Goal: Task Accomplishment & Management: Complete application form

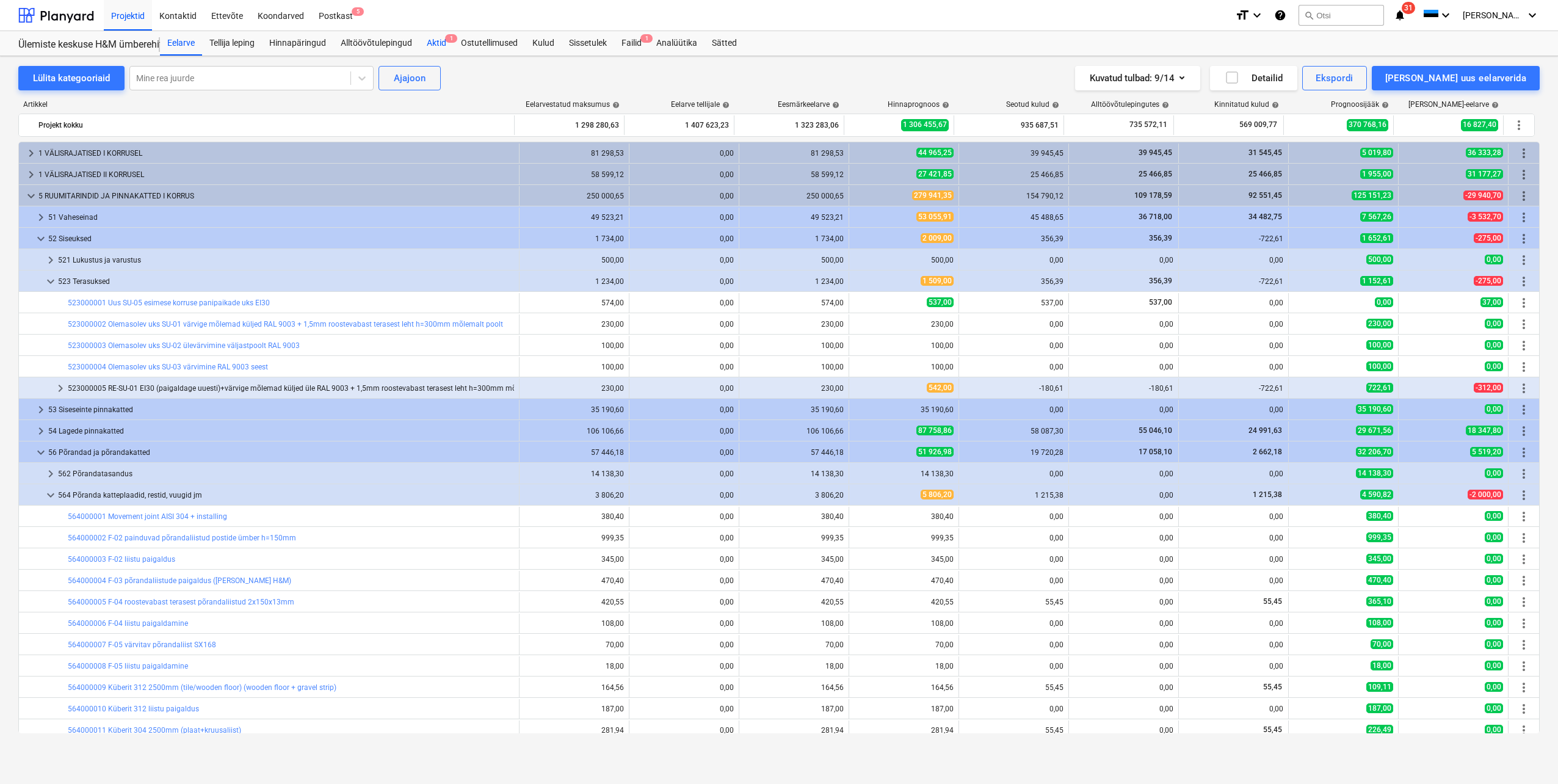
click at [440, 43] on div "Aktid 1" at bounding box center [437, 43] width 34 height 24
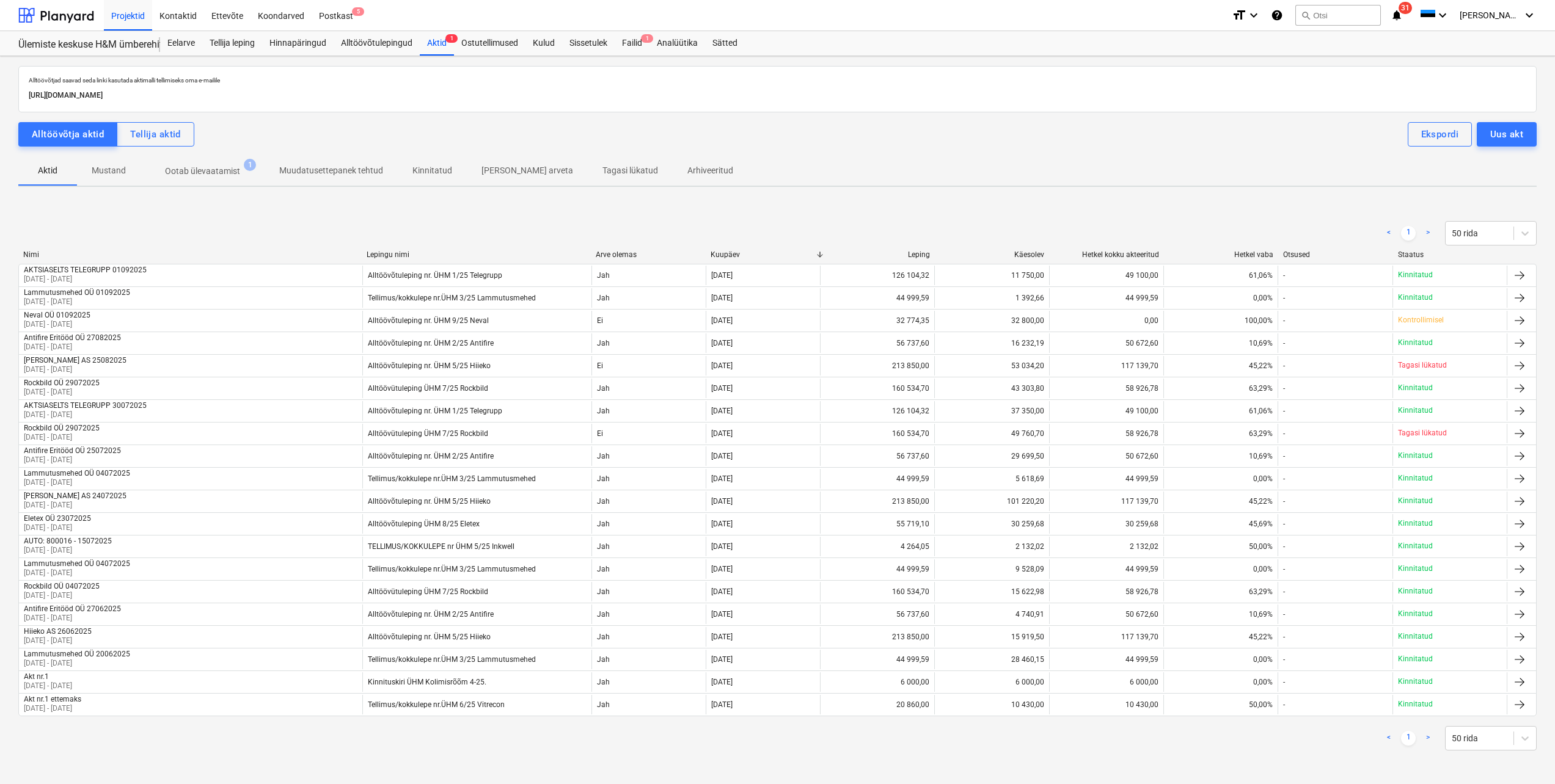
click at [228, 171] on p "Ootab ülevaatamist" at bounding box center [202, 171] width 75 height 13
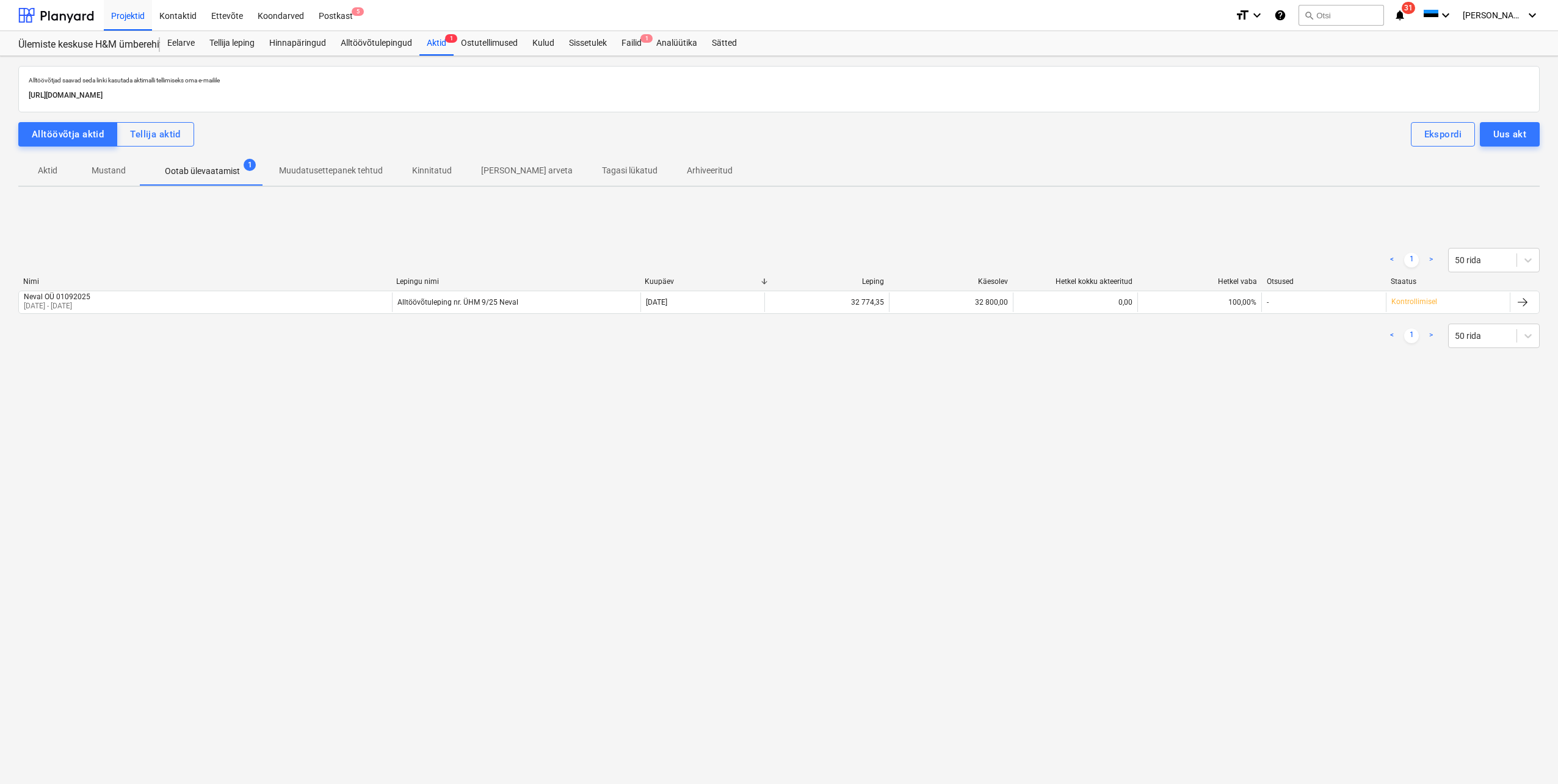
click at [41, 164] on p "Aktid" at bounding box center [47, 170] width 30 height 13
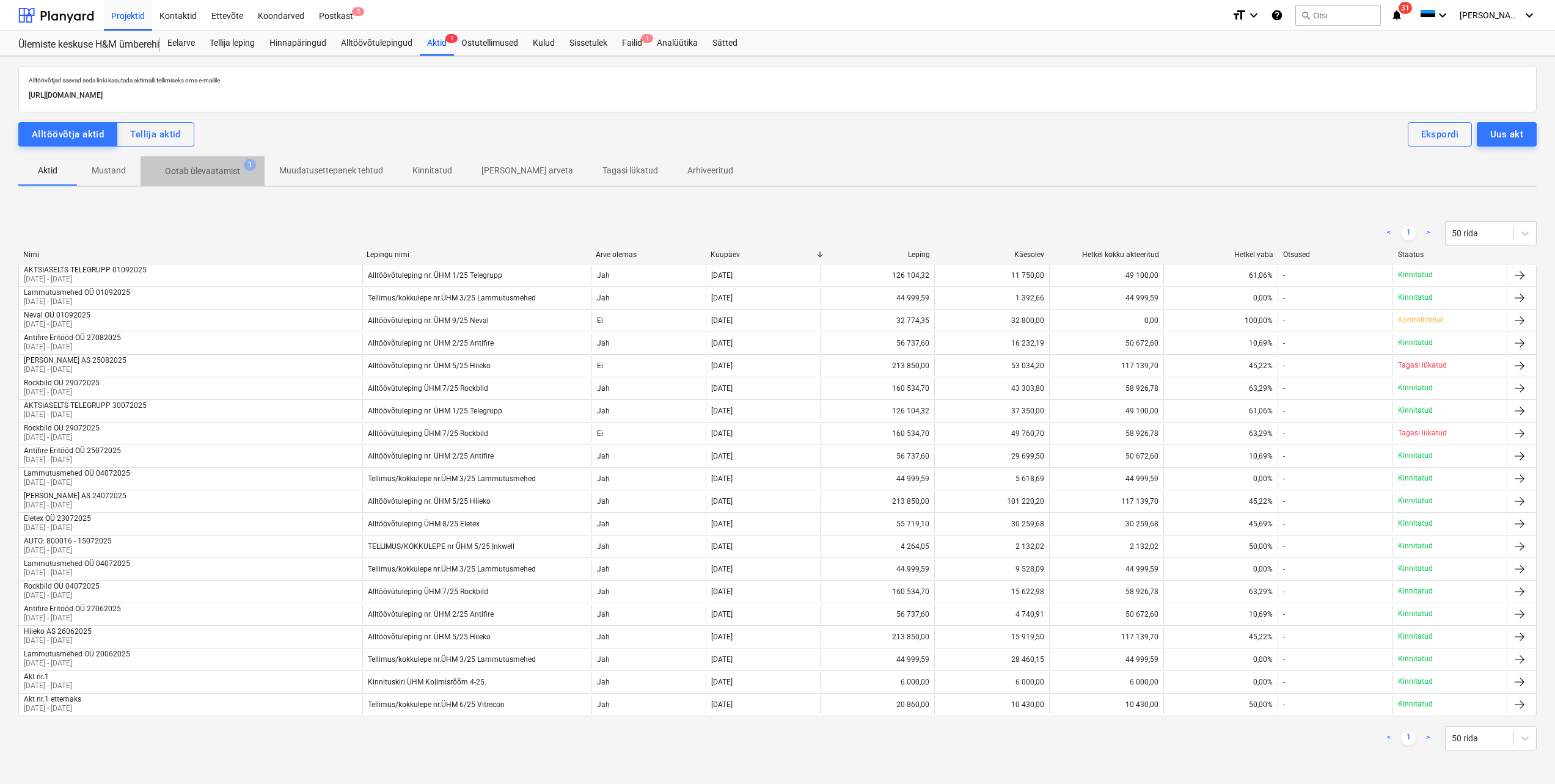
click at [209, 168] on p "Ootab ülevaatamist" at bounding box center [202, 171] width 75 height 13
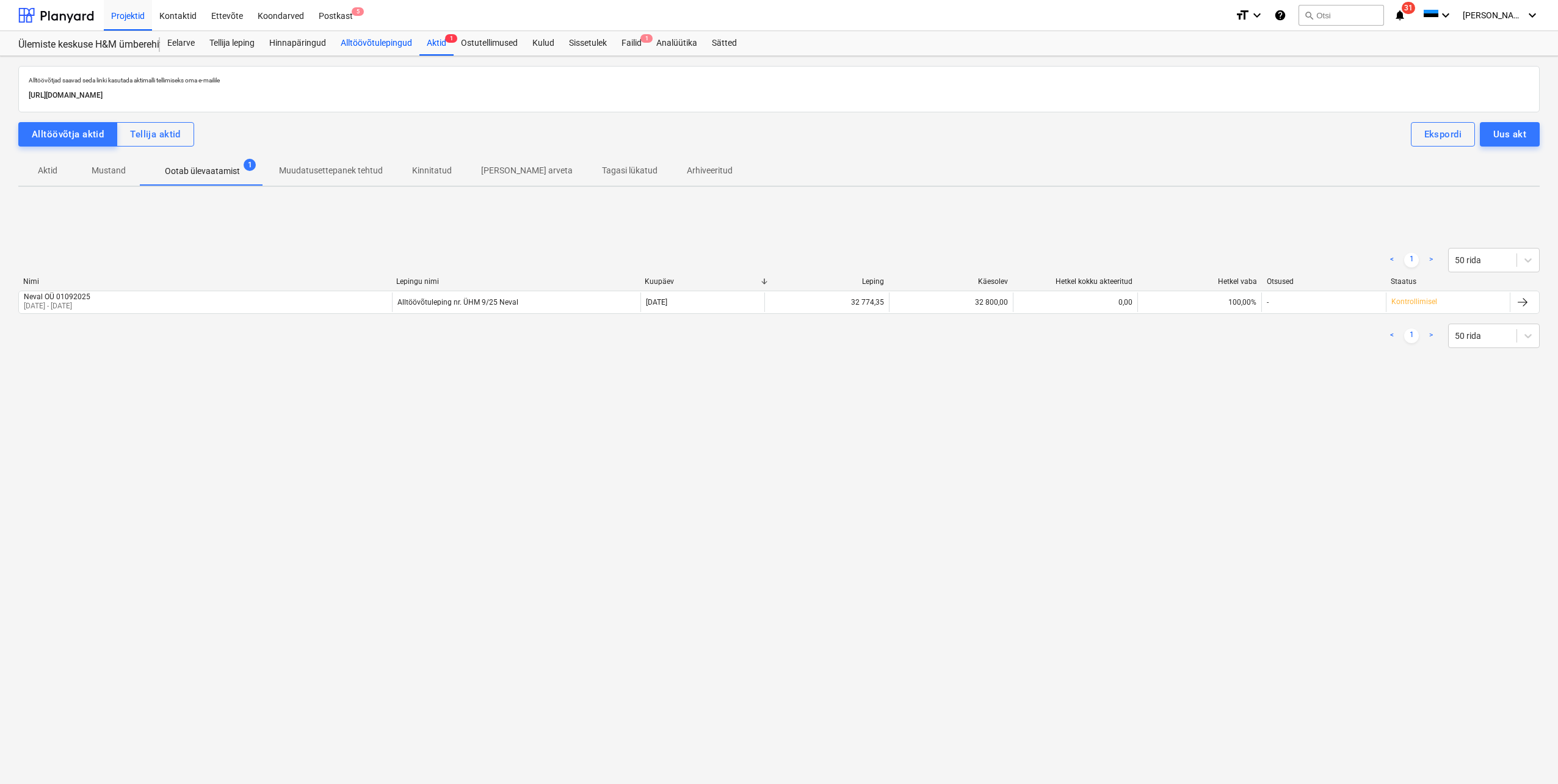
click at [388, 41] on div "Alltöövõtulepingud" at bounding box center [376, 43] width 86 height 24
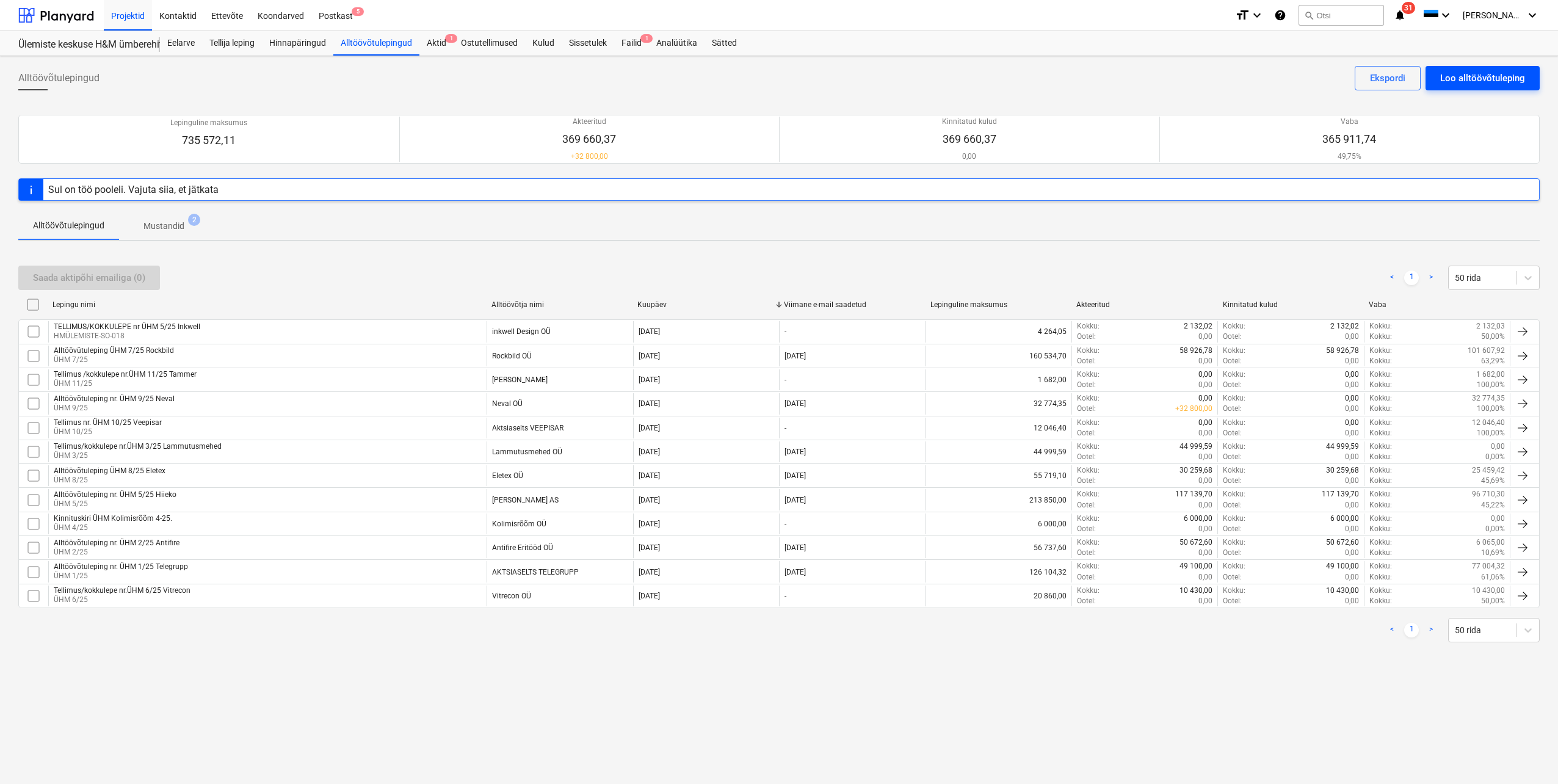
click at [1470, 72] on div "Loo alltöövõtuleping" at bounding box center [1483, 78] width 85 height 16
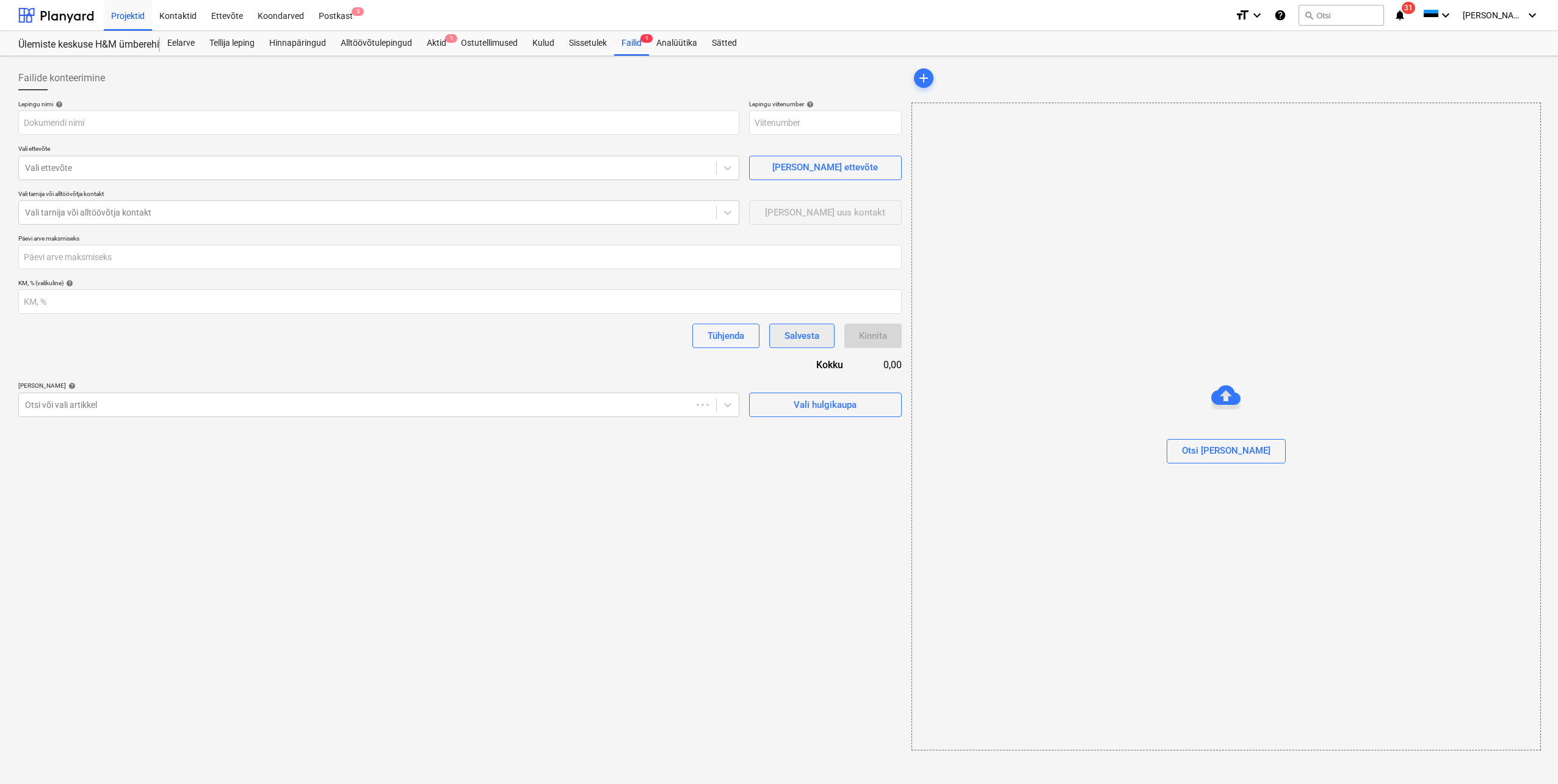
type input "HMÜLEMISTE-SO-019"
click at [231, 161] on div "Vali ettevõte" at bounding box center [368, 168] width 697 height 17
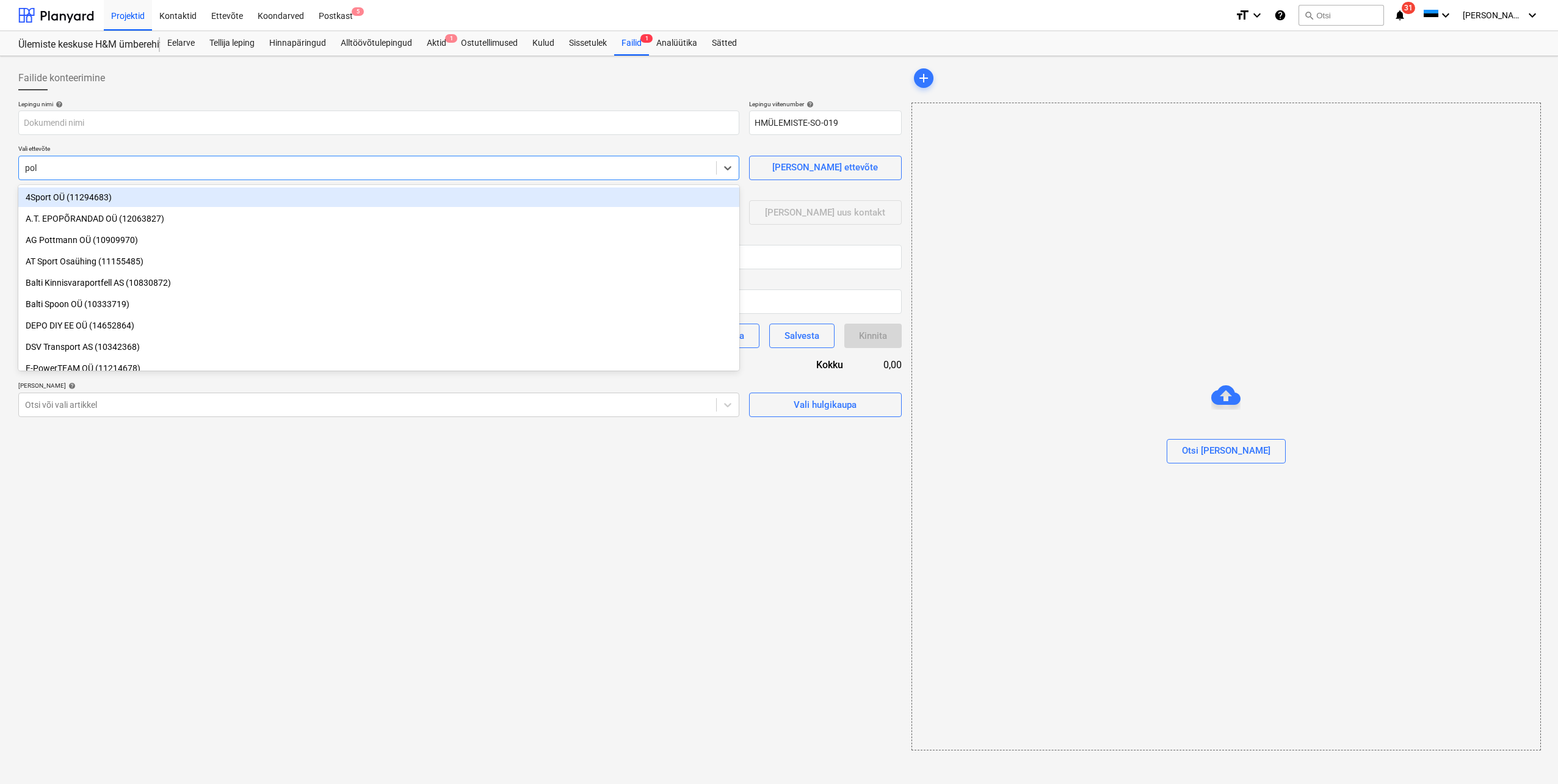
type input "poll"
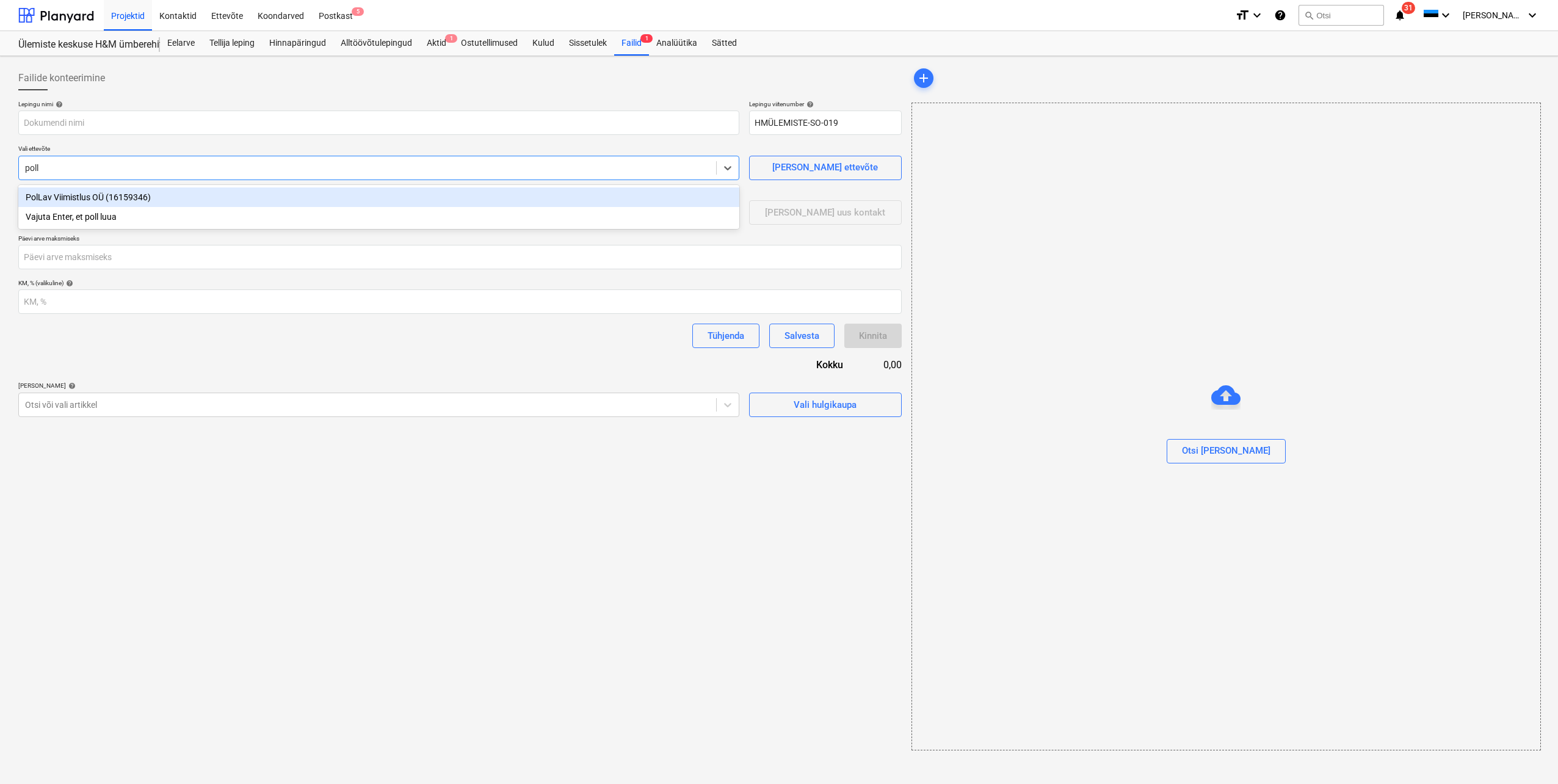
click at [198, 199] on div "PolLav Viimistlus OÜ (16159346)" at bounding box center [379, 197] width 721 height 19
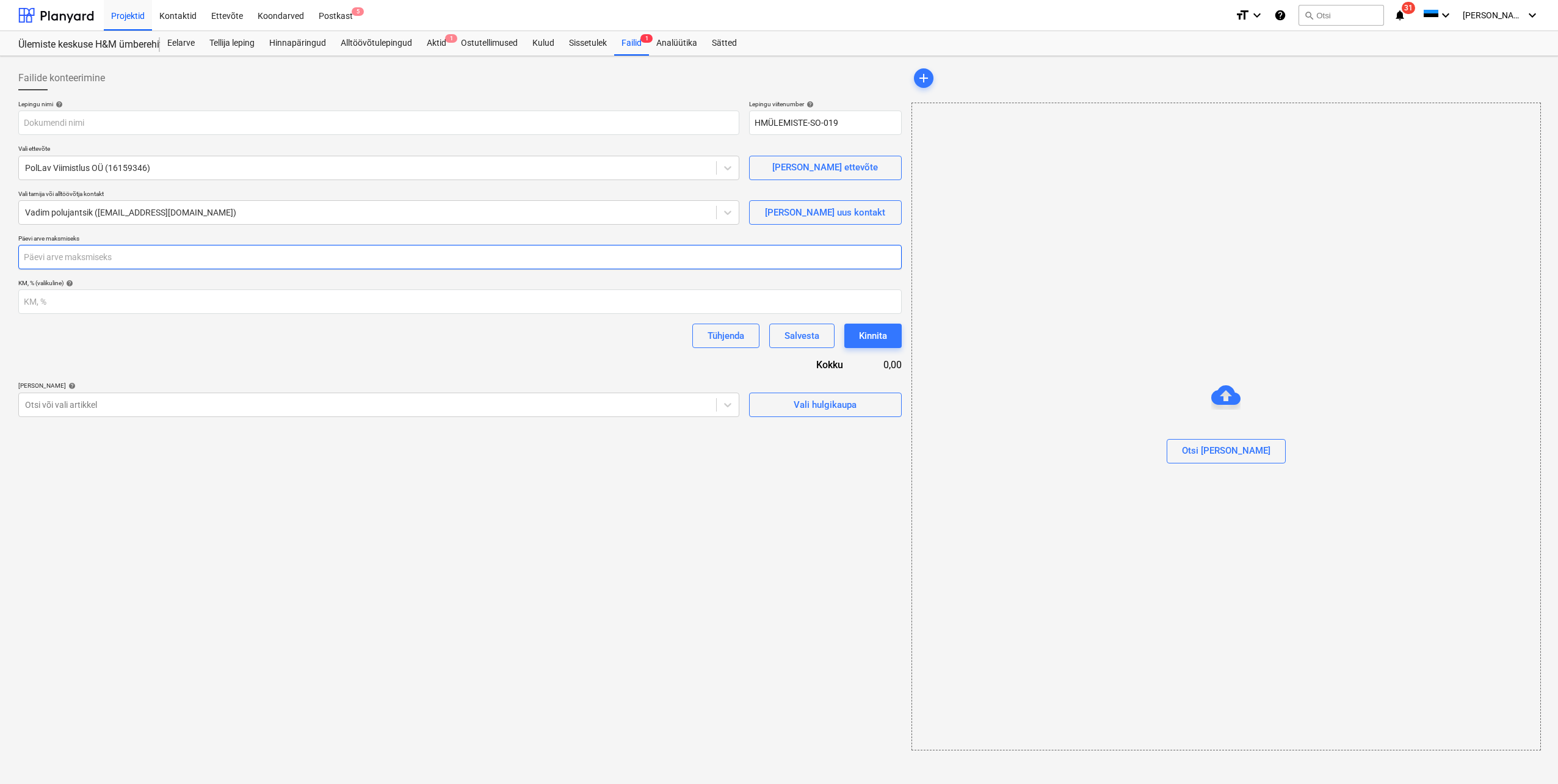
click at [425, 259] on input "number" at bounding box center [460, 257] width 883 height 24
click at [427, 247] on input "number" at bounding box center [460, 257] width 883 height 24
type input "1"
type input "21"
click at [376, 482] on div "Failide konteerimine Lepingu nimi help Lepingu viitenumber help HMÜLEMISTE-SO-0…" at bounding box center [460, 408] width 893 height 694
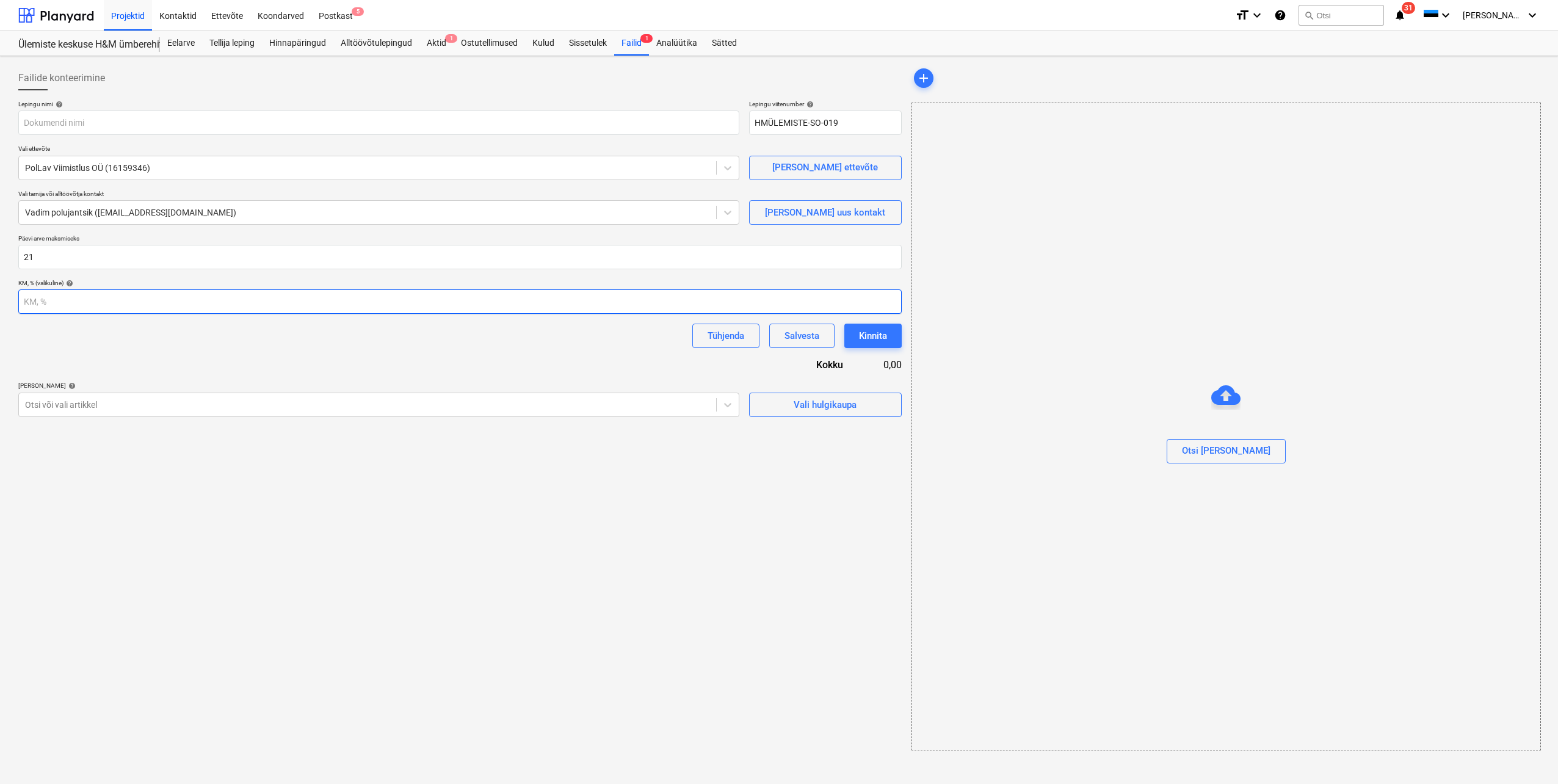
click at [404, 303] on input "number" at bounding box center [460, 302] width 883 height 24
type input "24"
click at [389, 481] on div "Failide konteerimine Lepingu nimi help Lepingu viitenumber help HMÜLEMISTE-SO-0…" at bounding box center [460, 408] width 893 height 694
click at [141, 124] on input "text" at bounding box center [379, 122] width 721 height 24
paste input "ALLTÖÖVÕTULEPING nr ÜHM 11/25"
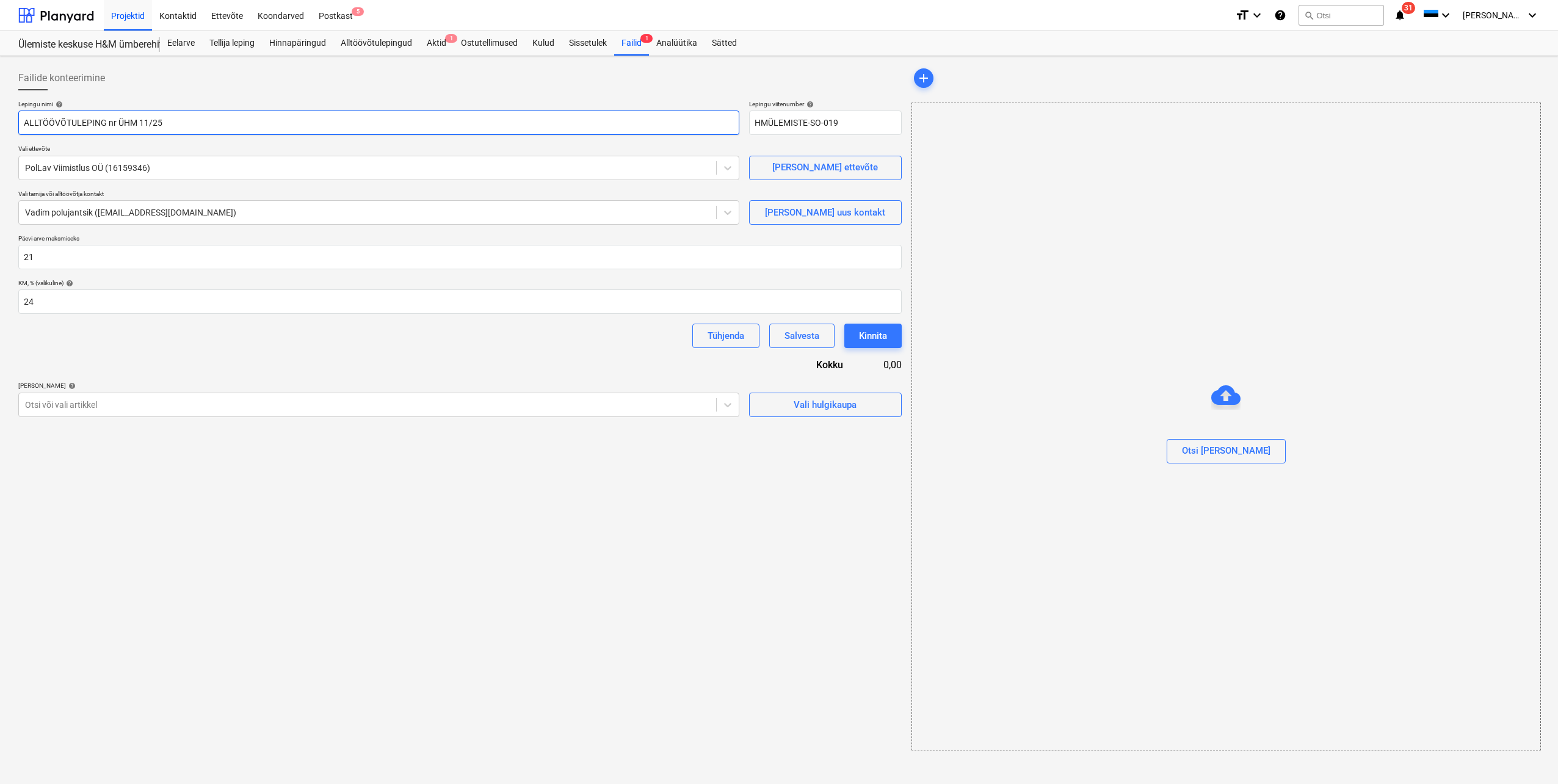
click at [188, 122] on input "ALLTÖÖVÕTULEPING nr ÜHM 11/25" at bounding box center [379, 122] width 721 height 24
type input "ALLTÖÖVÕTULEPING nr ÜHM 11/25 Pollav Viimistlus OÜ"
click at [298, 523] on div "Failide konteerimine Lepingu nimi help ALLTÖÖVÕTULEPING nr ÜHM 11/25 Pollav Vii…" at bounding box center [460, 408] width 893 height 694
click at [803, 403] on div "Vali hulgikaupa" at bounding box center [825, 405] width 63 height 16
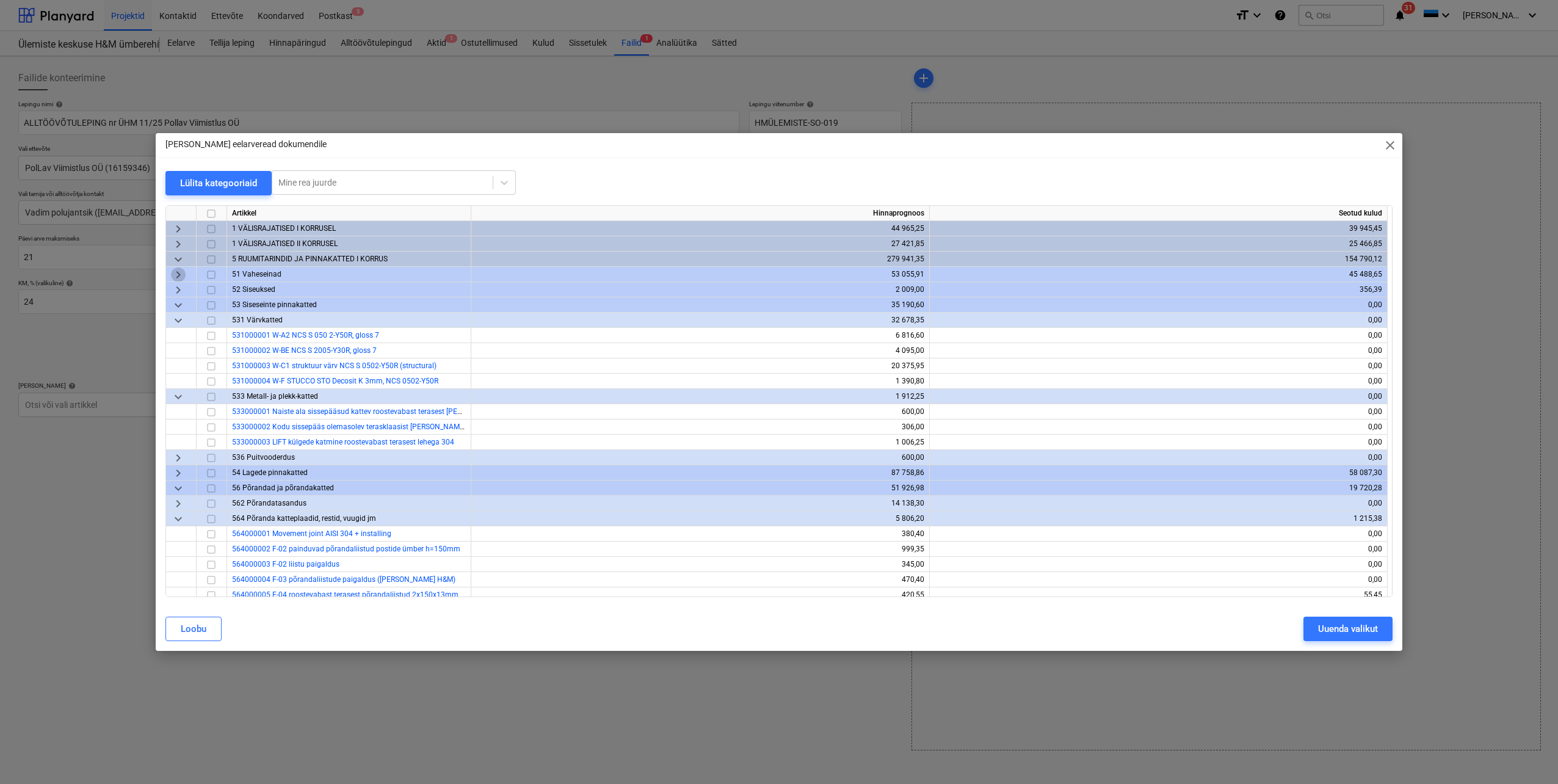
click at [179, 276] on span "keyboard_arrow_right" at bounding box center [178, 275] width 14 height 14
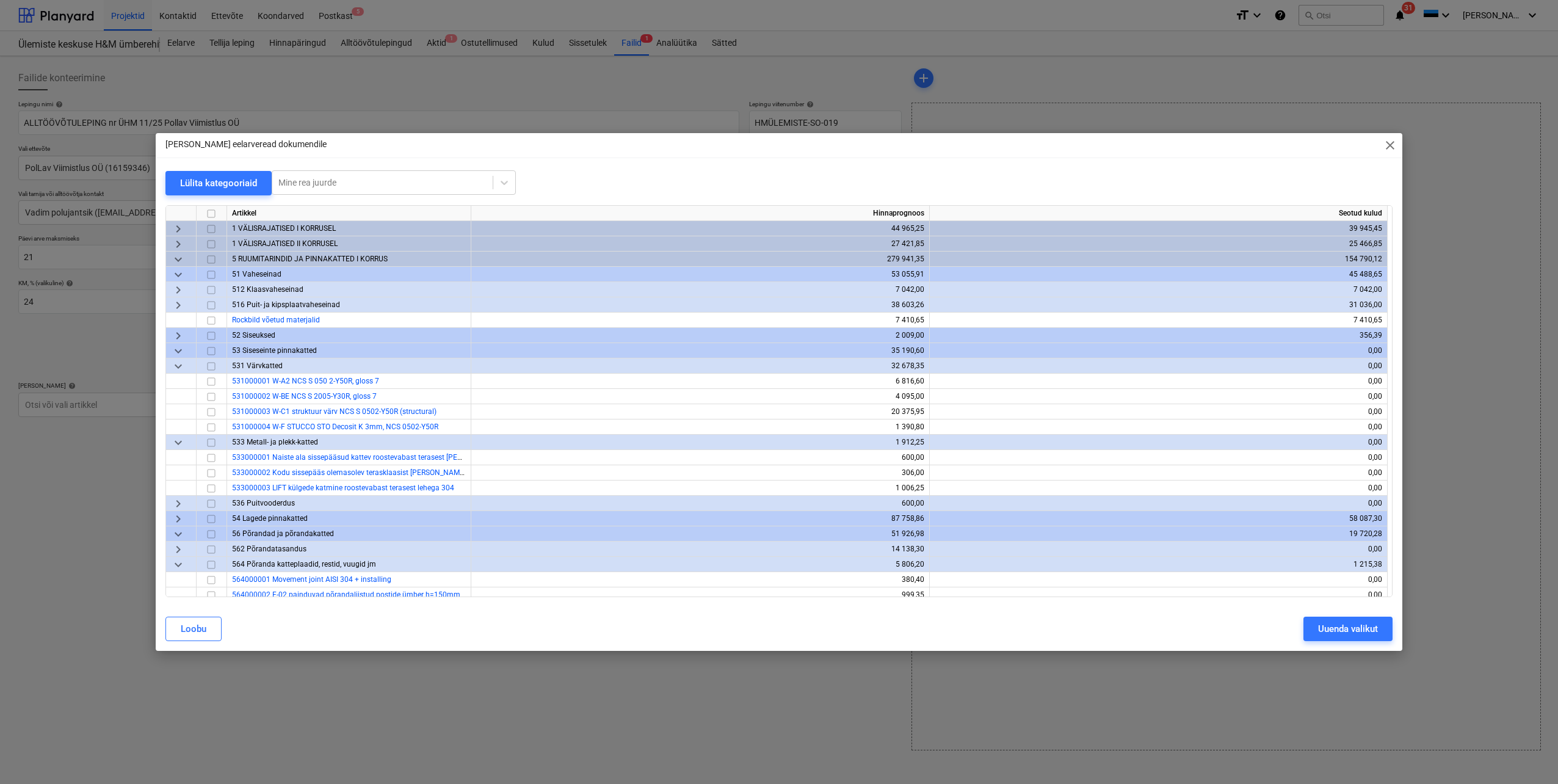
click at [179, 259] on span "keyboard_arrow_down" at bounding box center [178, 259] width 14 height 14
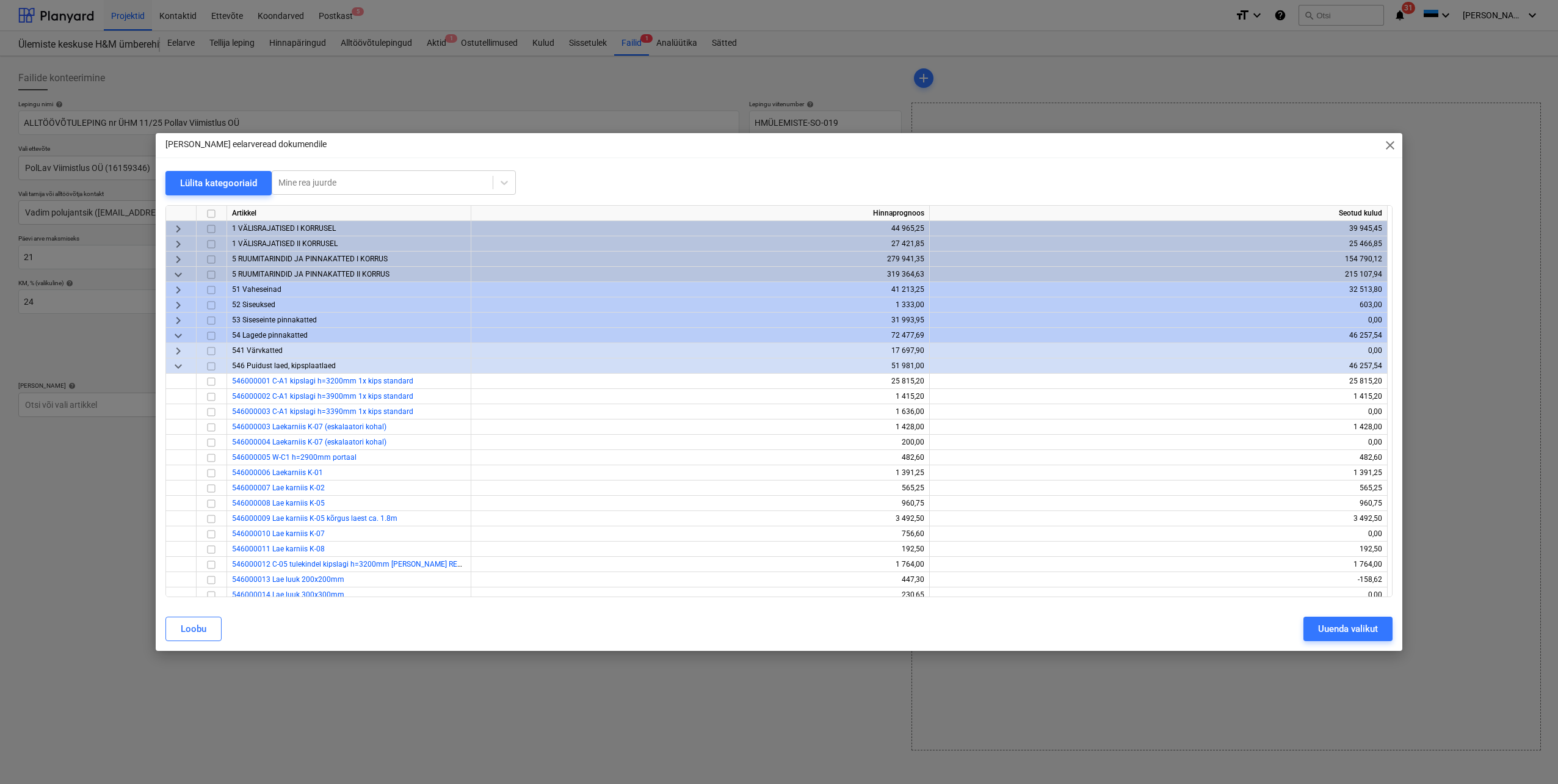
click at [180, 274] on span "keyboard_arrow_down" at bounding box center [178, 275] width 14 height 14
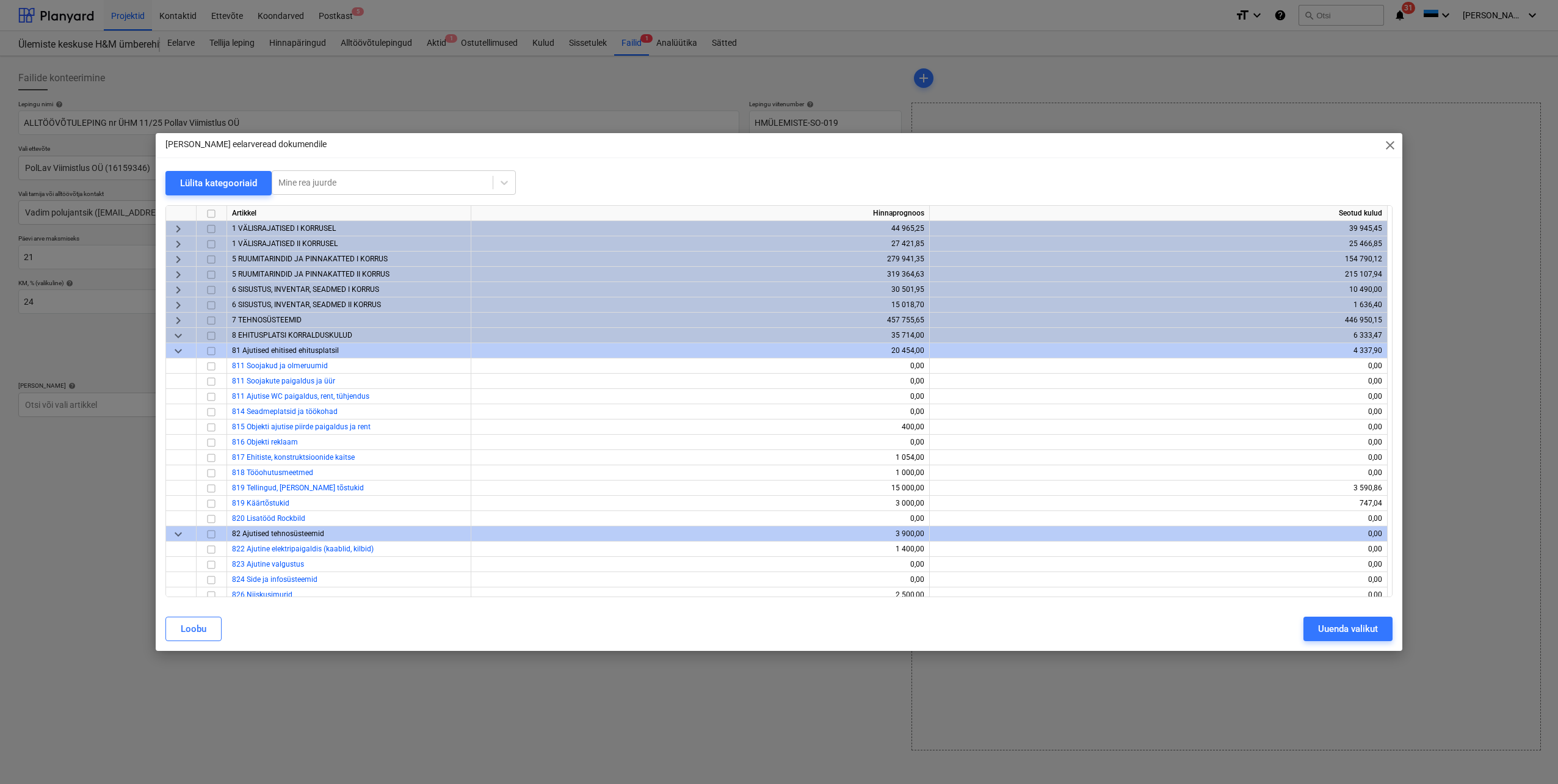
click at [179, 334] on span "keyboard_arrow_down" at bounding box center [178, 335] width 14 height 14
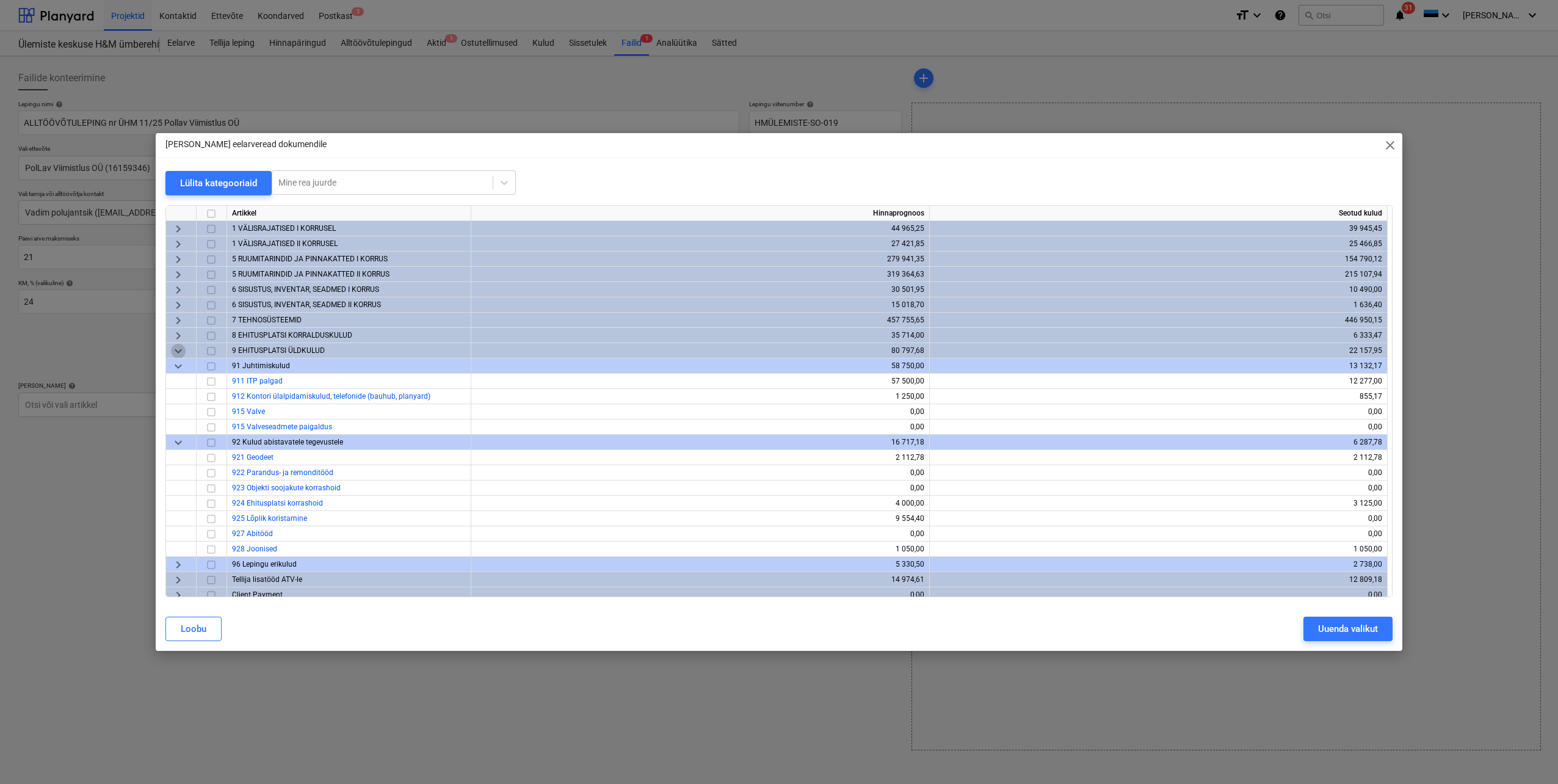
click at [177, 351] on span "keyboard_arrow_down" at bounding box center [178, 351] width 14 height 14
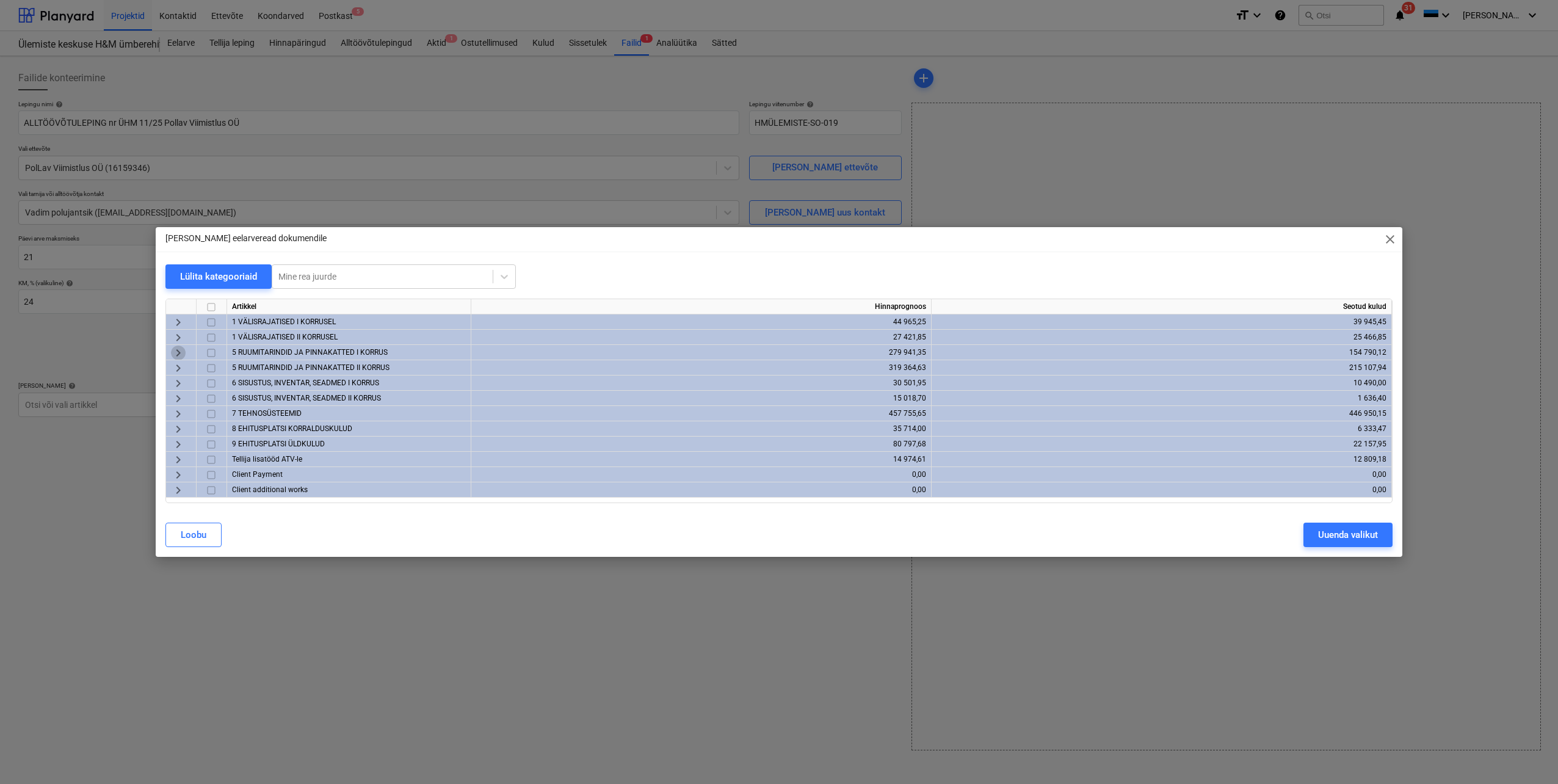
click at [175, 353] on span "keyboard_arrow_right" at bounding box center [178, 352] width 14 height 14
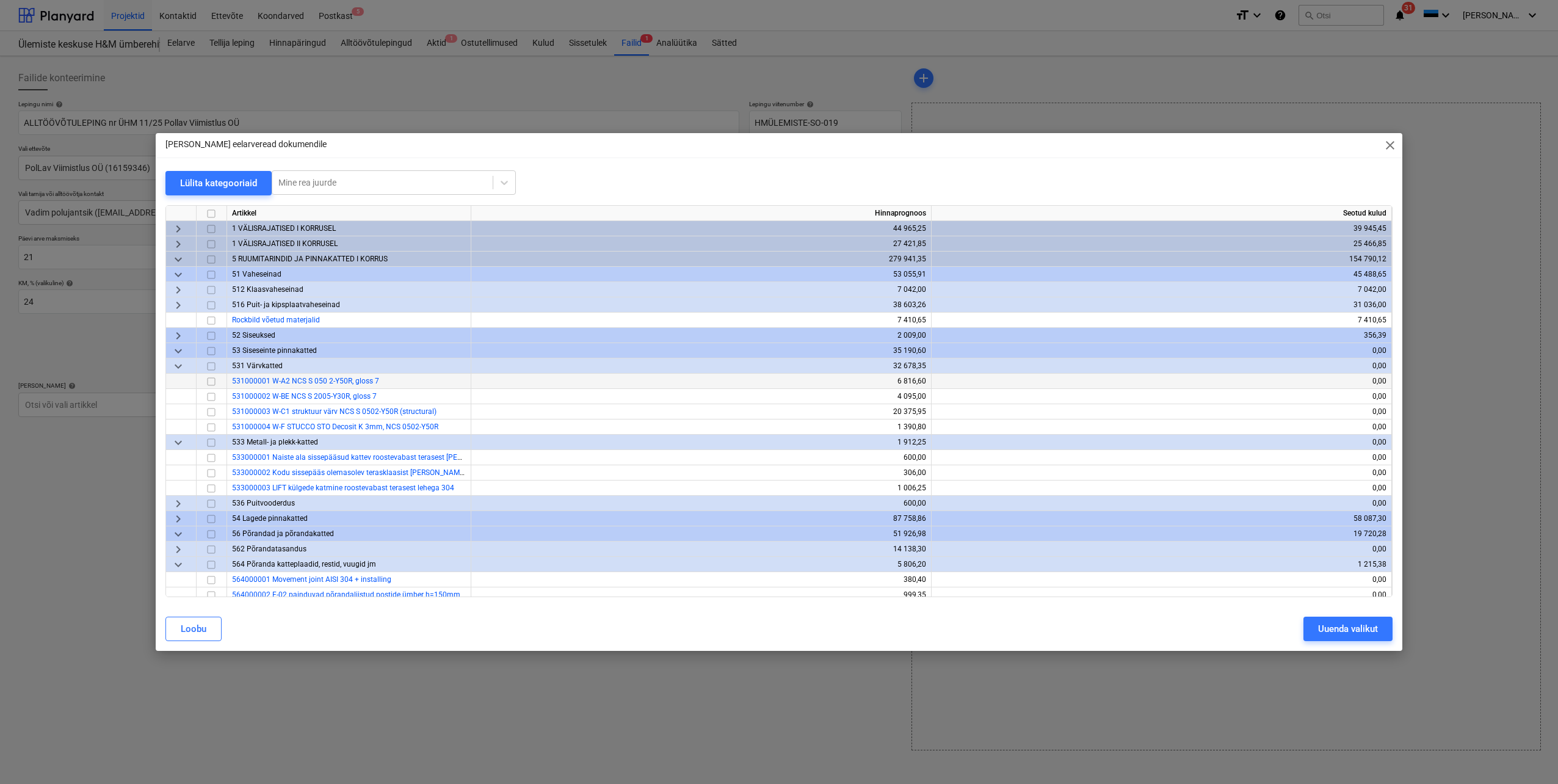
click at [210, 381] on input "checkbox" at bounding box center [211, 381] width 14 height 14
click at [210, 401] on input "checkbox" at bounding box center [211, 396] width 14 height 14
click at [210, 411] on input "checkbox" at bounding box center [211, 411] width 14 height 14
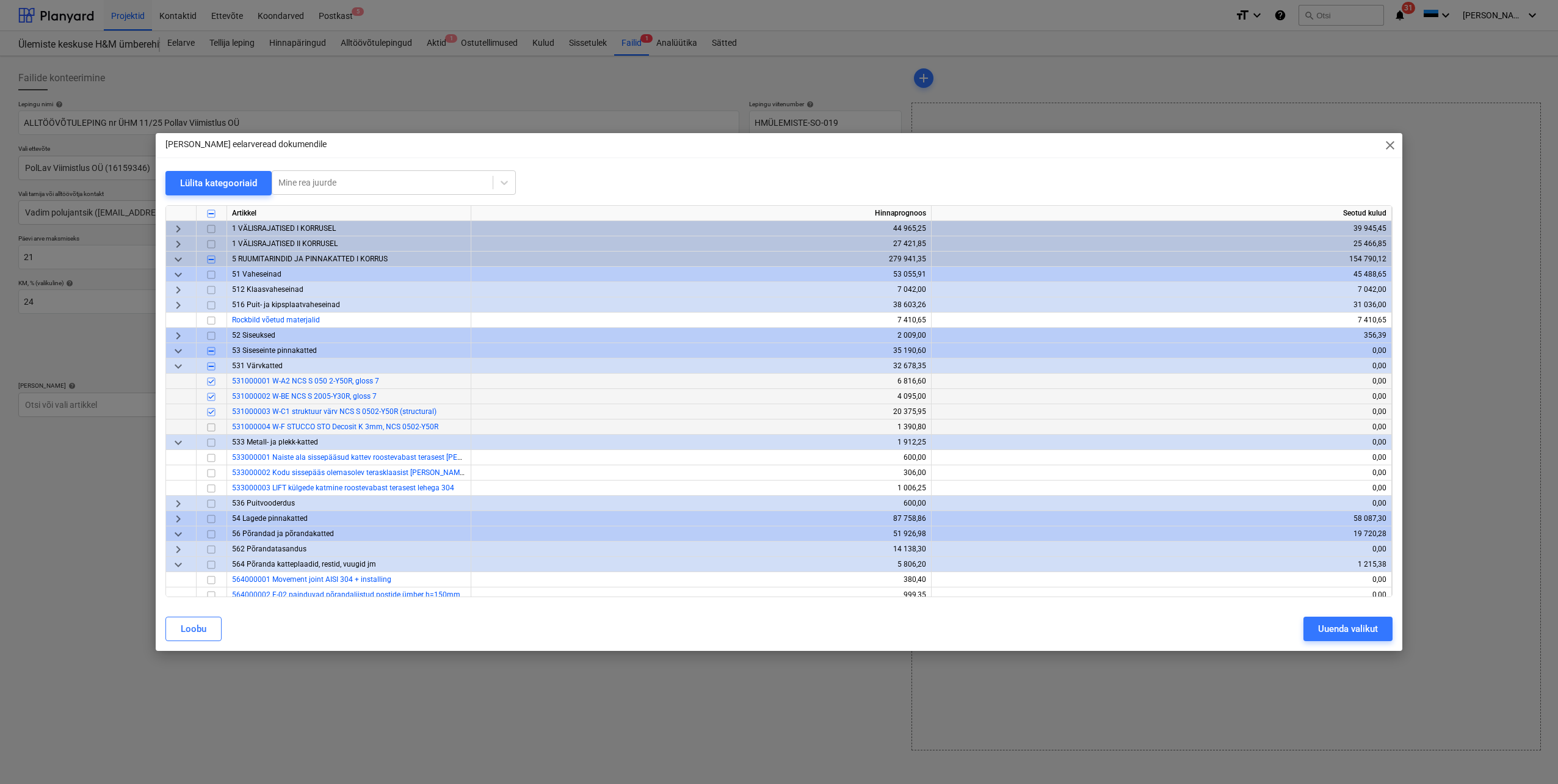
click at [212, 428] on input "checkbox" at bounding box center [211, 427] width 14 height 14
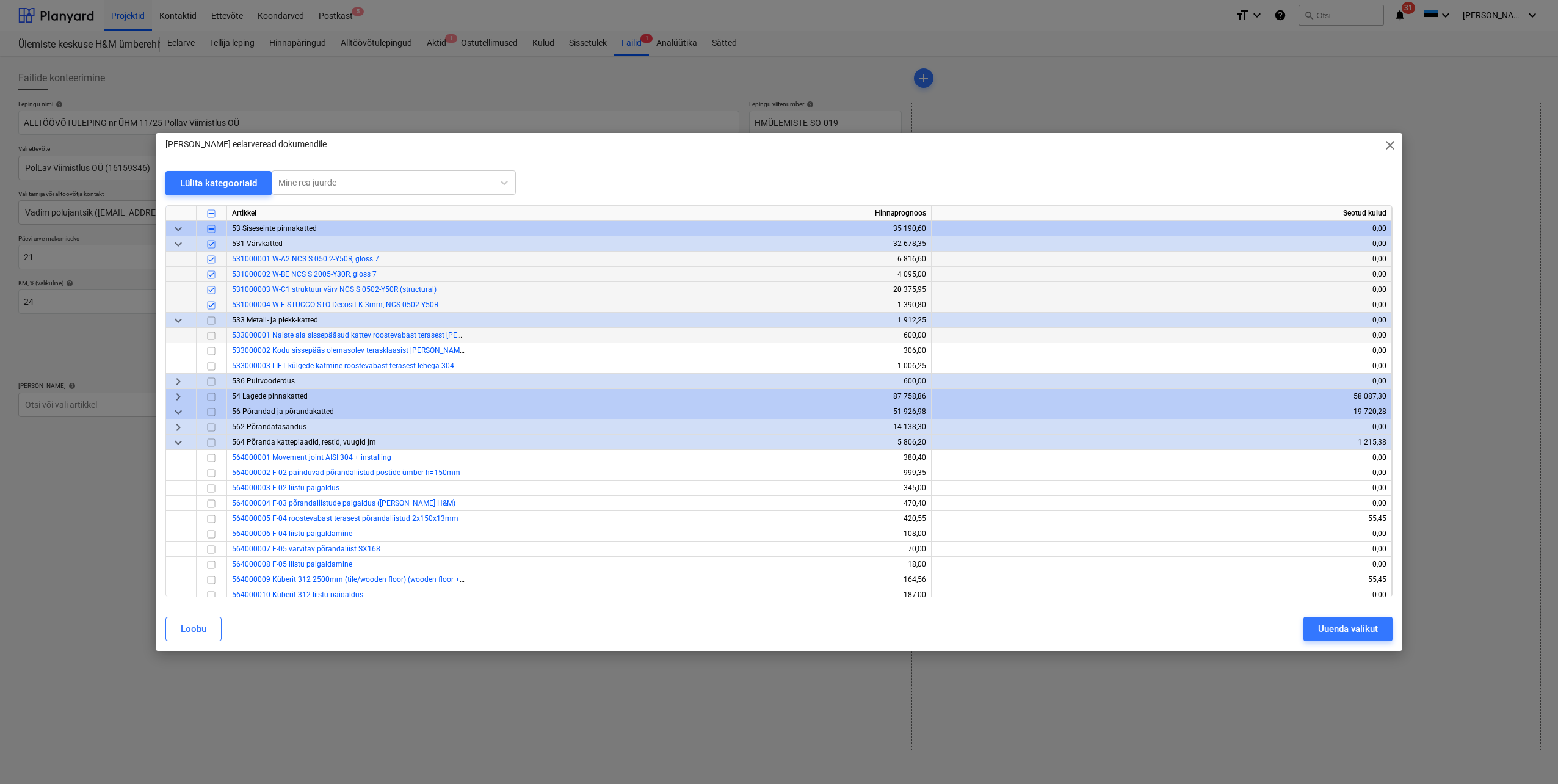
scroll to position [183, 0]
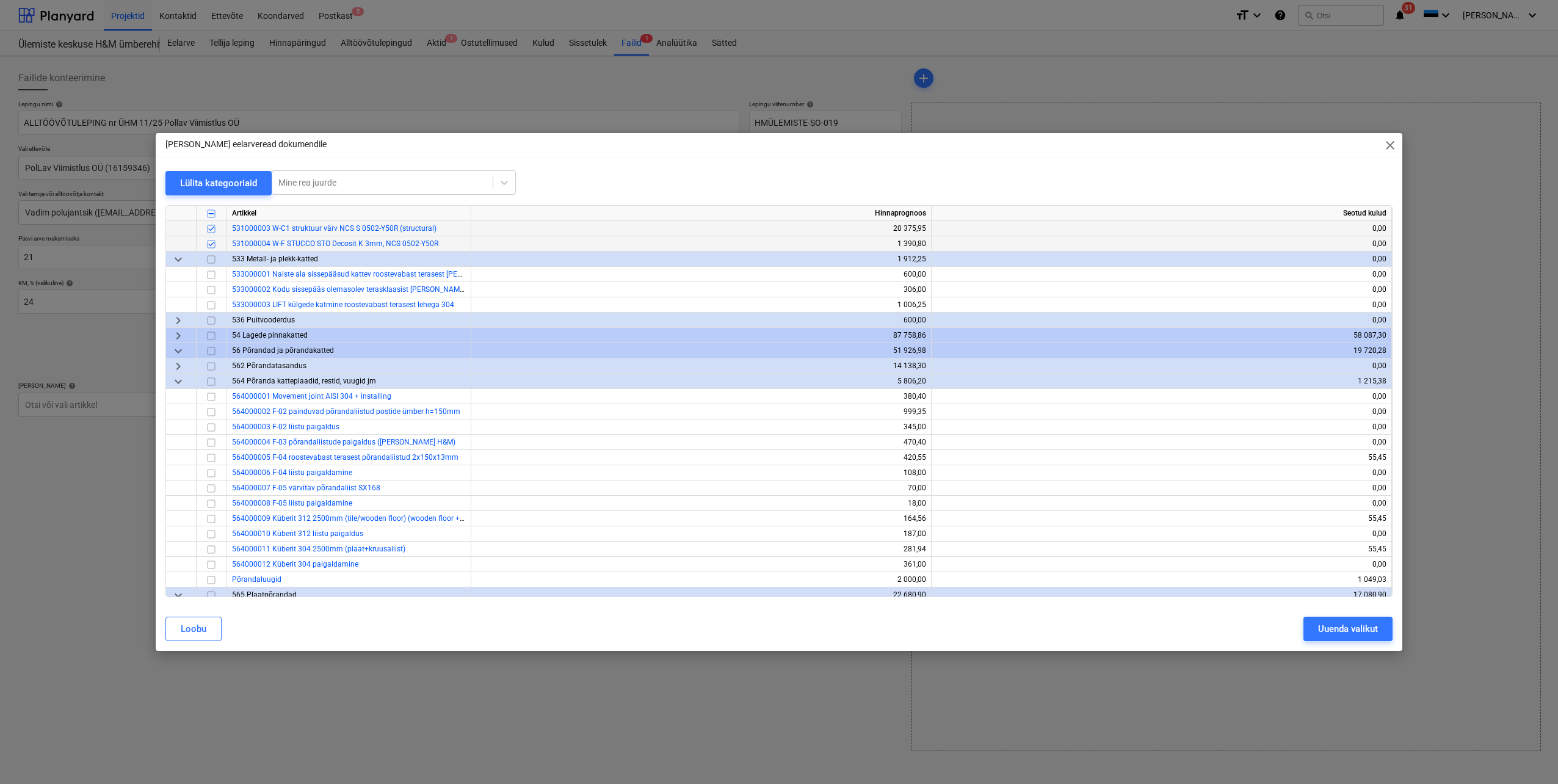
click at [178, 336] on span "keyboard_arrow_right" at bounding box center [178, 335] width 14 height 14
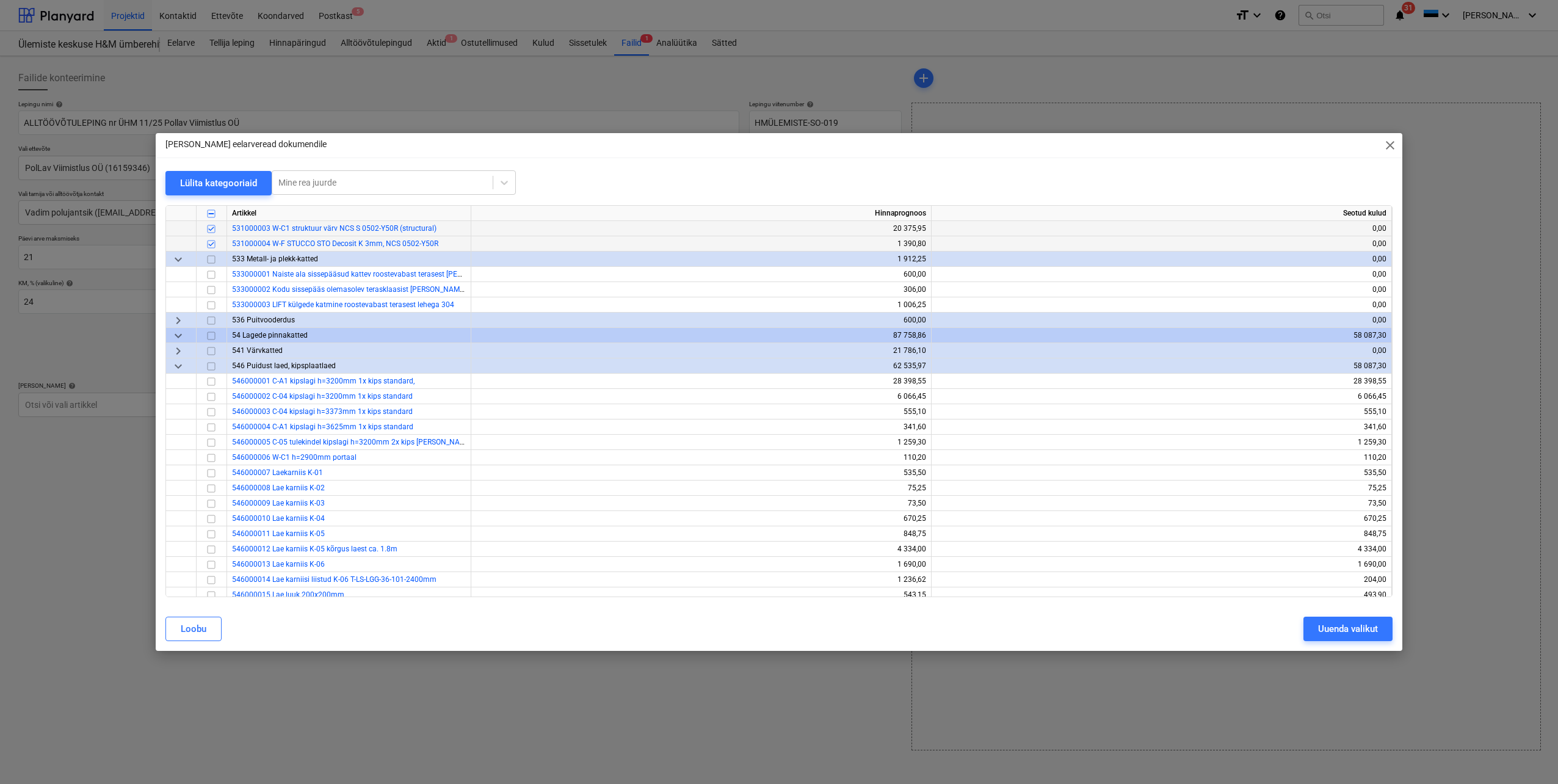
click at [177, 351] on span "keyboard_arrow_right" at bounding box center [178, 351] width 14 height 14
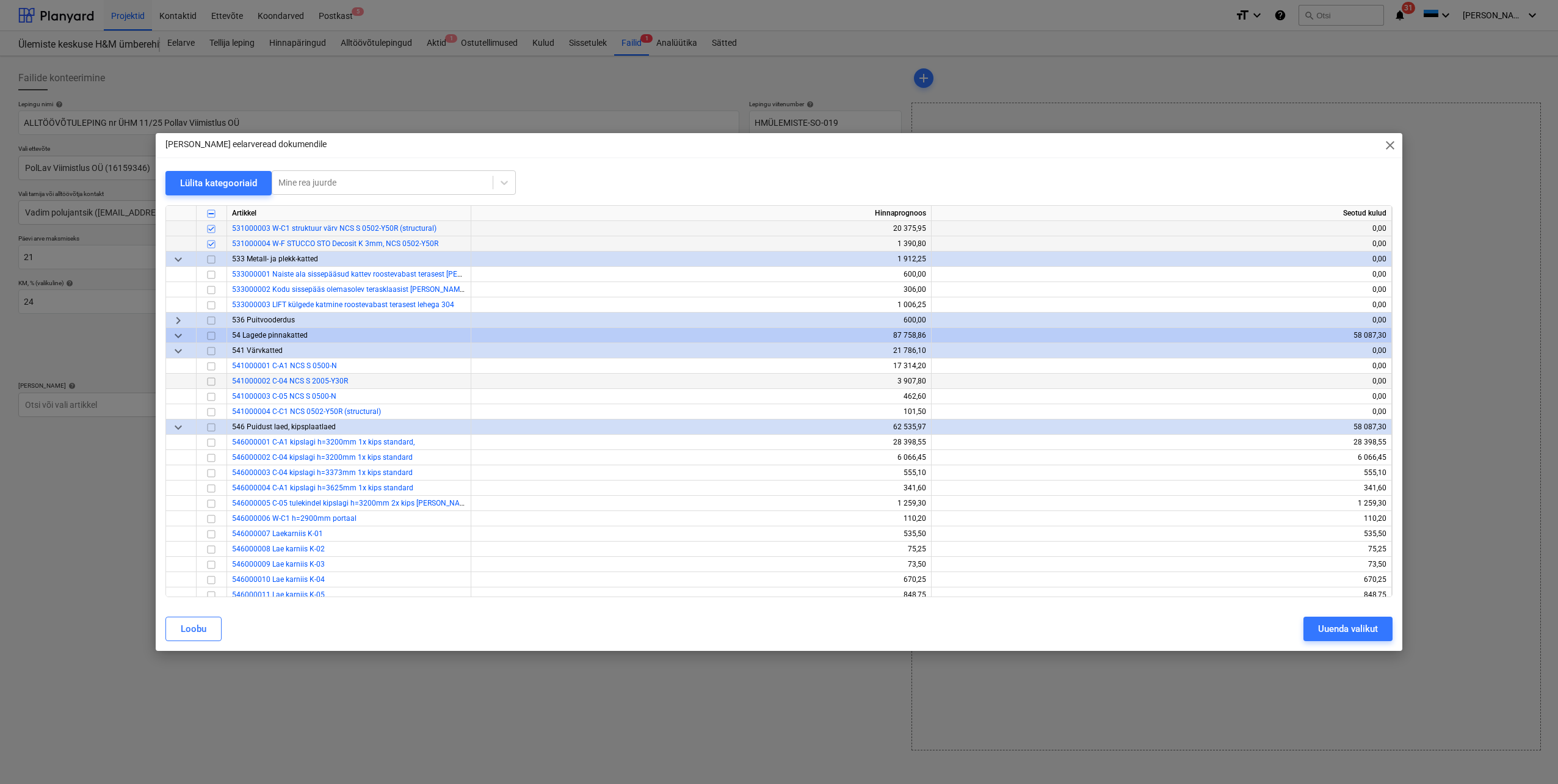
scroll to position [244, 0]
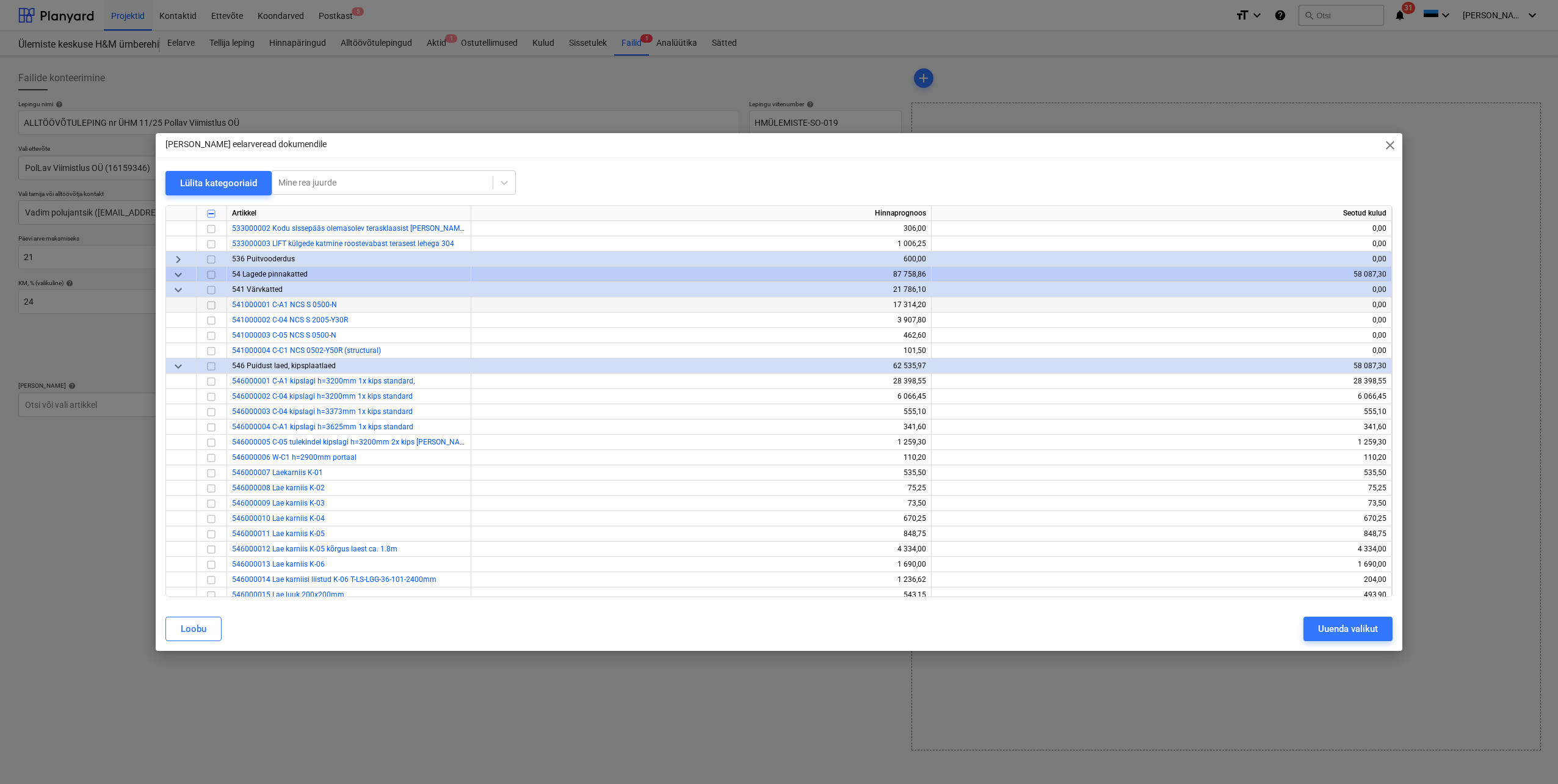
click at [212, 303] on input "checkbox" at bounding box center [211, 305] width 14 height 14
click at [212, 319] on input "checkbox" at bounding box center [211, 320] width 14 height 14
click at [213, 334] on input "checkbox" at bounding box center [211, 335] width 14 height 14
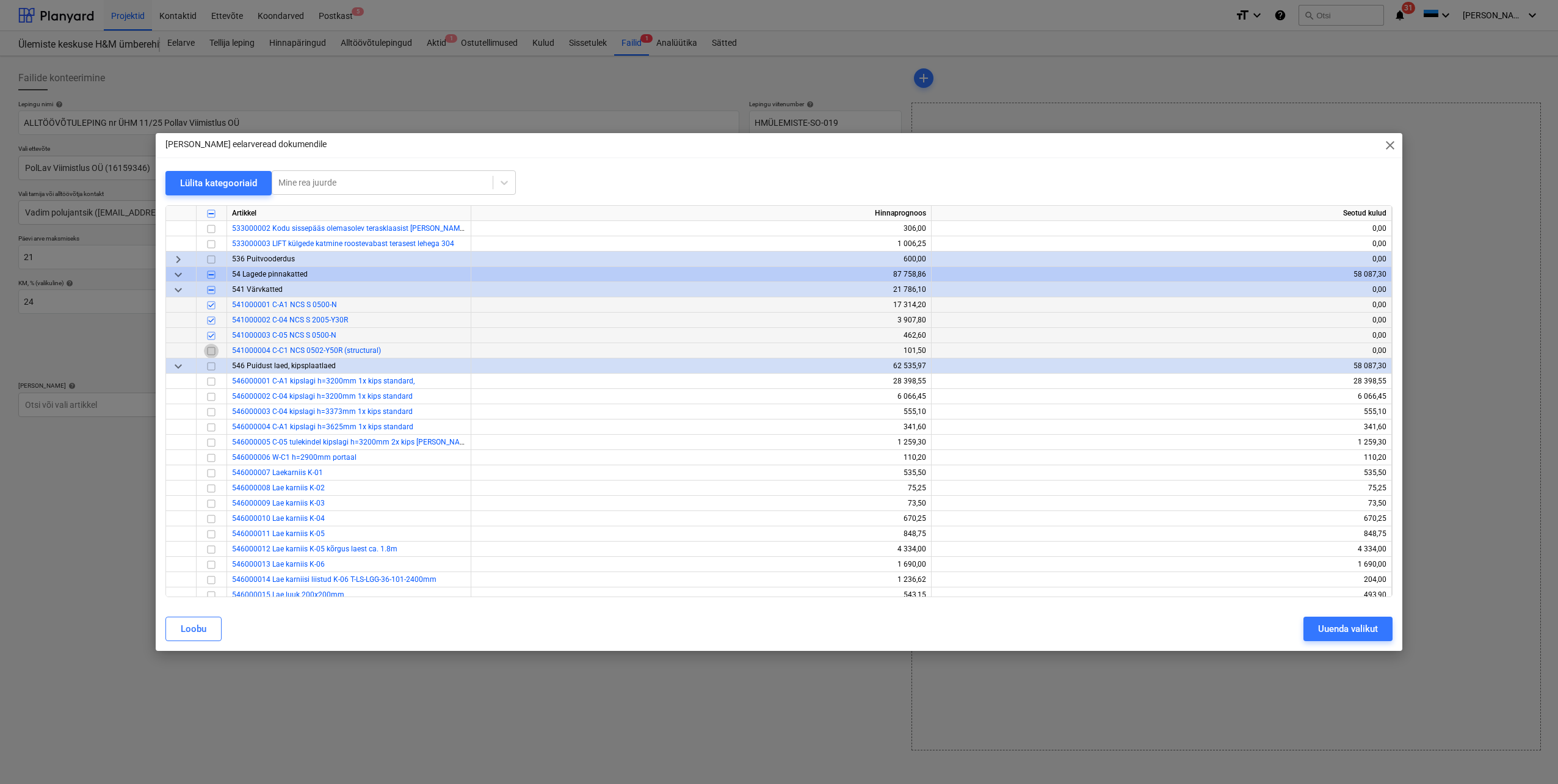
click at [211, 350] on input "checkbox" at bounding box center [211, 351] width 14 height 14
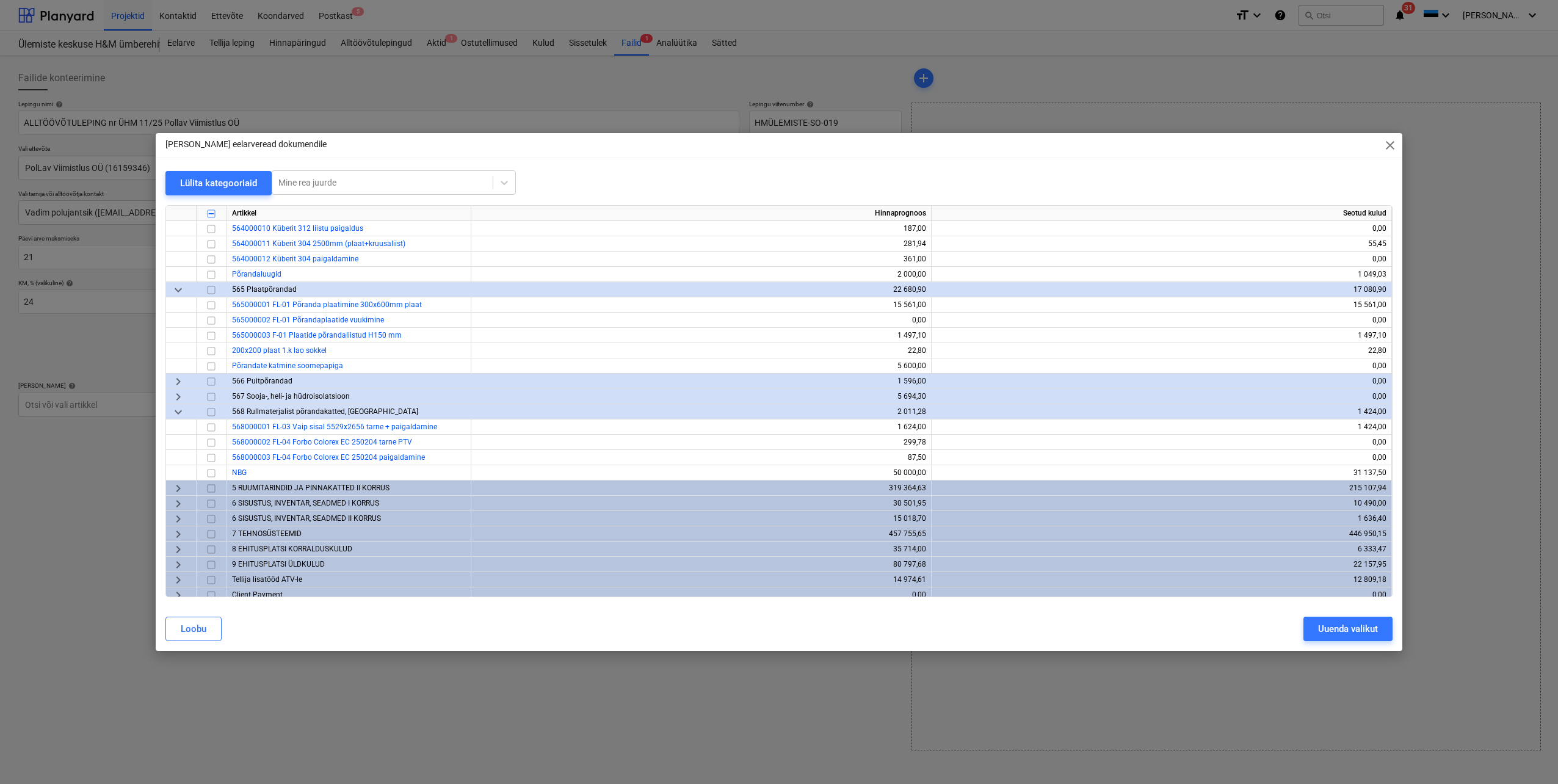
scroll to position [1003, 0]
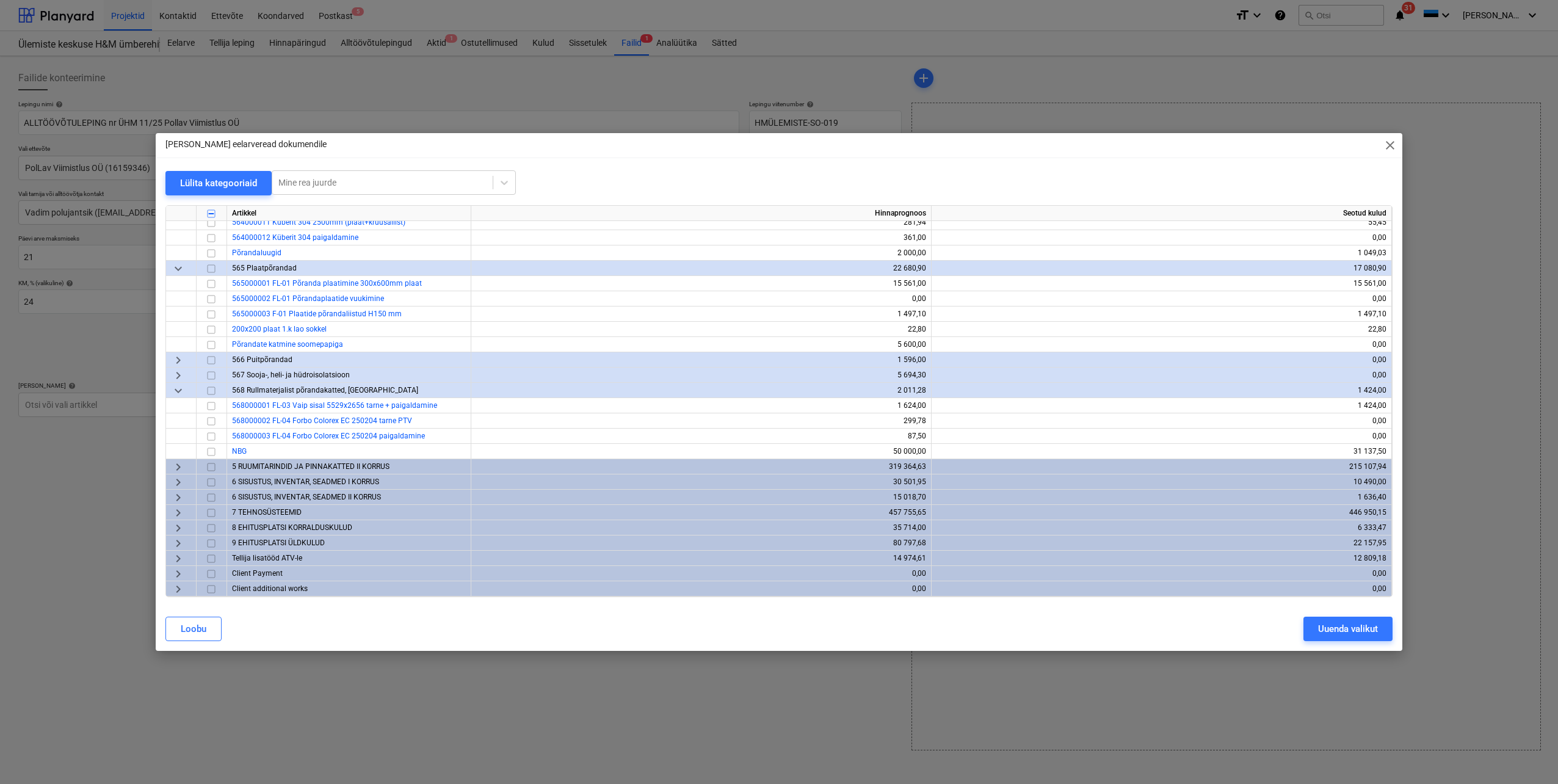
click at [179, 463] on span "keyboard_arrow_right" at bounding box center [178, 467] width 14 height 14
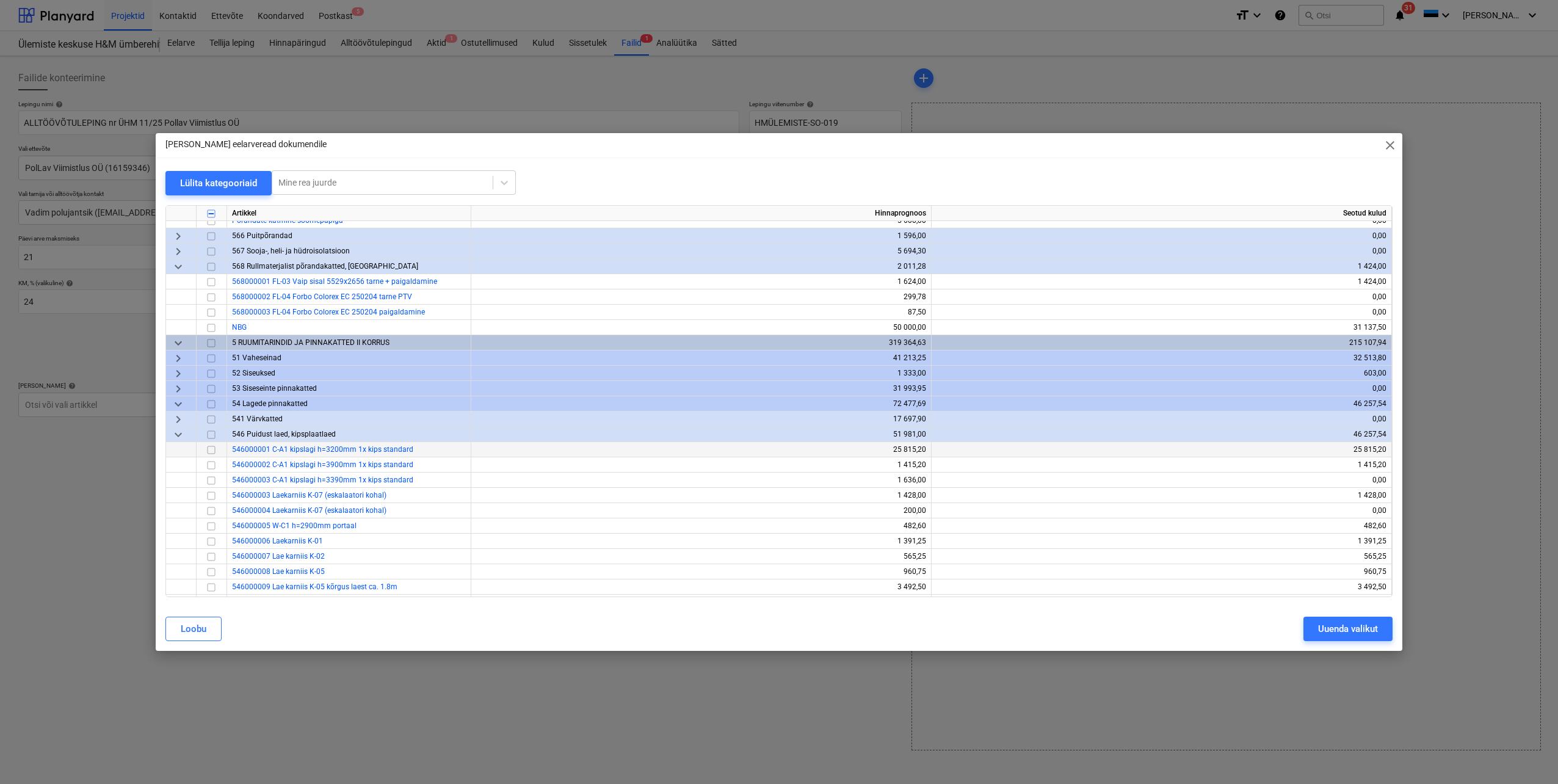
scroll to position [1124, 0]
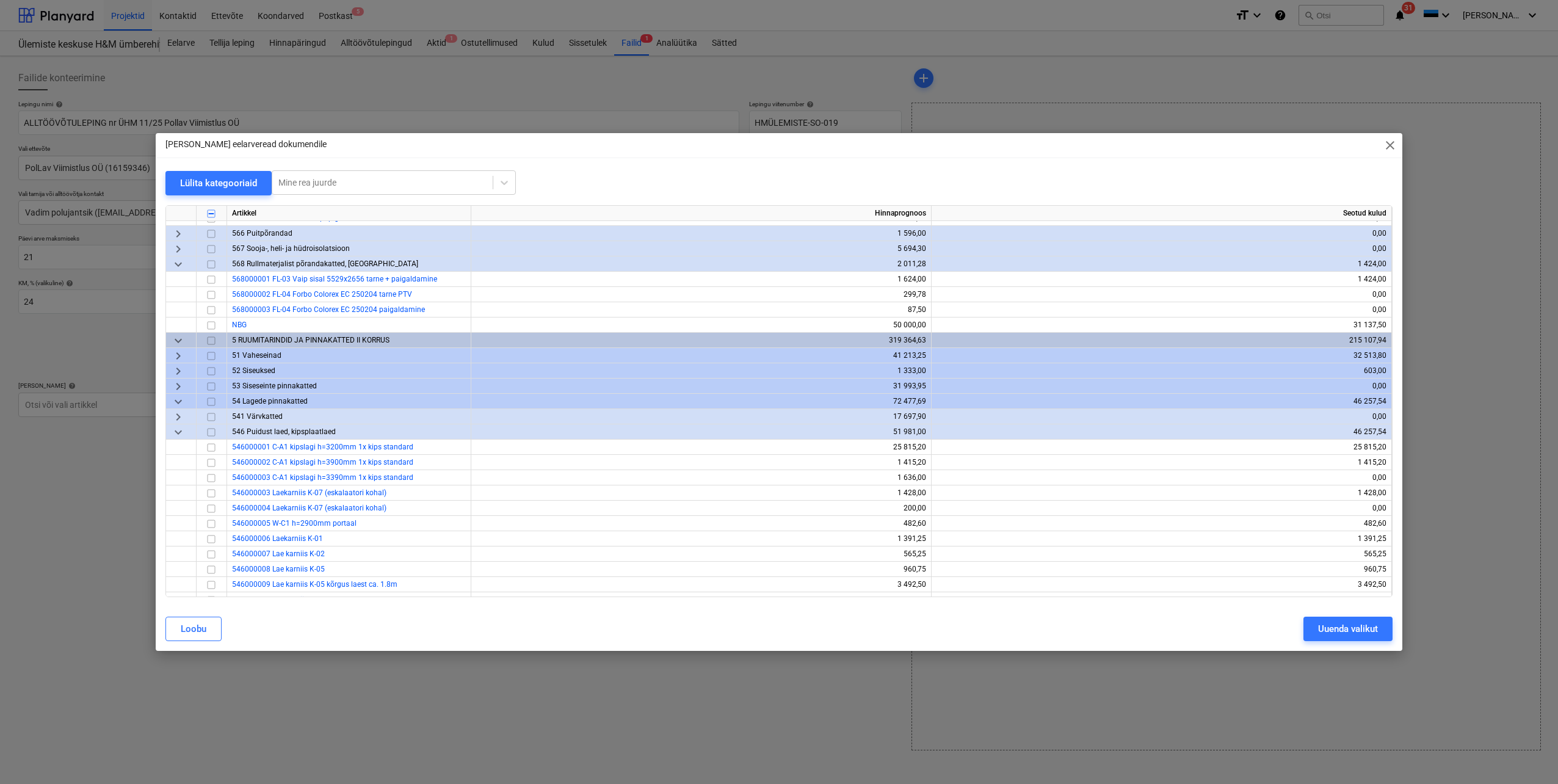
click at [180, 385] on span "keyboard_arrow_right" at bounding box center [178, 386] width 14 height 14
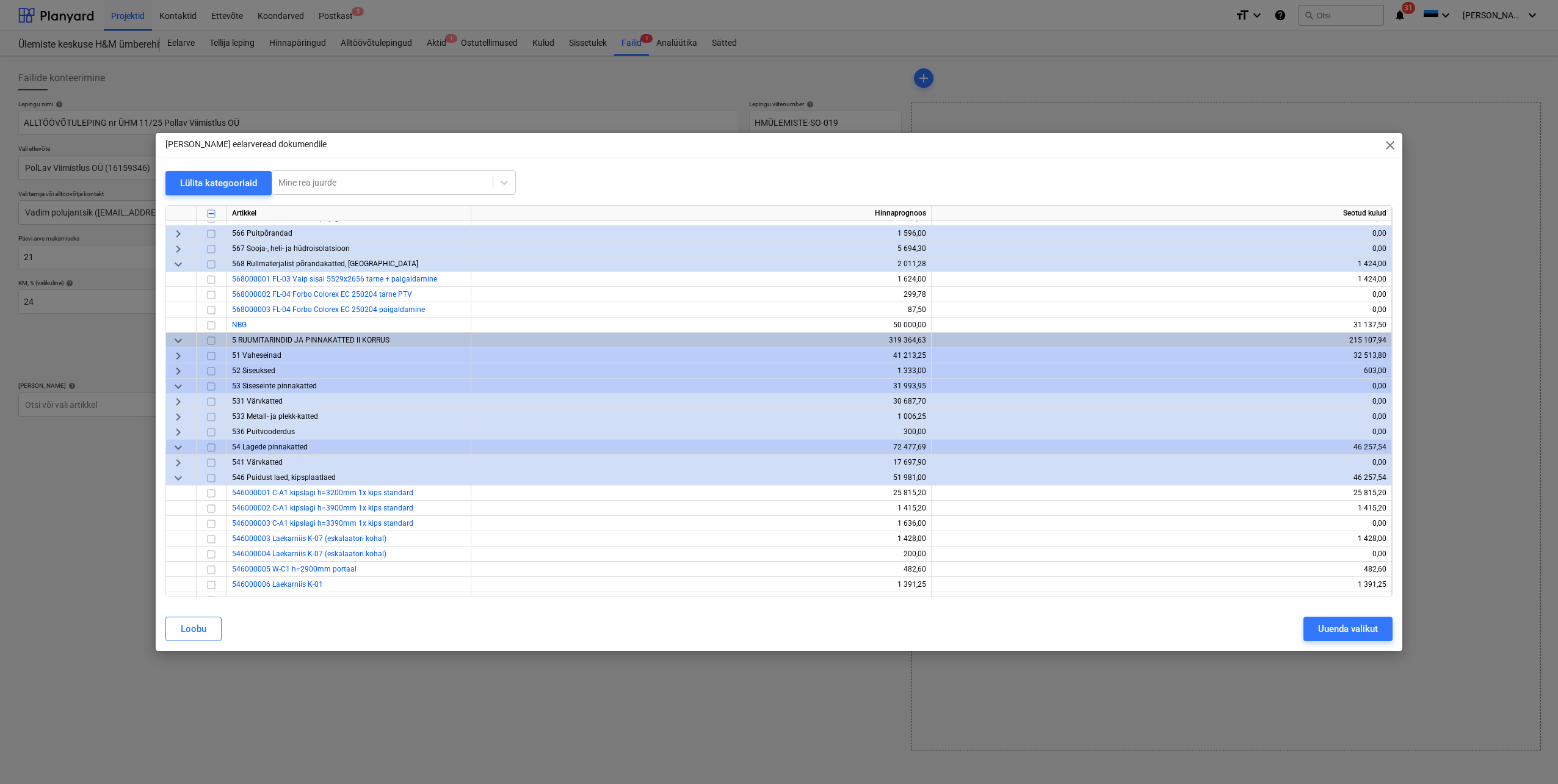
click at [180, 401] on span "keyboard_arrow_right" at bounding box center [178, 401] width 14 height 14
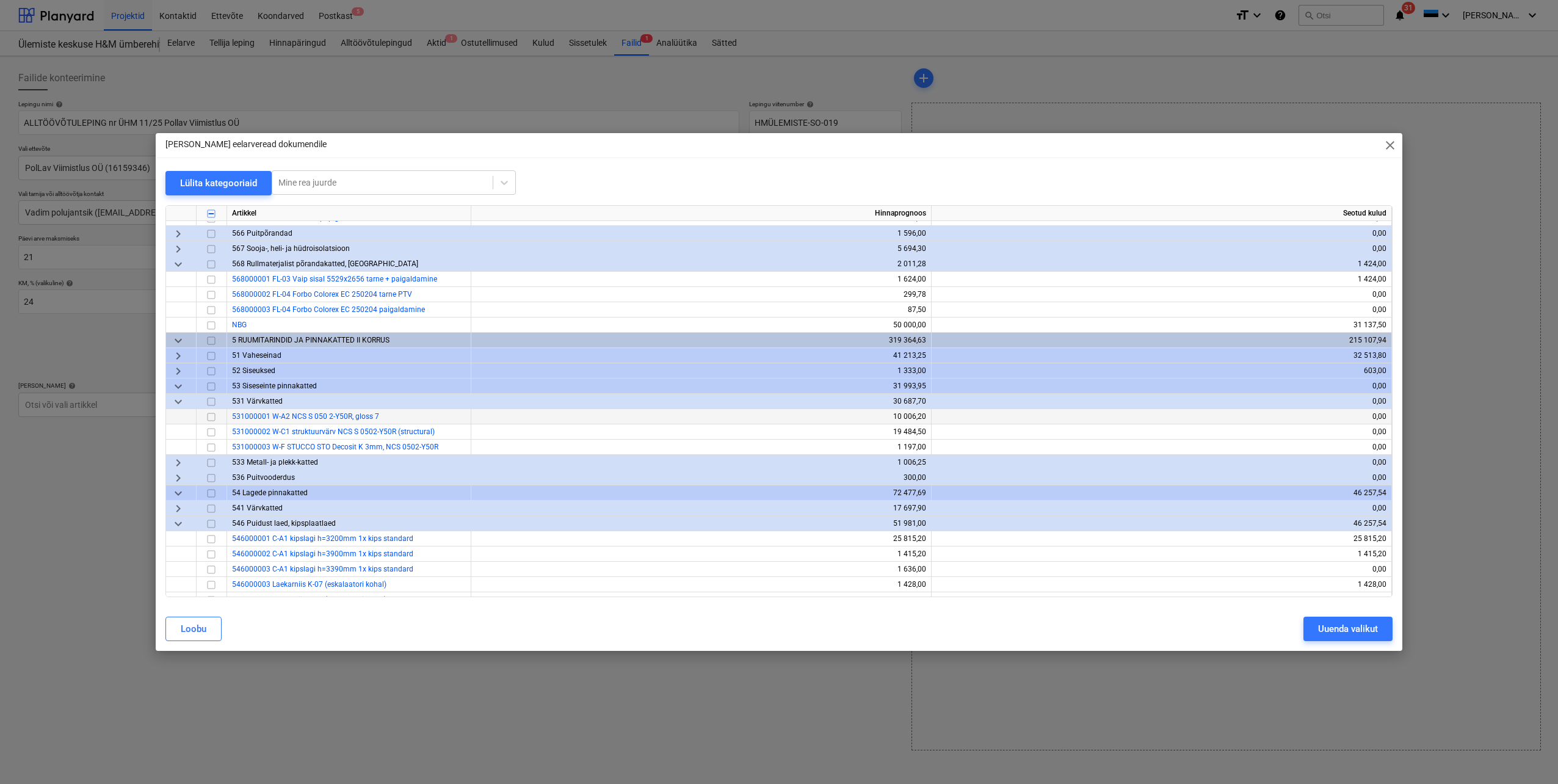
click at [209, 418] on input "checkbox" at bounding box center [211, 416] width 14 height 14
click at [211, 428] on input "checkbox" at bounding box center [211, 432] width 14 height 14
click at [212, 447] on input "checkbox" at bounding box center [211, 447] width 14 height 14
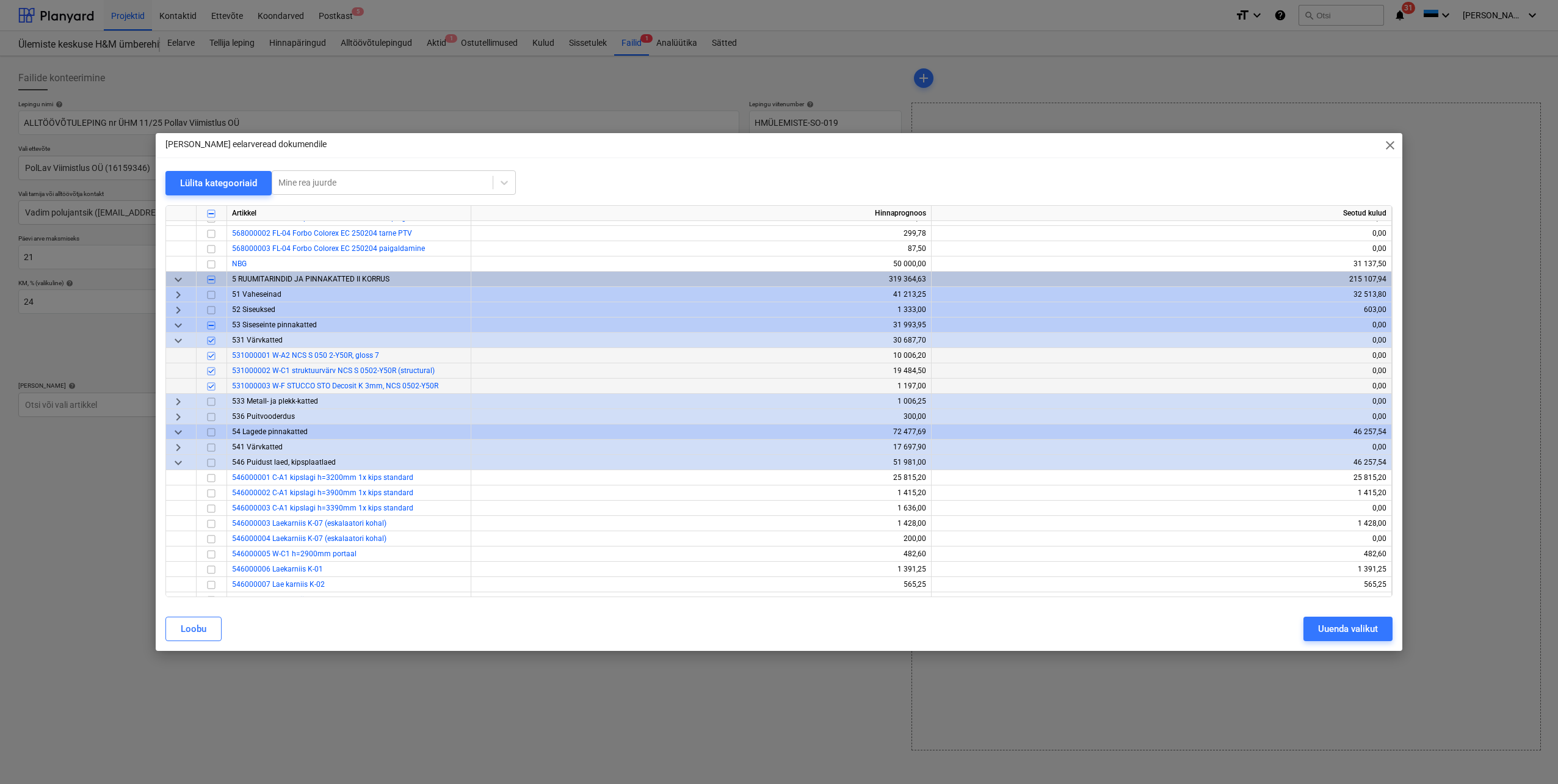
scroll to position [1247, 0]
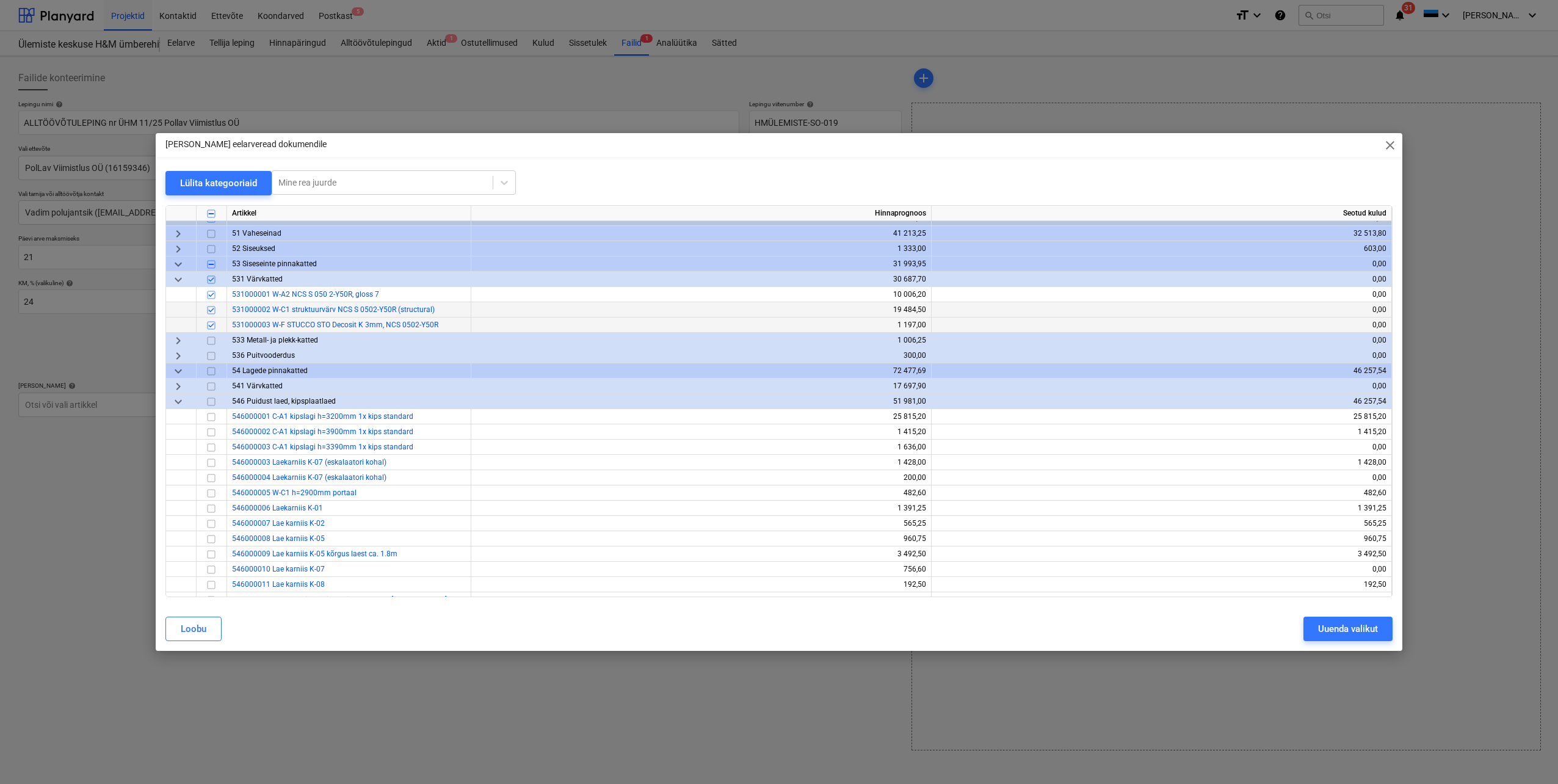
click at [178, 386] on span "keyboard_arrow_right" at bounding box center [178, 386] width 14 height 14
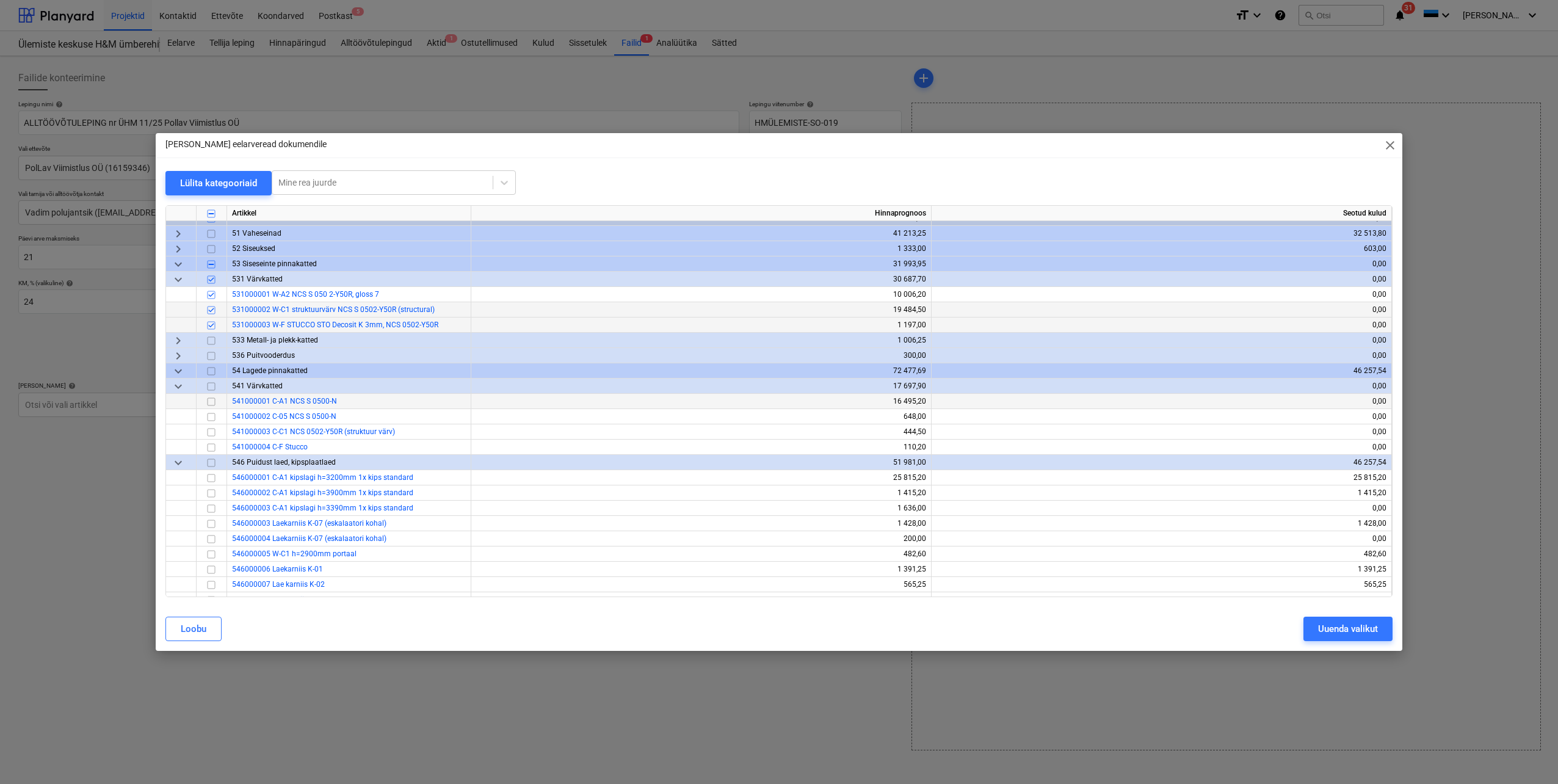
click at [208, 402] on input "checkbox" at bounding box center [211, 401] width 14 height 14
click at [212, 420] on input "checkbox" at bounding box center [211, 416] width 14 height 14
click at [212, 433] on input "checkbox" at bounding box center [211, 432] width 14 height 14
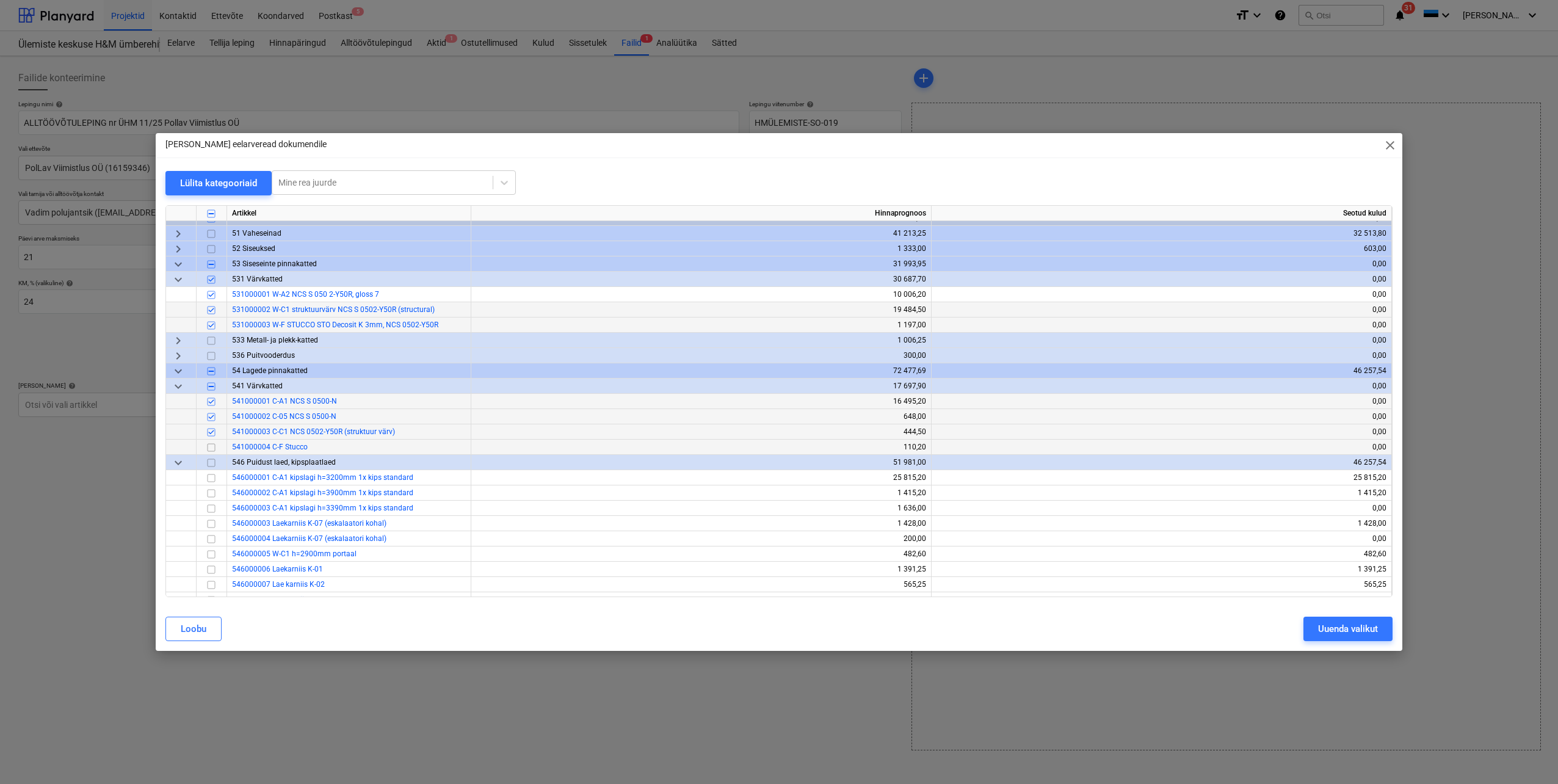
click at [214, 446] on input "checkbox" at bounding box center [211, 447] width 14 height 14
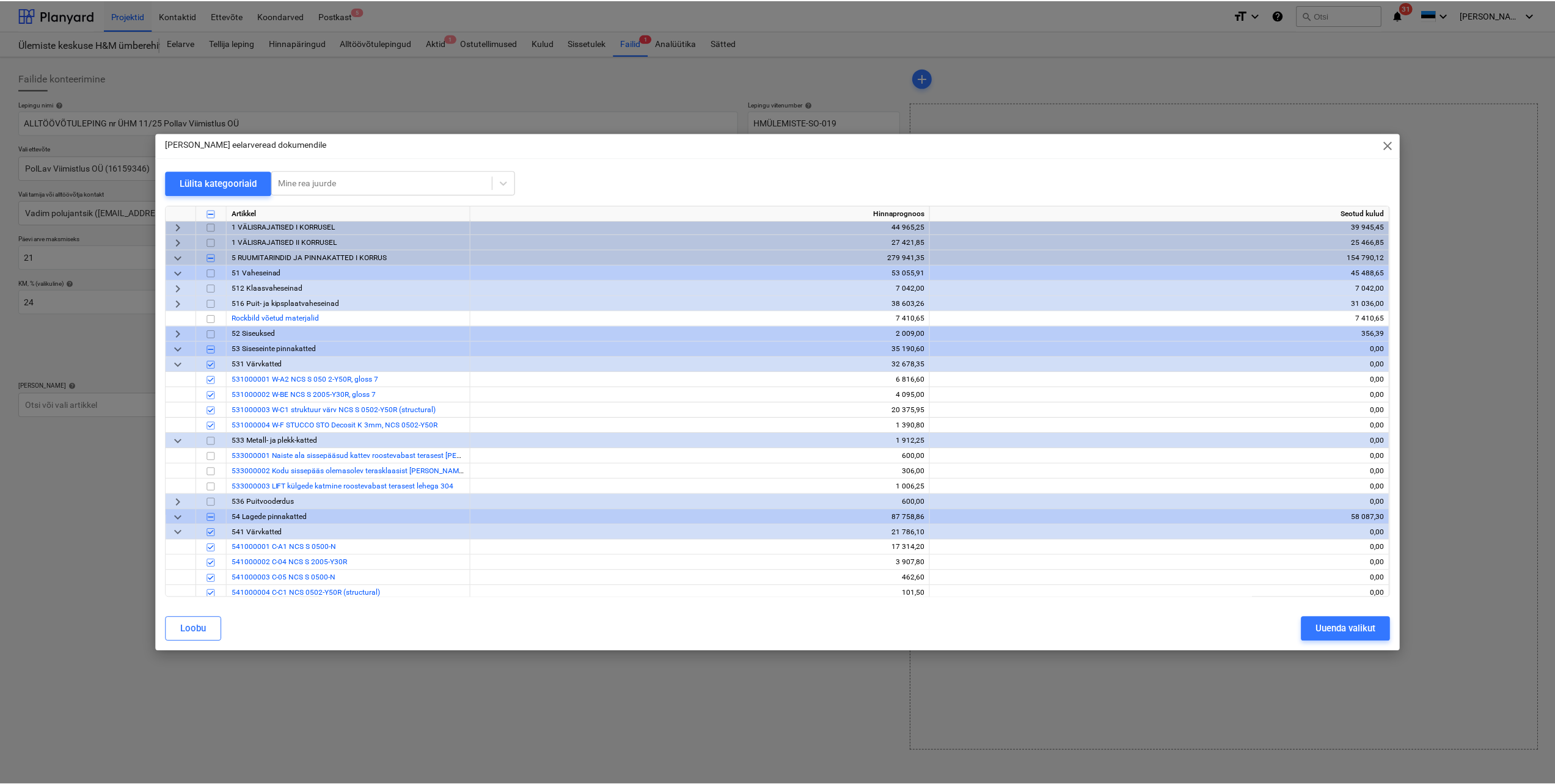
scroll to position [0, 0]
click at [1313, 630] on button "Uuenda valikut" at bounding box center [1349, 629] width 89 height 24
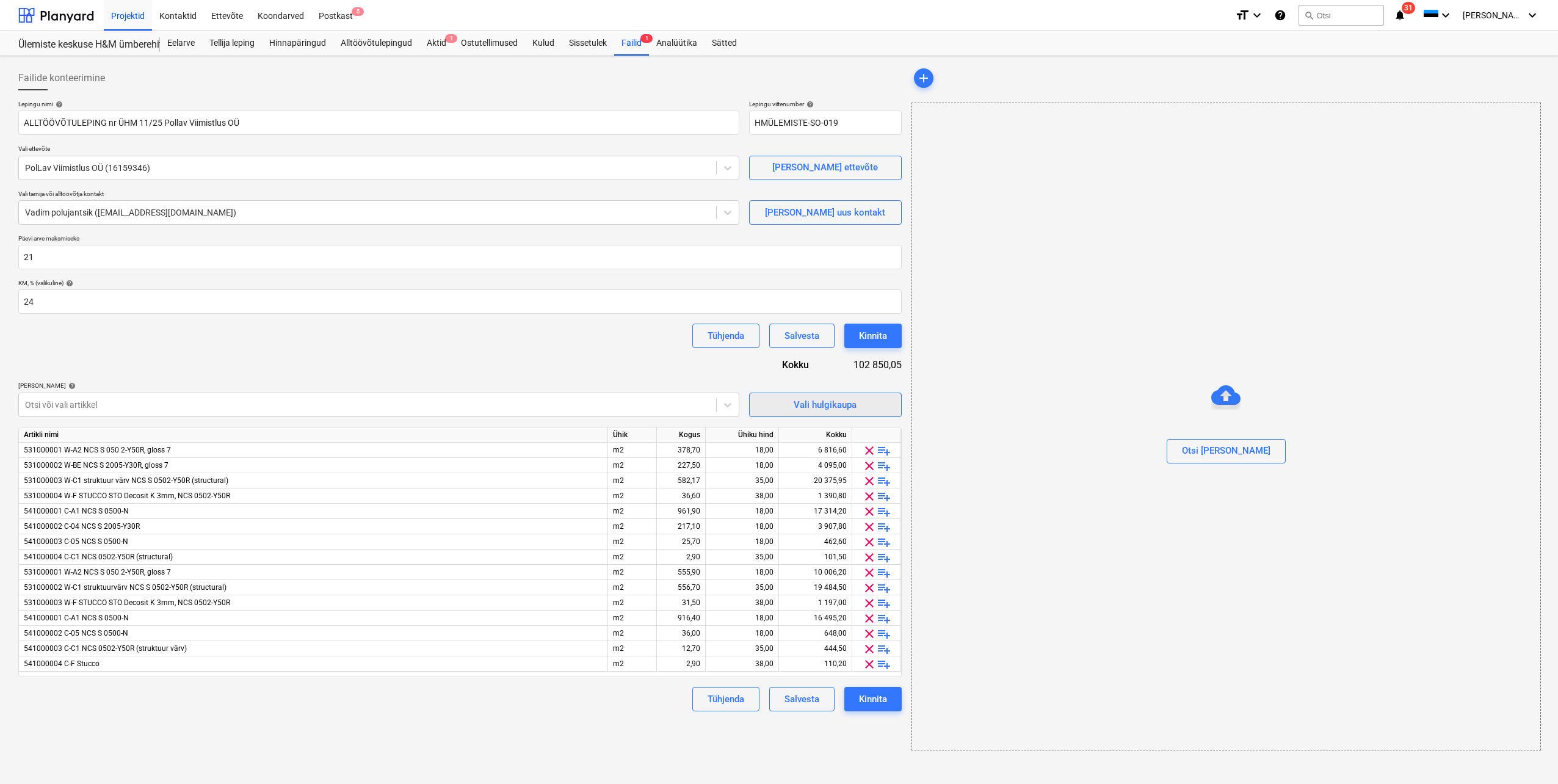
click at [836, 406] on div "Vali hulgikaupa" at bounding box center [825, 405] width 63 height 16
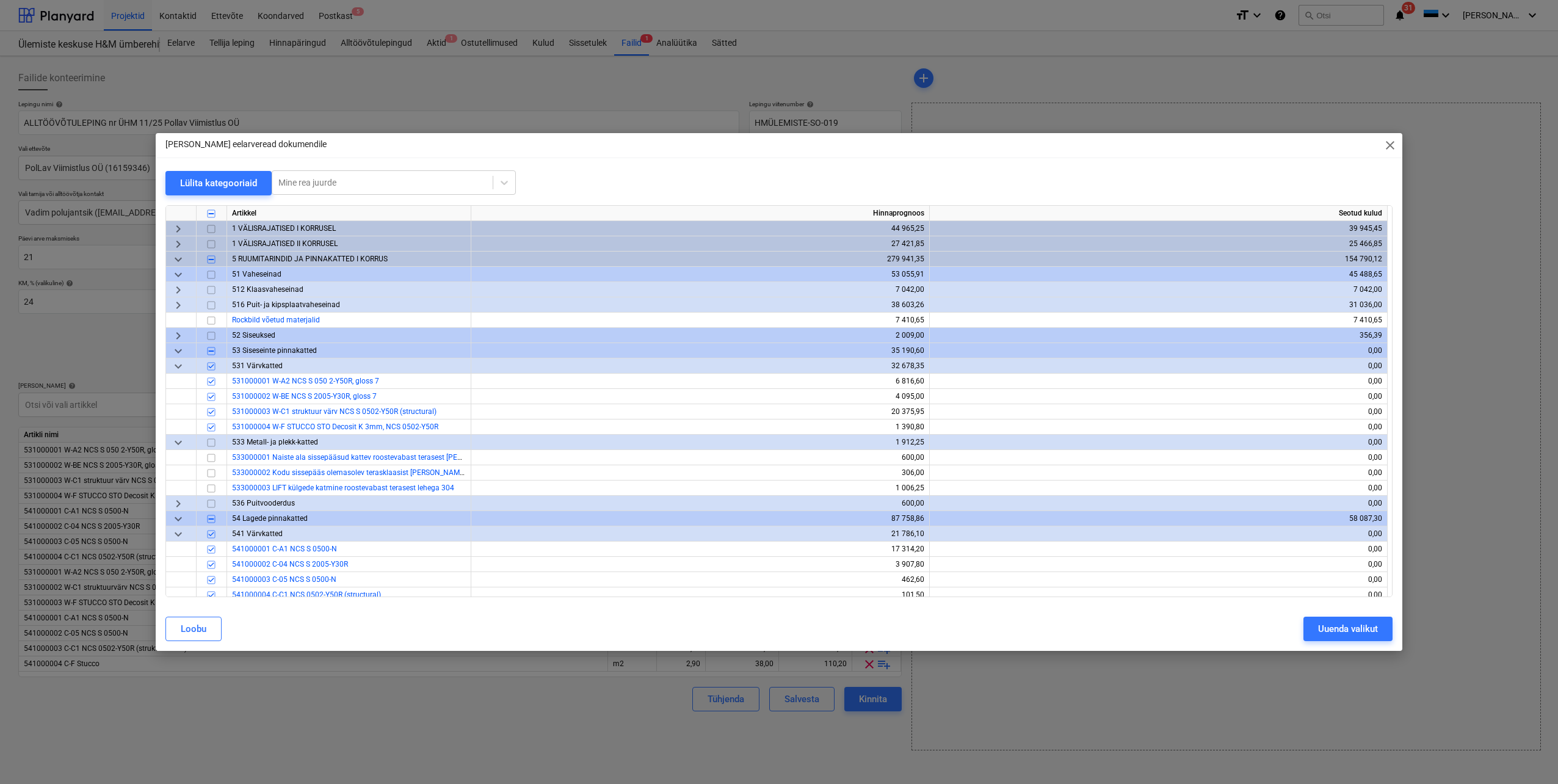
click at [1391, 146] on span "close" at bounding box center [1390, 145] width 14 height 14
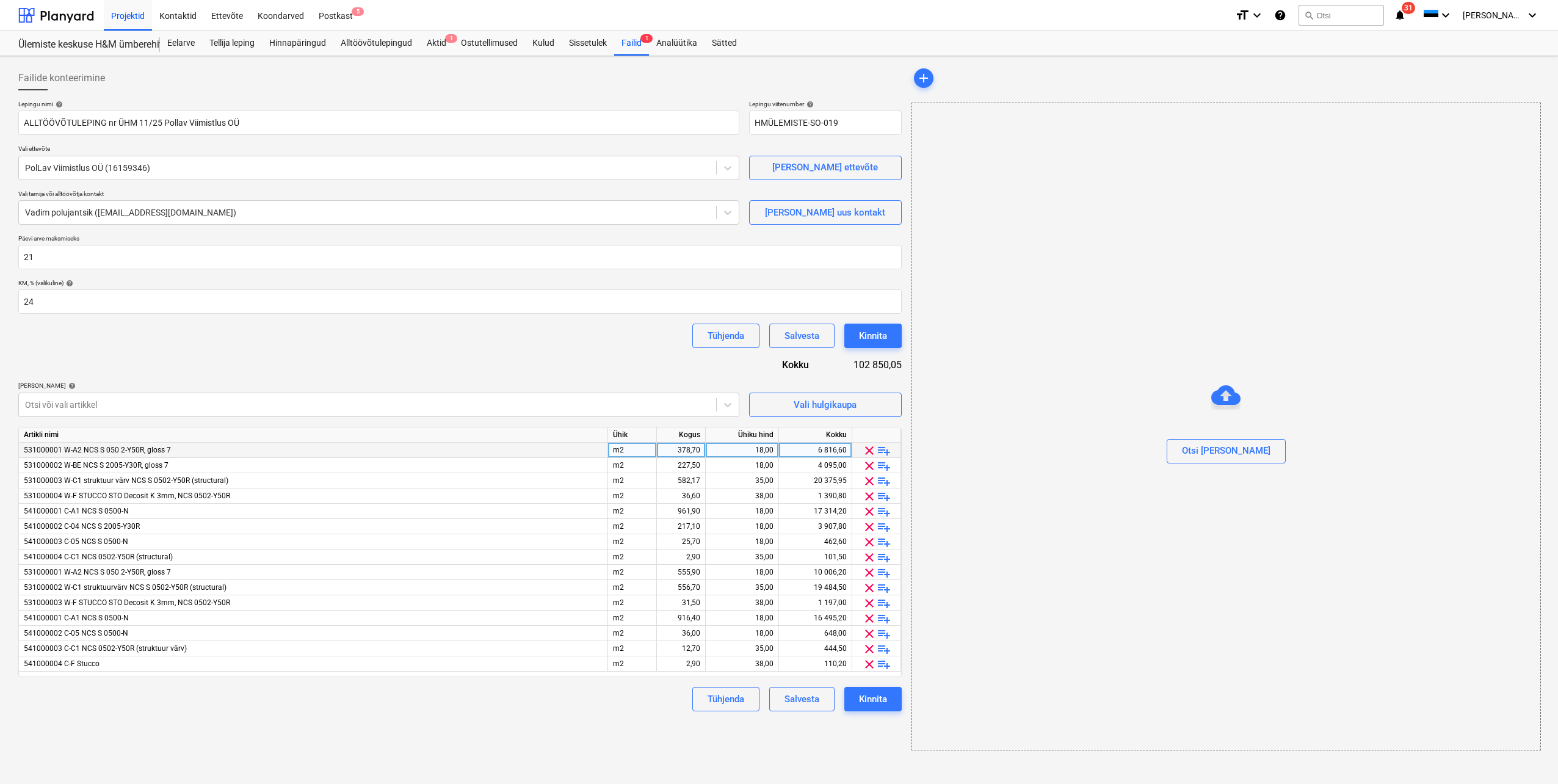
click at [731, 453] on div "18,00" at bounding box center [742, 450] width 63 height 15
type input "15,5"
click at [601, 368] on div "Lepingu nimi help ALLTÖÖVÕTULEPING nr ÜHM 11/25 Pollav Viimistlus OÜ Lepingu vi…" at bounding box center [460, 405] width 883 height 611
click at [740, 466] on div "18,00" at bounding box center [742, 466] width 63 height 15
type input "15,5"
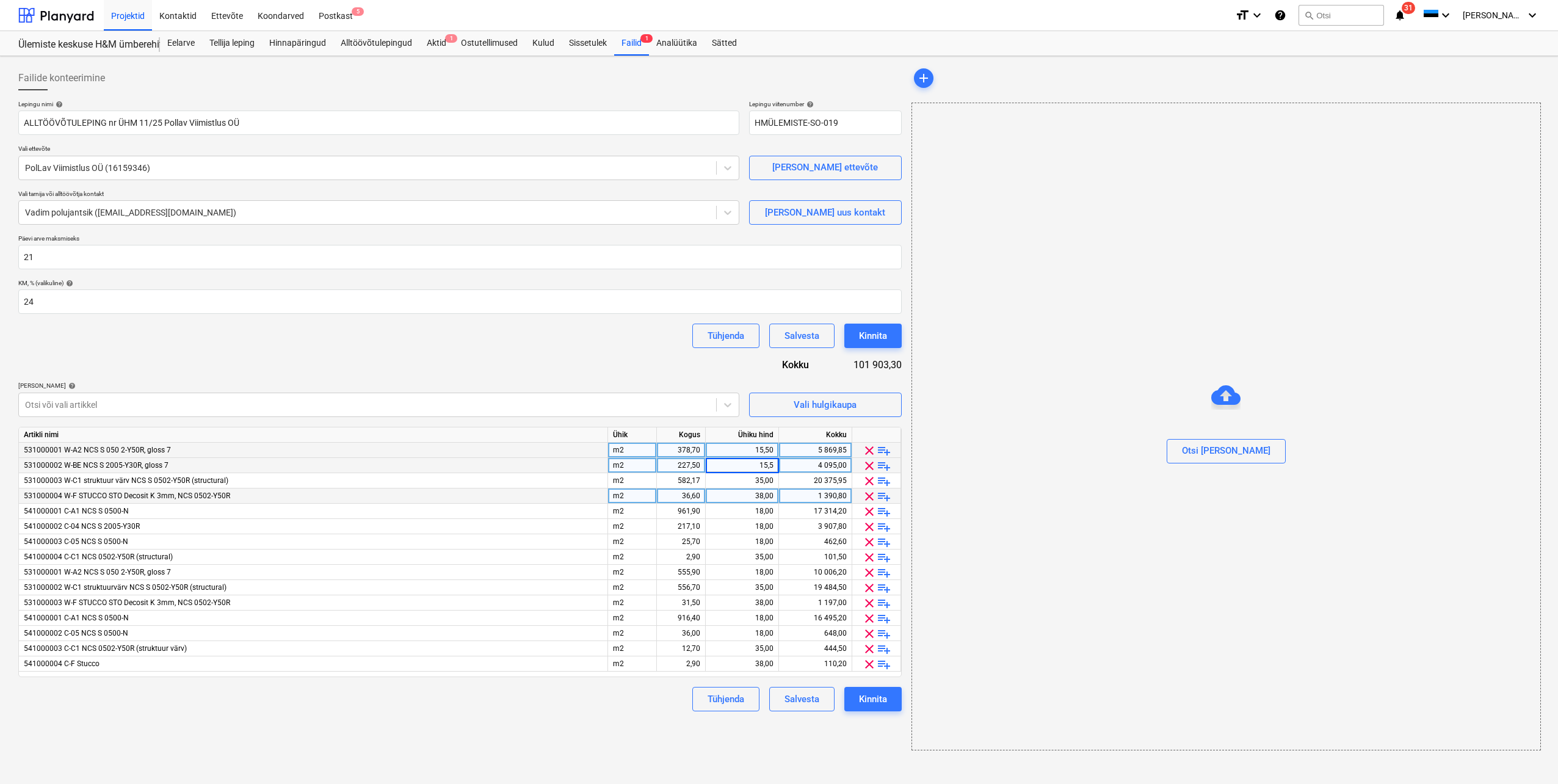
click at [521, 490] on div "531000004 W-F STUCCO STO Decosit K 3mm, NCS 0502-Y50R" at bounding box center [313, 496] width 589 height 15
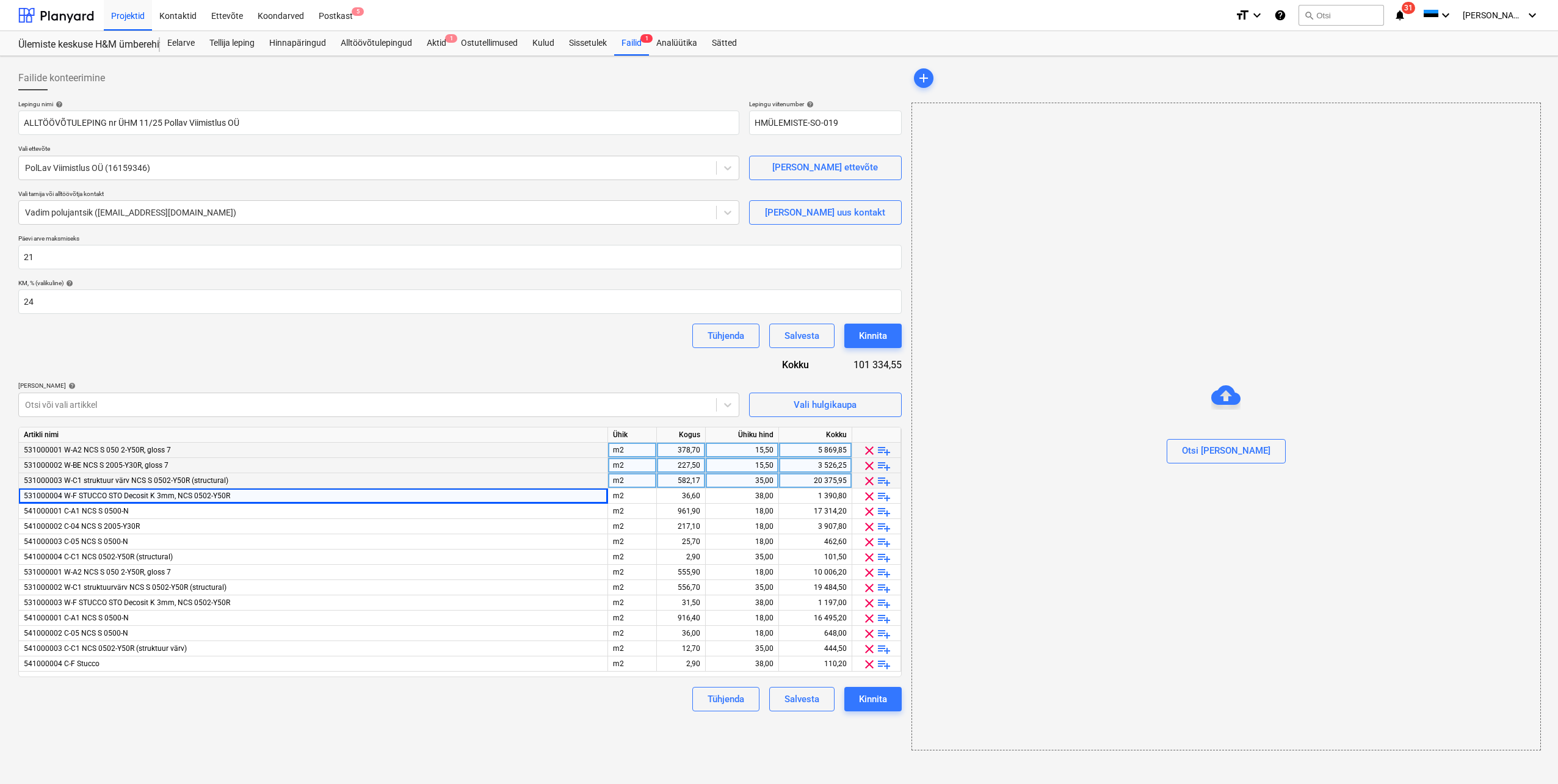
click at [298, 482] on div "531000003 W-C1 struktuur värv NCS S 0502-Y50R (structural)" at bounding box center [313, 481] width 589 height 15
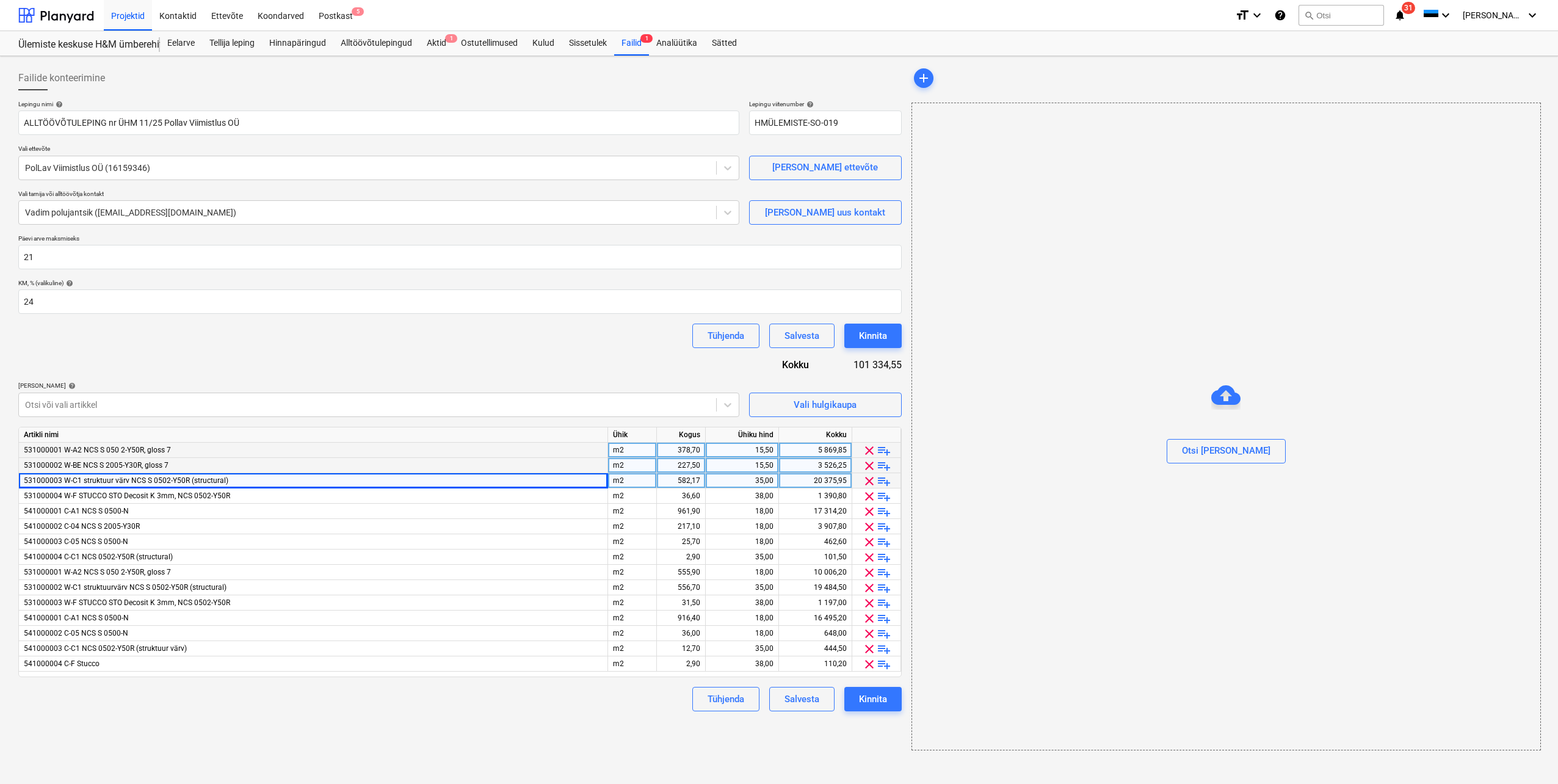
click at [407, 485] on div "531000003 W-C1 struktuur värv NCS S 0502-Y50R (structural)" at bounding box center [313, 481] width 589 height 15
click at [733, 481] on div "35,00" at bounding box center [742, 481] width 63 height 15
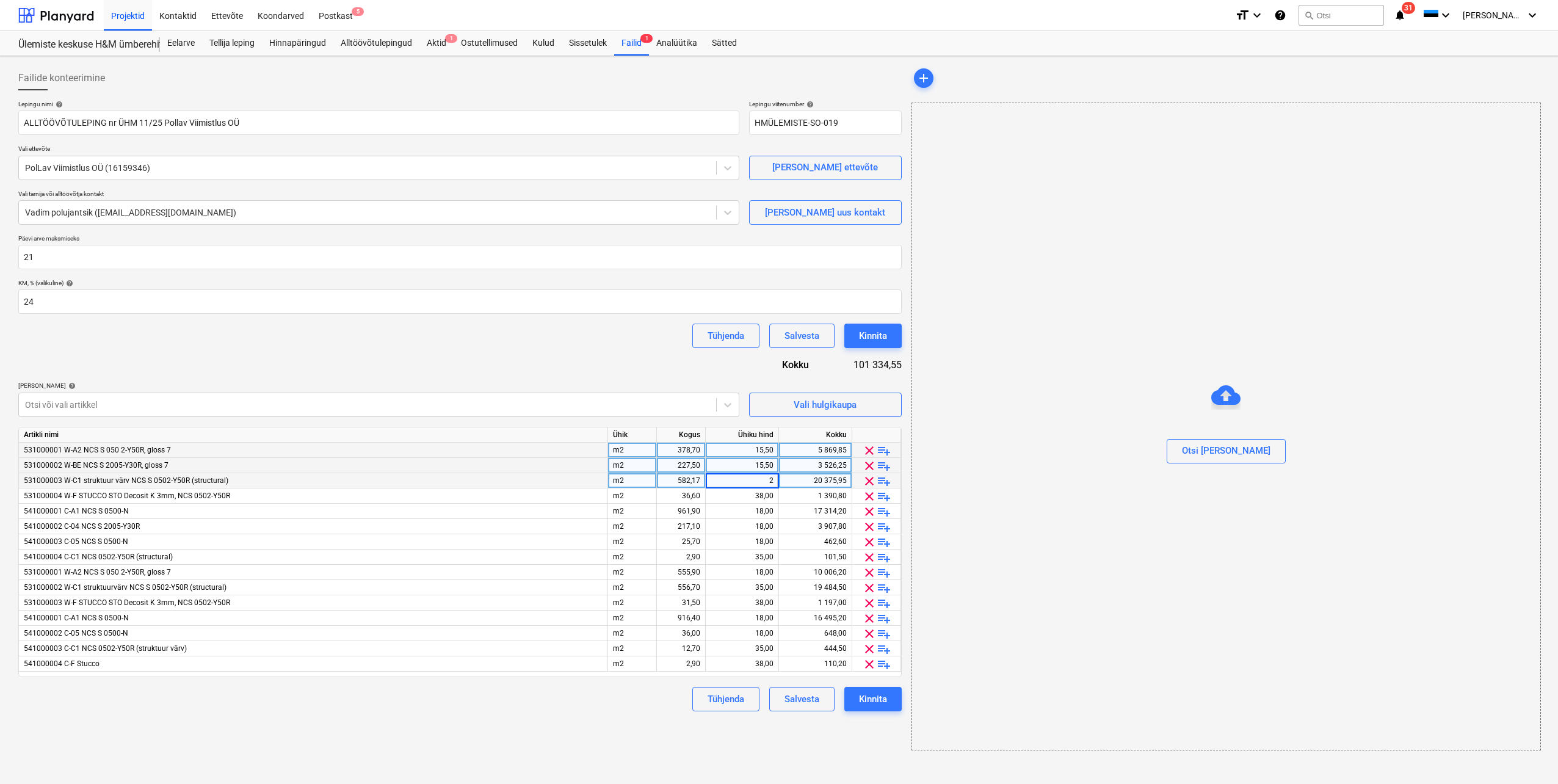
type input "26"
click at [555, 525] on div "541000002 C-04 NCS S 2005-Y30R" at bounding box center [313, 526] width 589 height 15
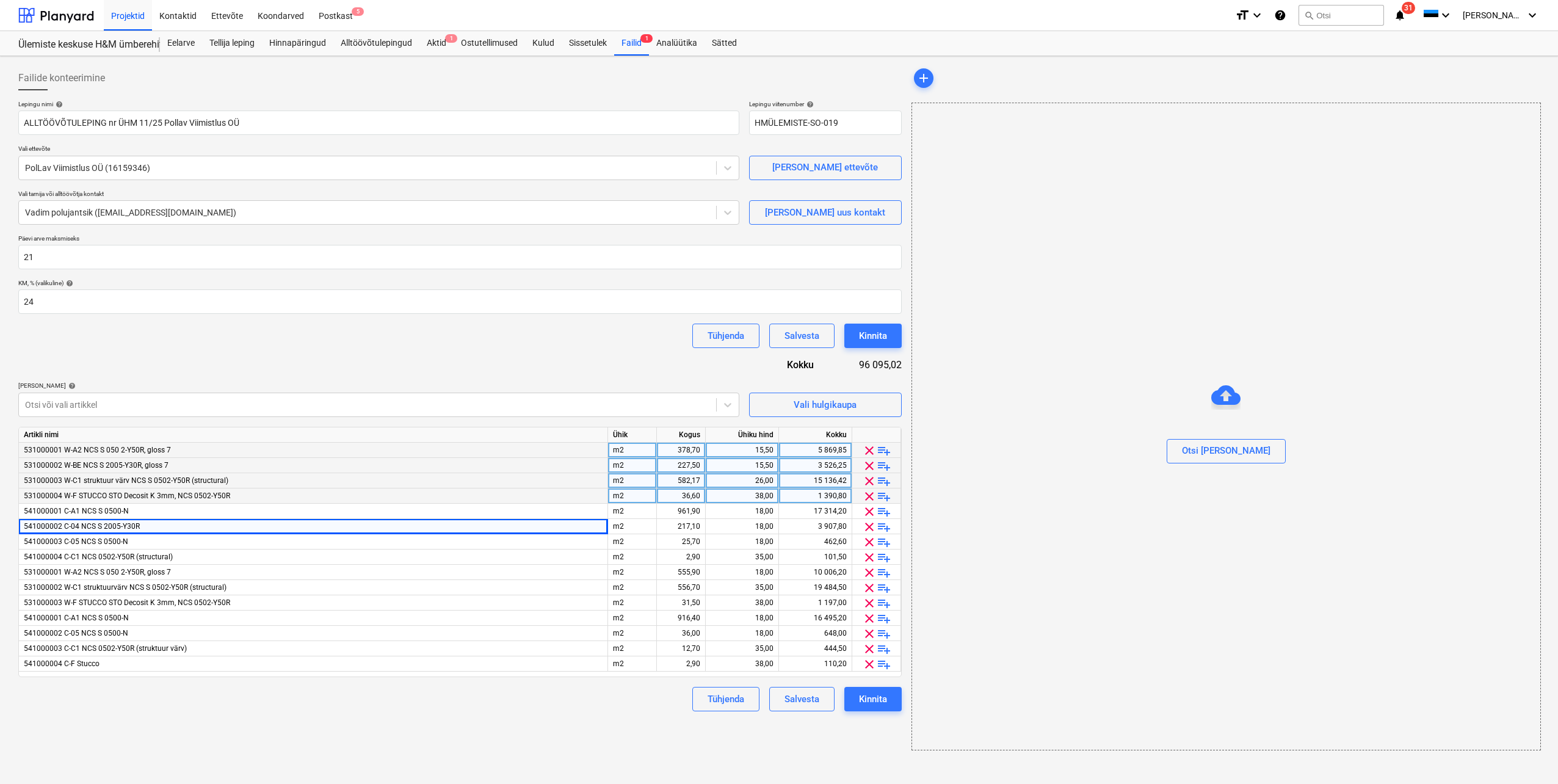
click at [719, 493] on div "38,00" at bounding box center [742, 496] width 63 height 15
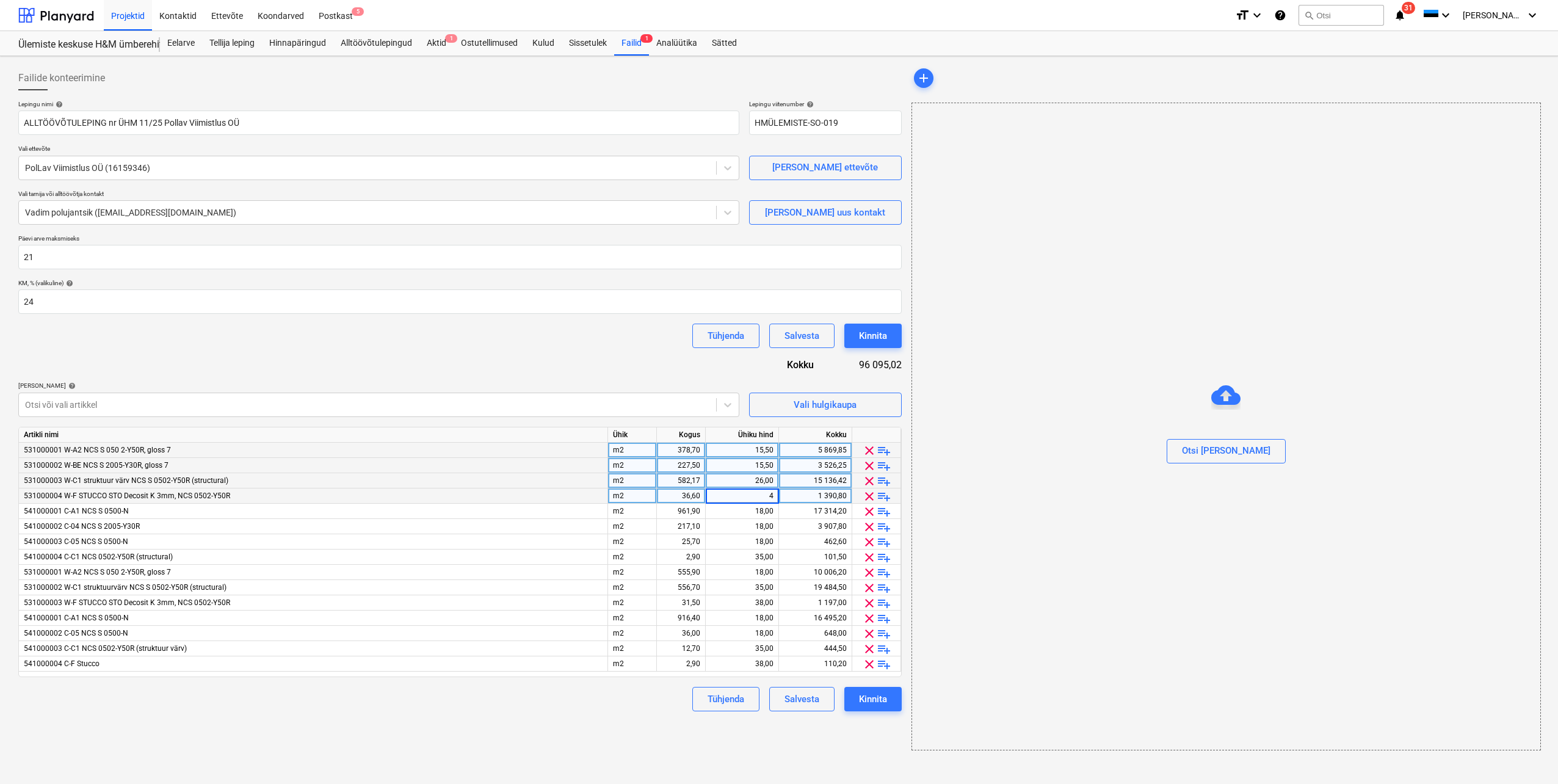
type input "42"
click at [552, 518] on div "541000001 C-A1 NCS S 0500-N" at bounding box center [313, 511] width 589 height 15
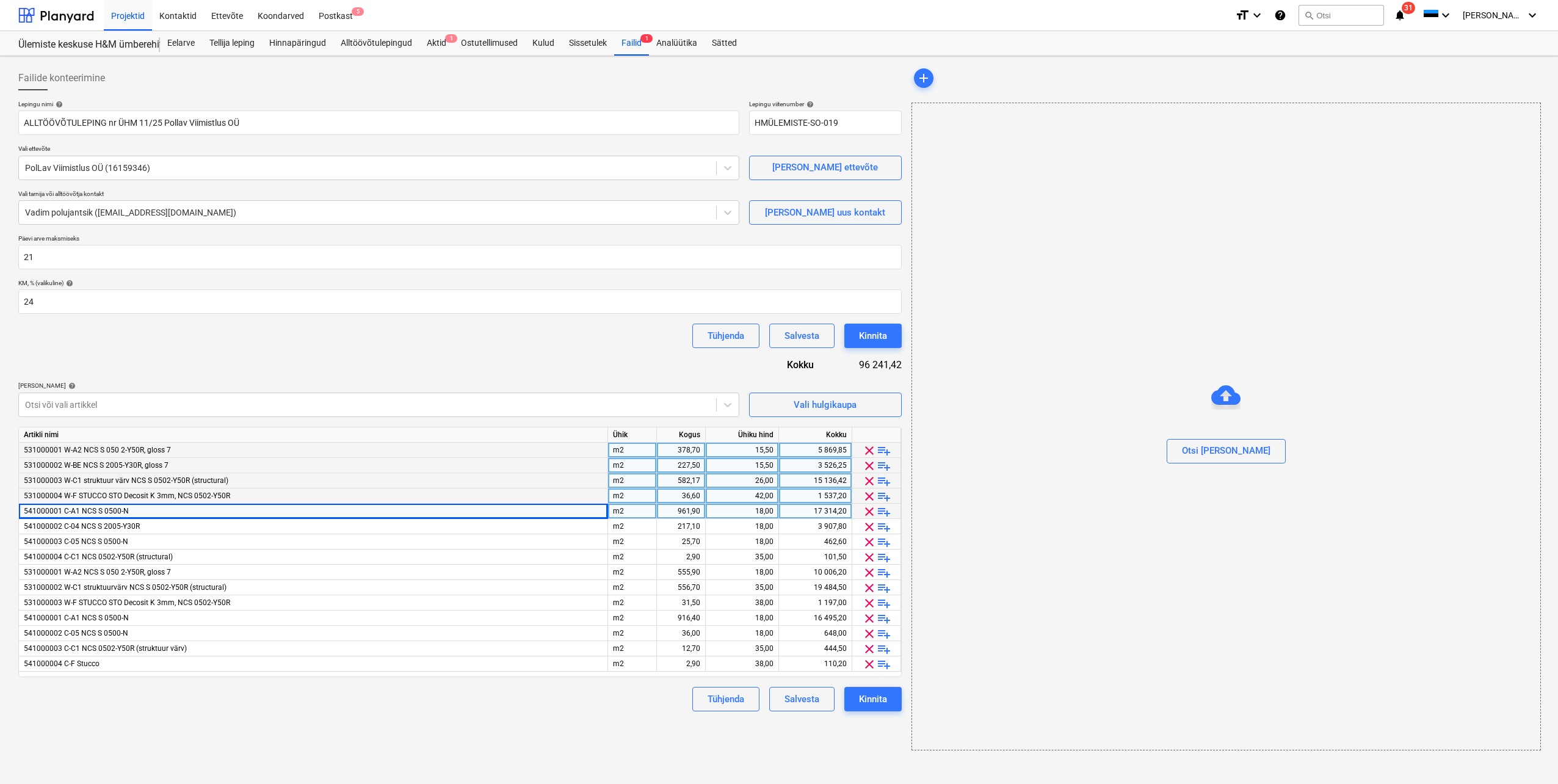
click at [730, 510] on div "18,00" at bounding box center [742, 511] width 63 height 15
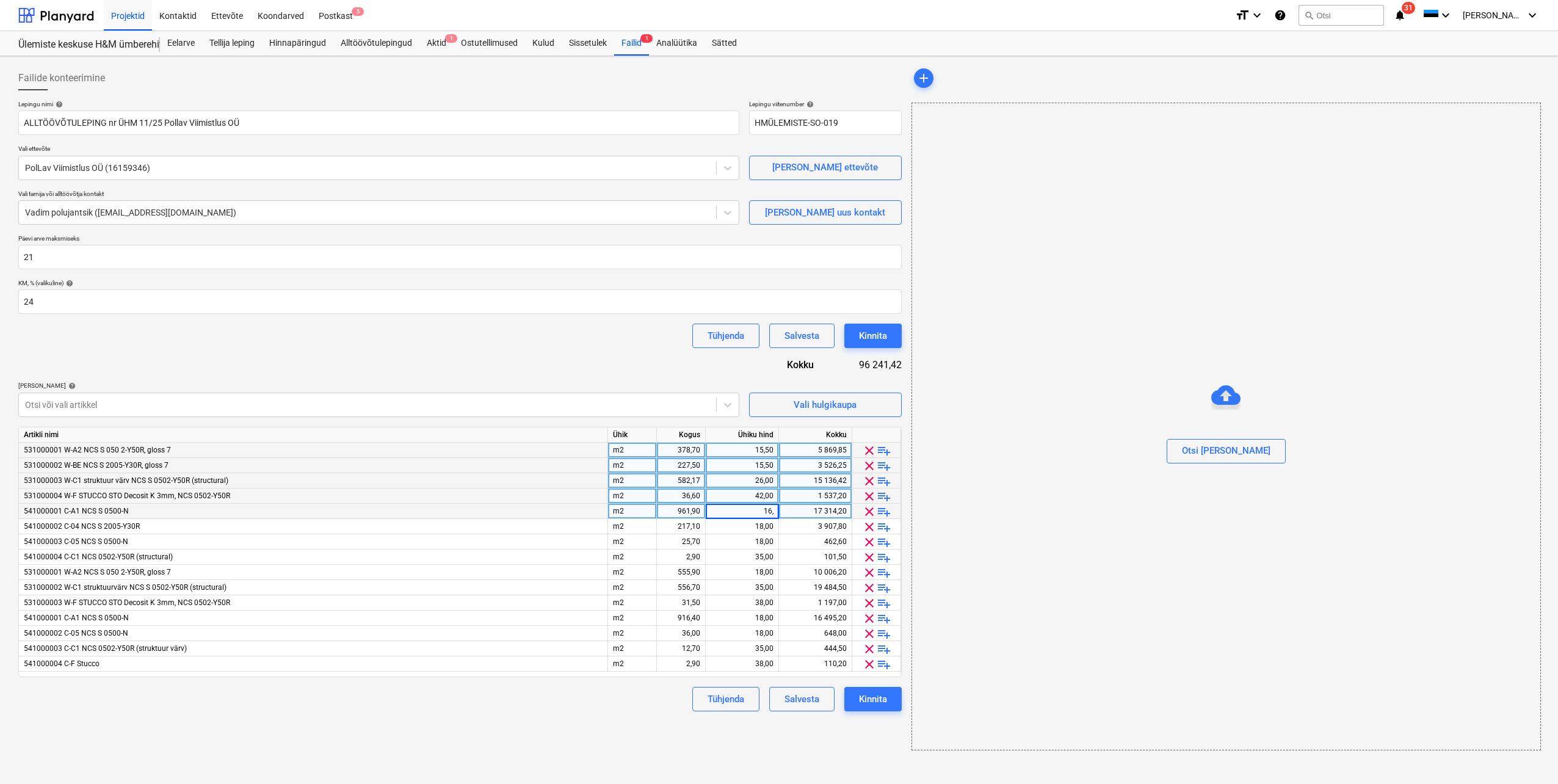
type input "16,1"
click at [541, 551] on div "541000004 C-C1 NCS 0502-Y50R (structural)" at bounding box center [313, 557] width 589 height 15
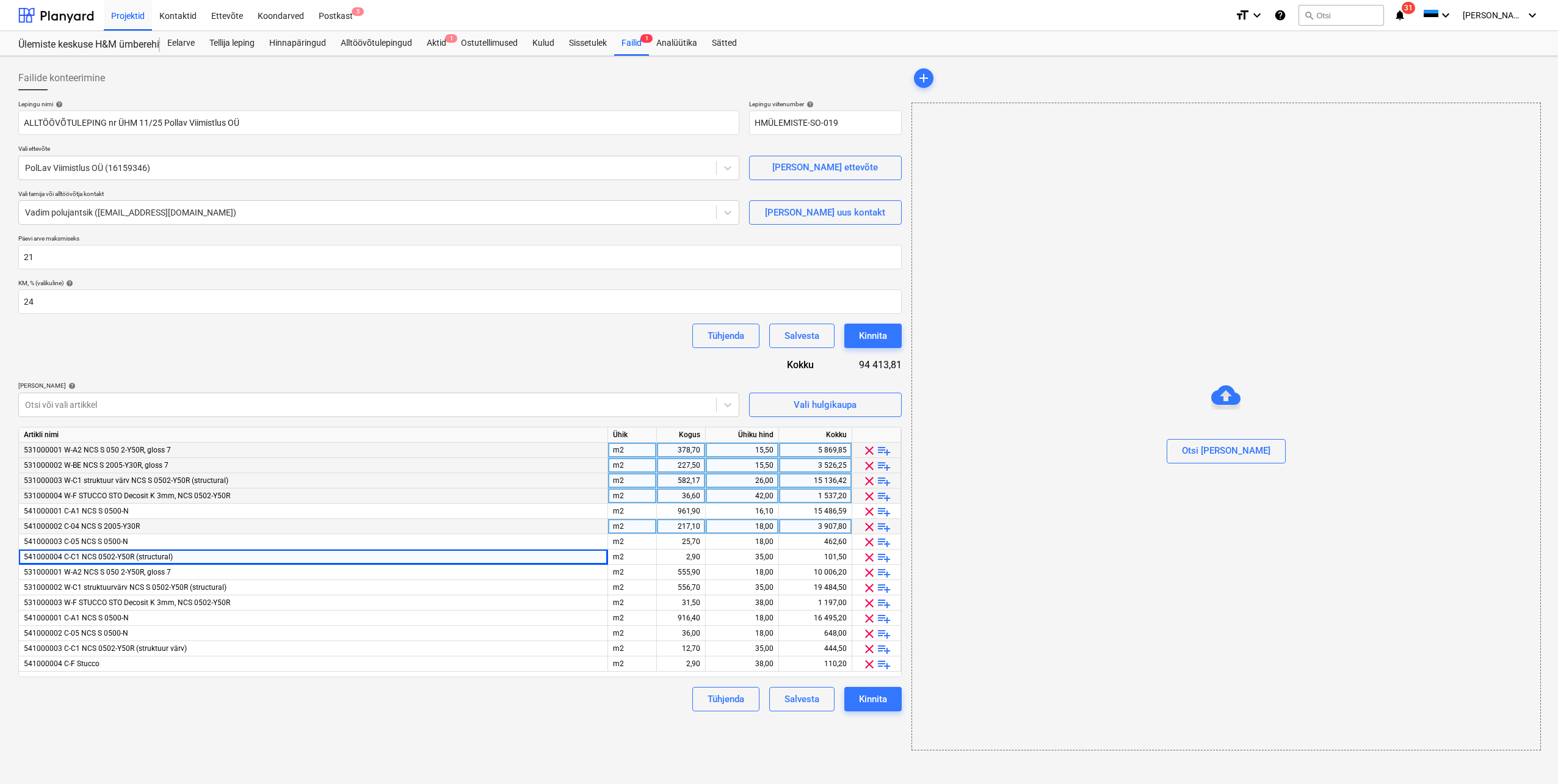
click at [753, 529] on div "18,00" at bounding box center [742, 526] width 63 height 15
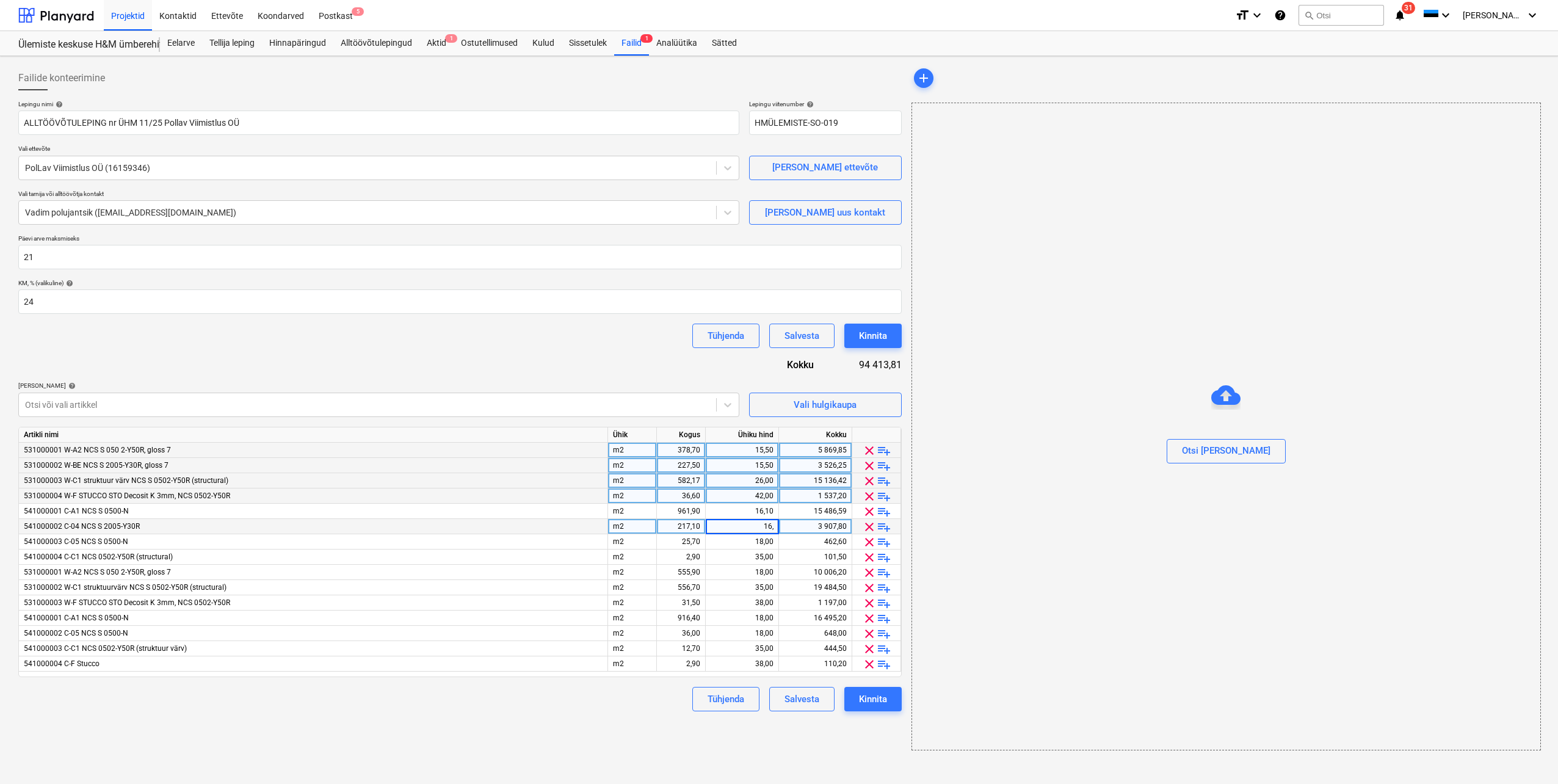
type input "16,1"
click at [565, 541] on div "541000003 C-05 NCS S 0500-N" at bounding box center [313, 542] width 589 height 15
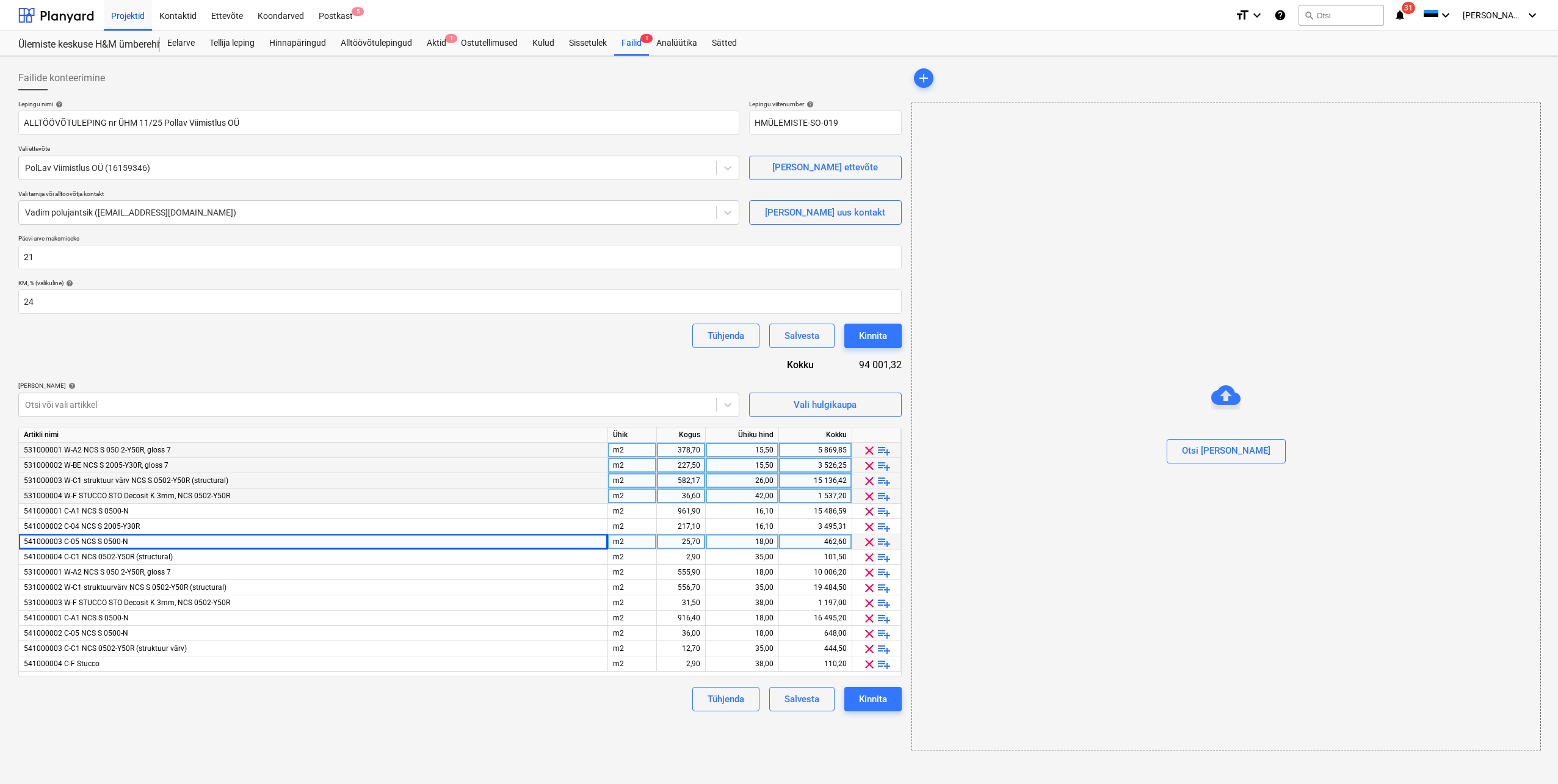
click at [743, 543] on div "18,00" at bounding box center [742, 542] width 63 height 15
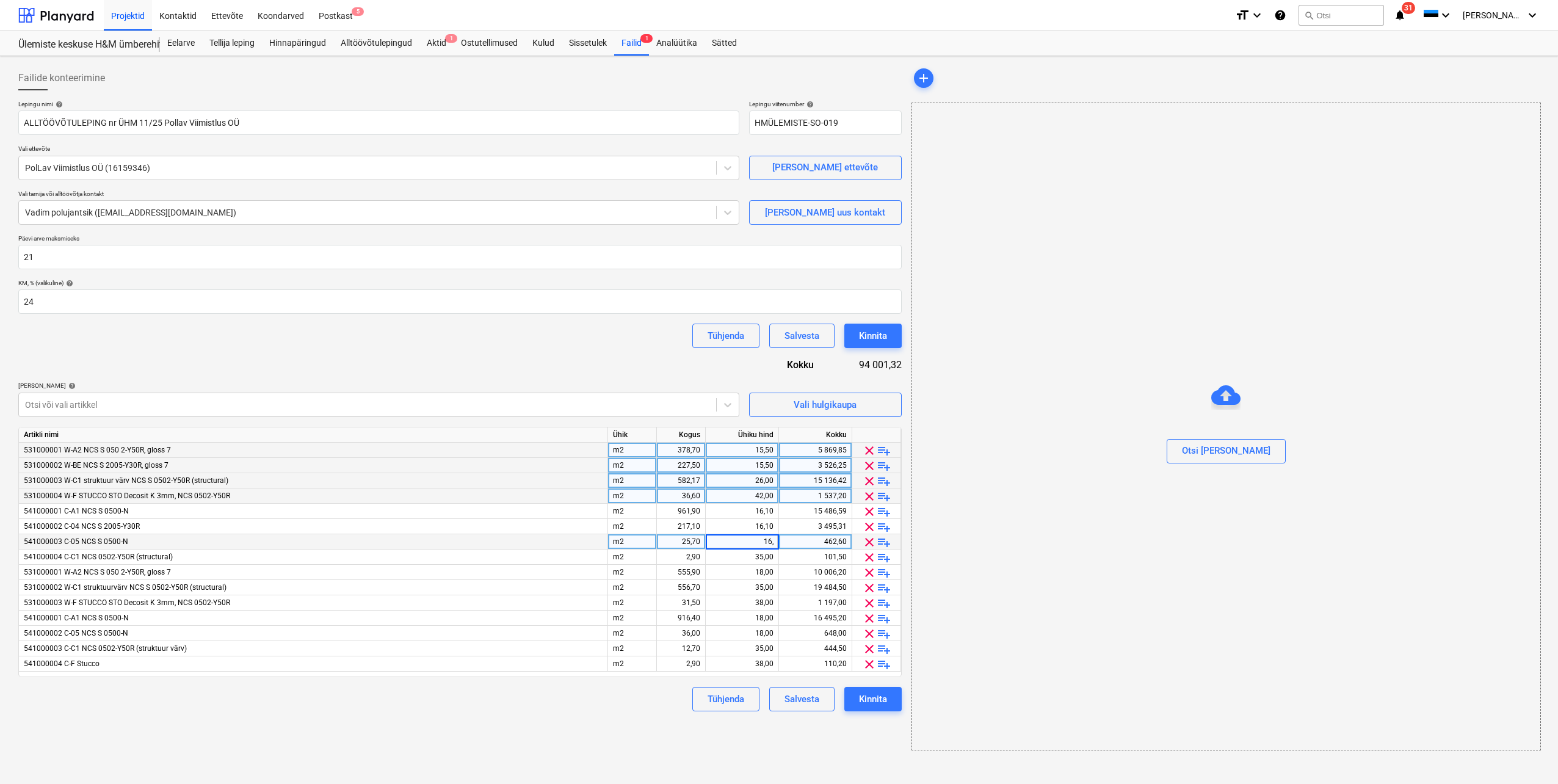
type input "16,1"
click at [737, 557] on div "35,00" at bounding box center [742, 557] width 63 height 15
drag, startPoint x: 773, startPoint y: 560, endPoint x: 750, endPoint y: 560, distance: 23.0
click at [750, 560] on input "4226" at bounding box center [743, 557] width 73 height 14
type input "26"
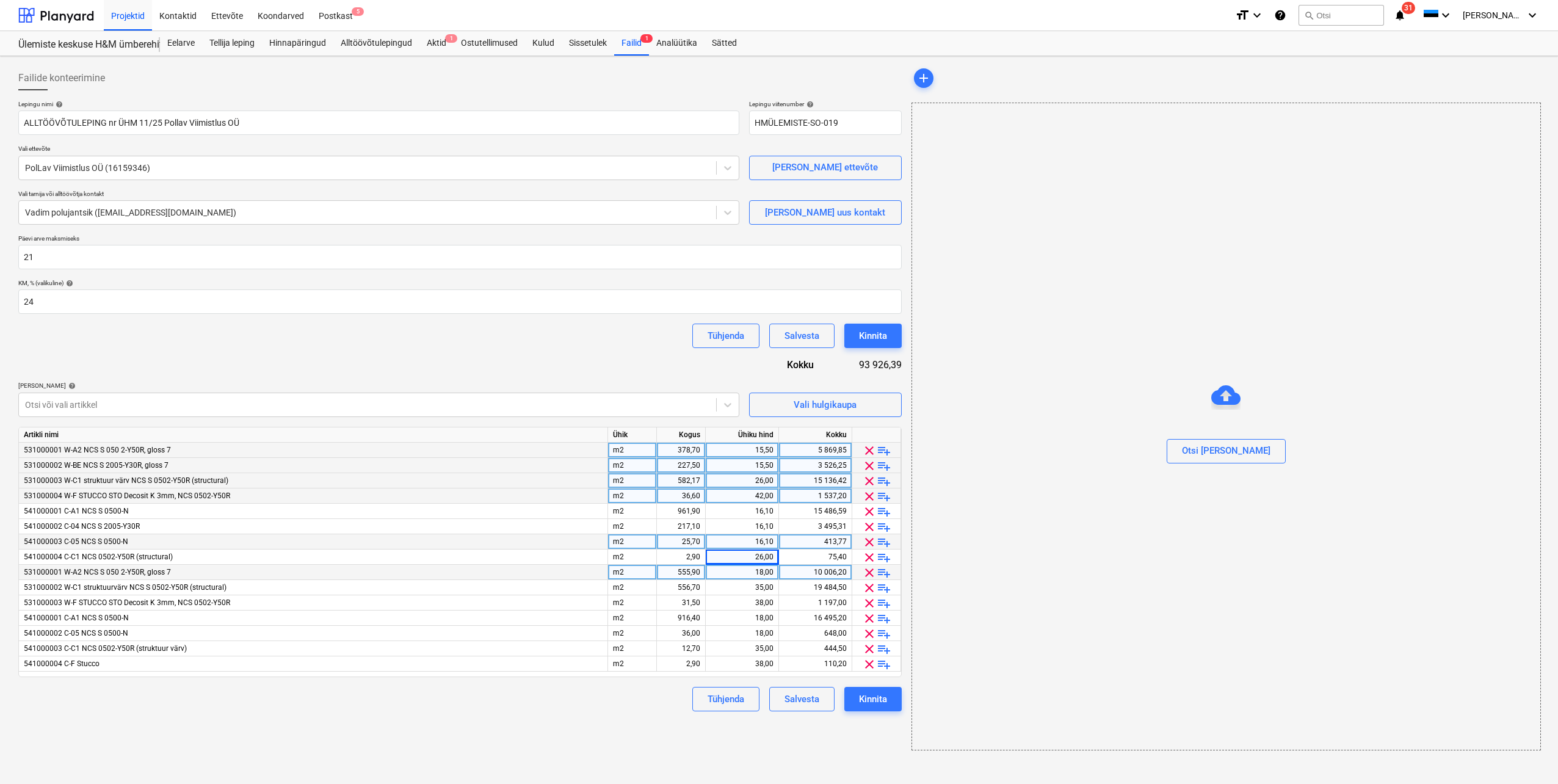
click at [564, 577] on div "531000001 W-A2 NCS S 050 2-Y50R, gloss 7" at bounding box center [313, 572] width 589 height 15
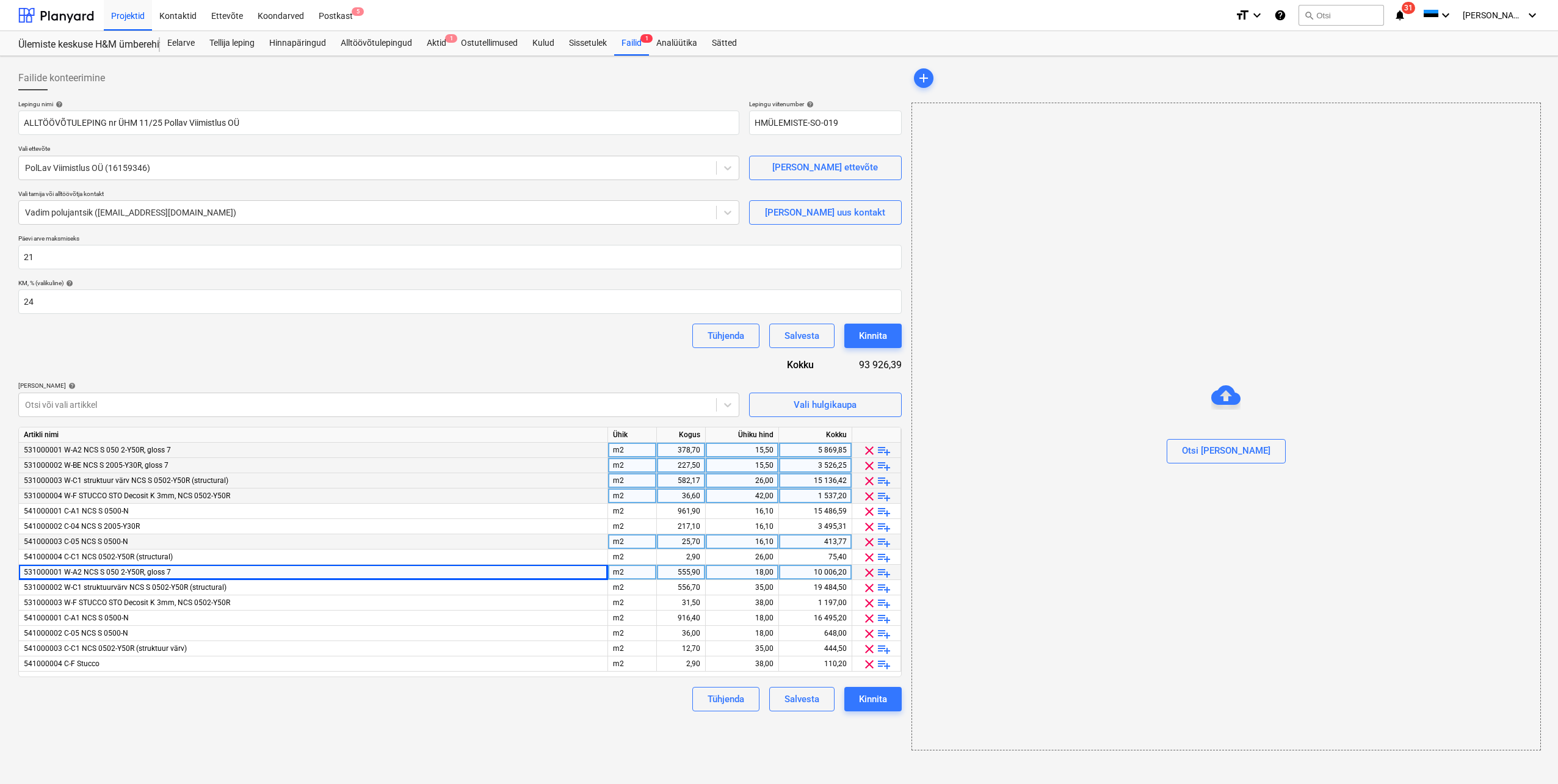
click at [742, 577] on div "18,00" at bounding box center [742, 572] width 63 height 15
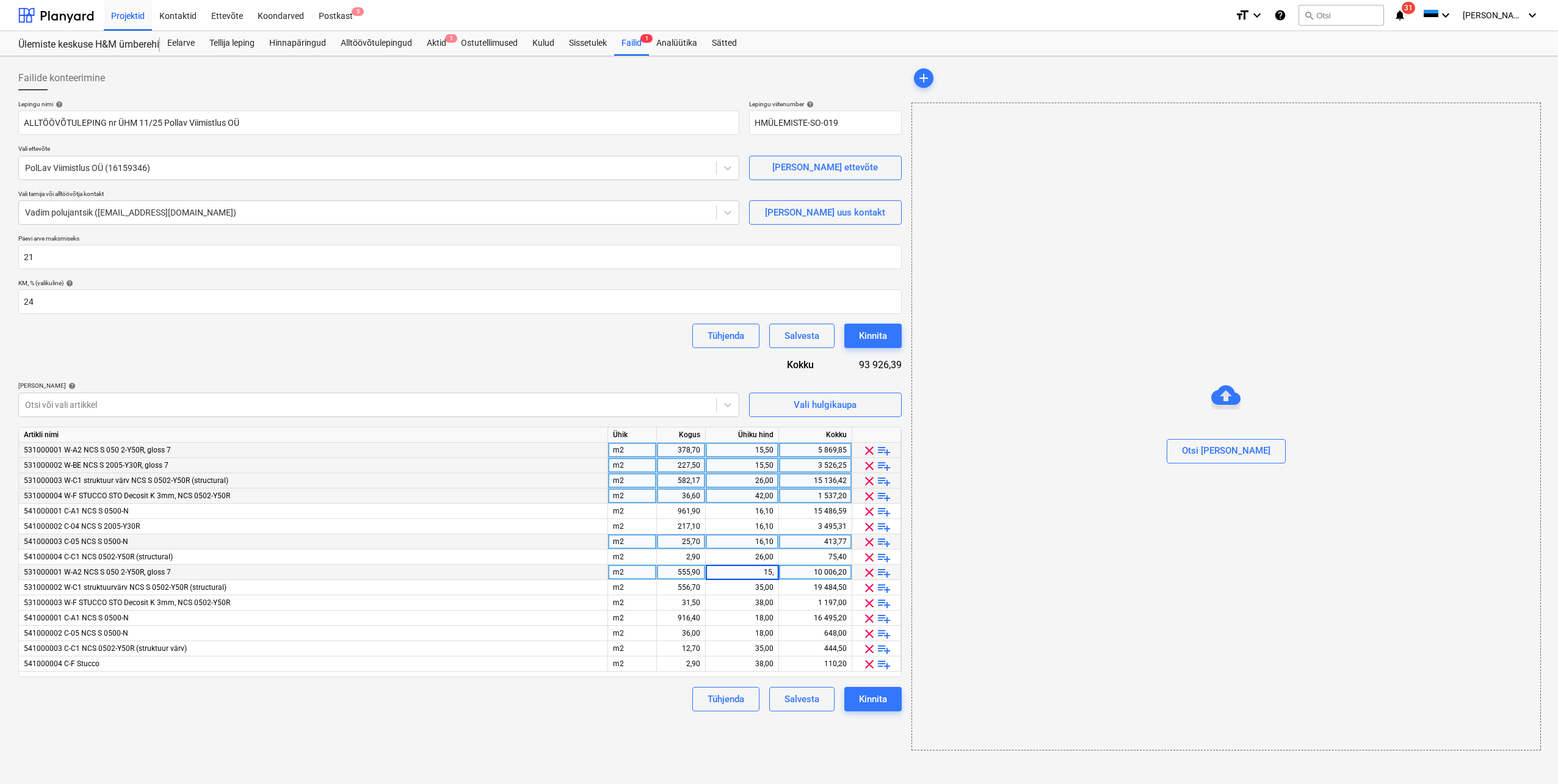
type input "15,5"
click at [739, 592] on div "35,00" at bounding box center [742, 587] width 63 height 15
type input "26"
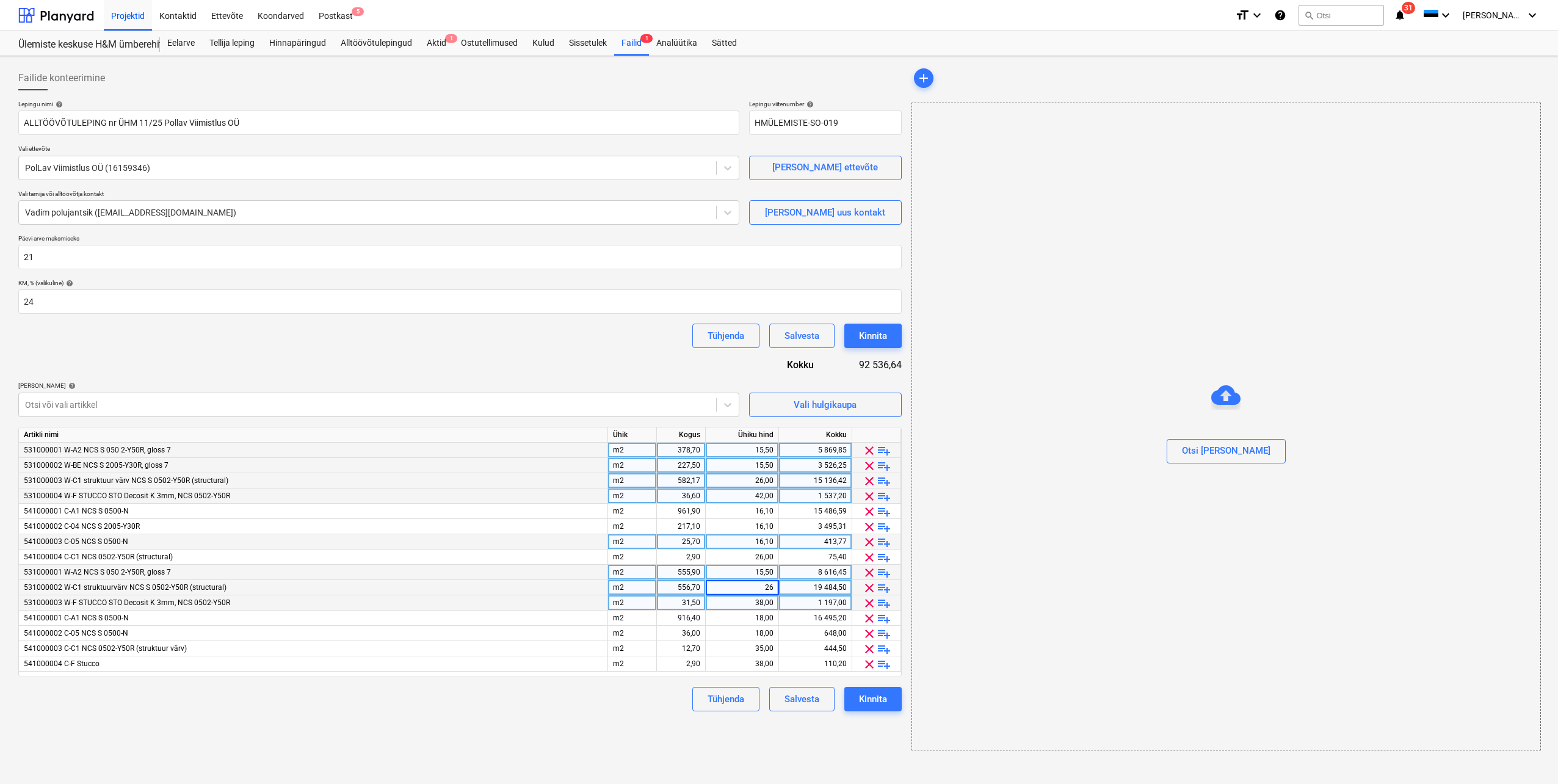
click at [736, 599] on div "38,00" at bounding box center [742, 603] width 63 height 15
type input "42"
click at [741, 614] on div "18,00" at bounding box center [742, 618] width 63 height 15
type input "16,1"
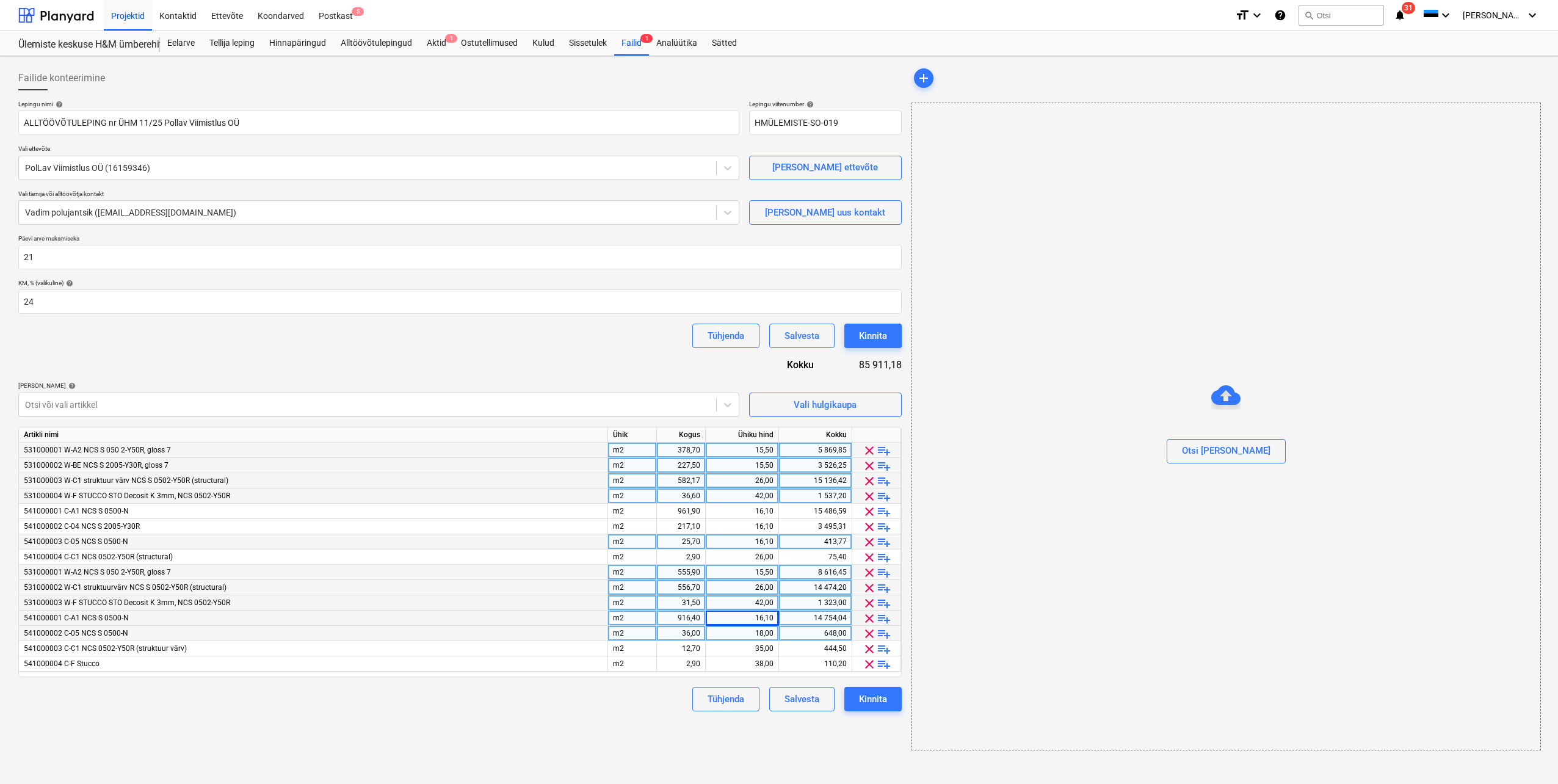
click at [743, 632] on div "18,00" at bounding box center [742, 633] width 63 height 15
type input "16,1"
click at [743, 646] on div "35,00" at bounding box center [742, 649] width 63 height 15
type input "26"
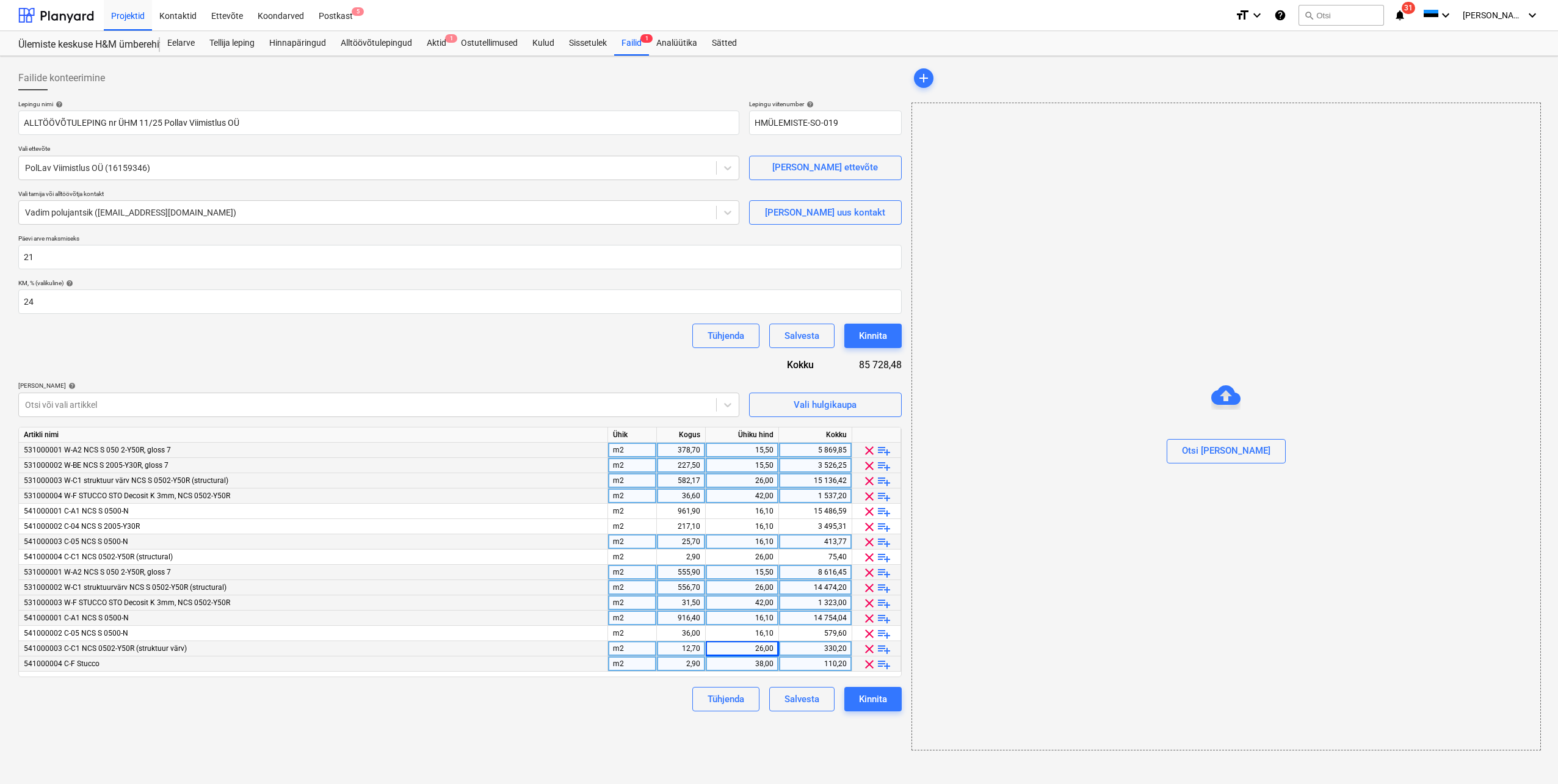
click at [738, 663] on div "38,00" at bounding box center [742, 664] width 63 height 15
type input "42"
click at [573, 611] on div "541000001 C-A1 NCS S 0500-N" at bounding box center [313, 618] width 589 height 15
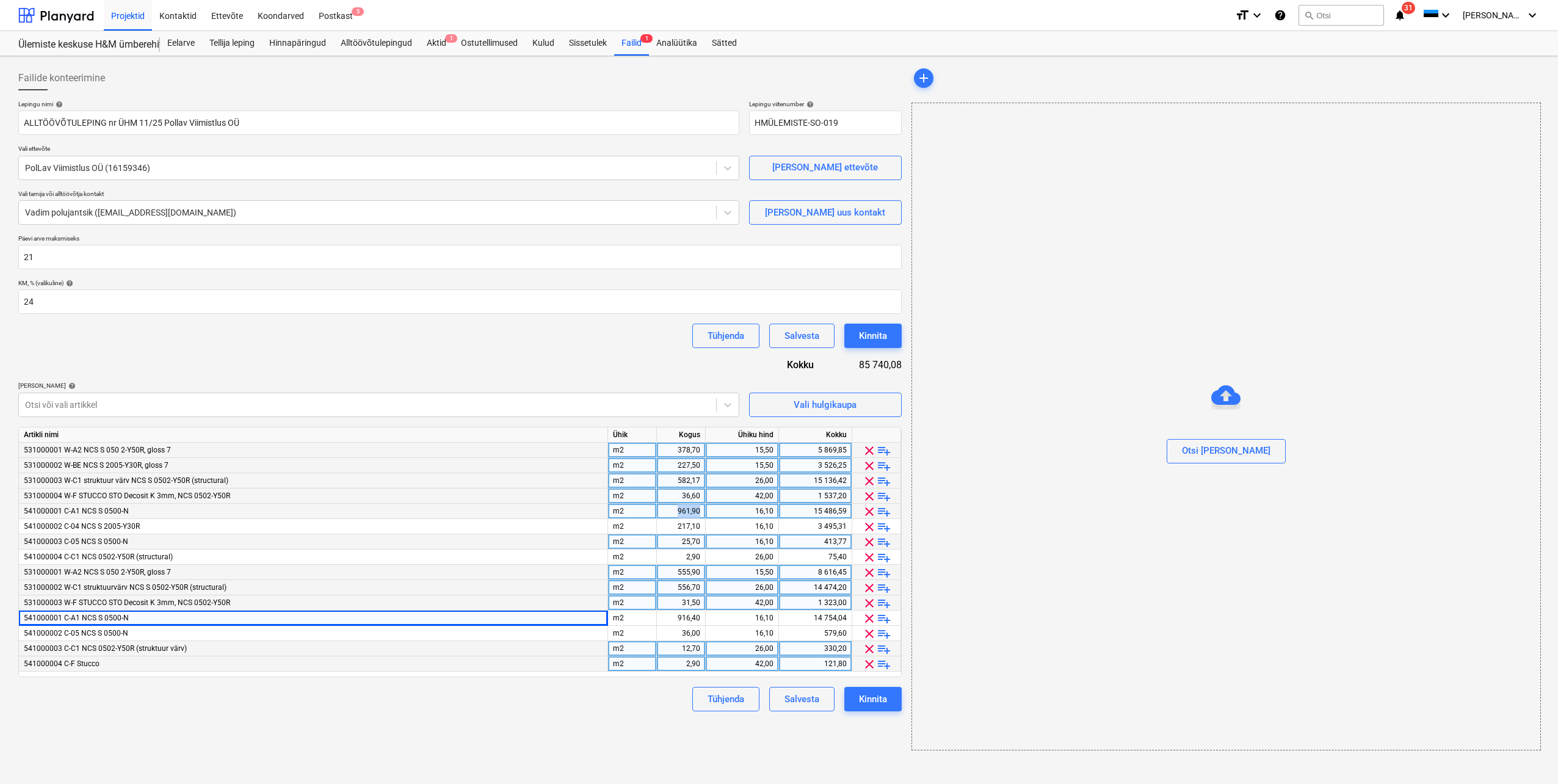
drag, startPoint x: 702, startPoint y: 510, endPoint x: 673, endPoint y: 509, distance: 29.0
click at [673, 509] on div "961,90" at bounding box center [682, 511] width 49 height 15
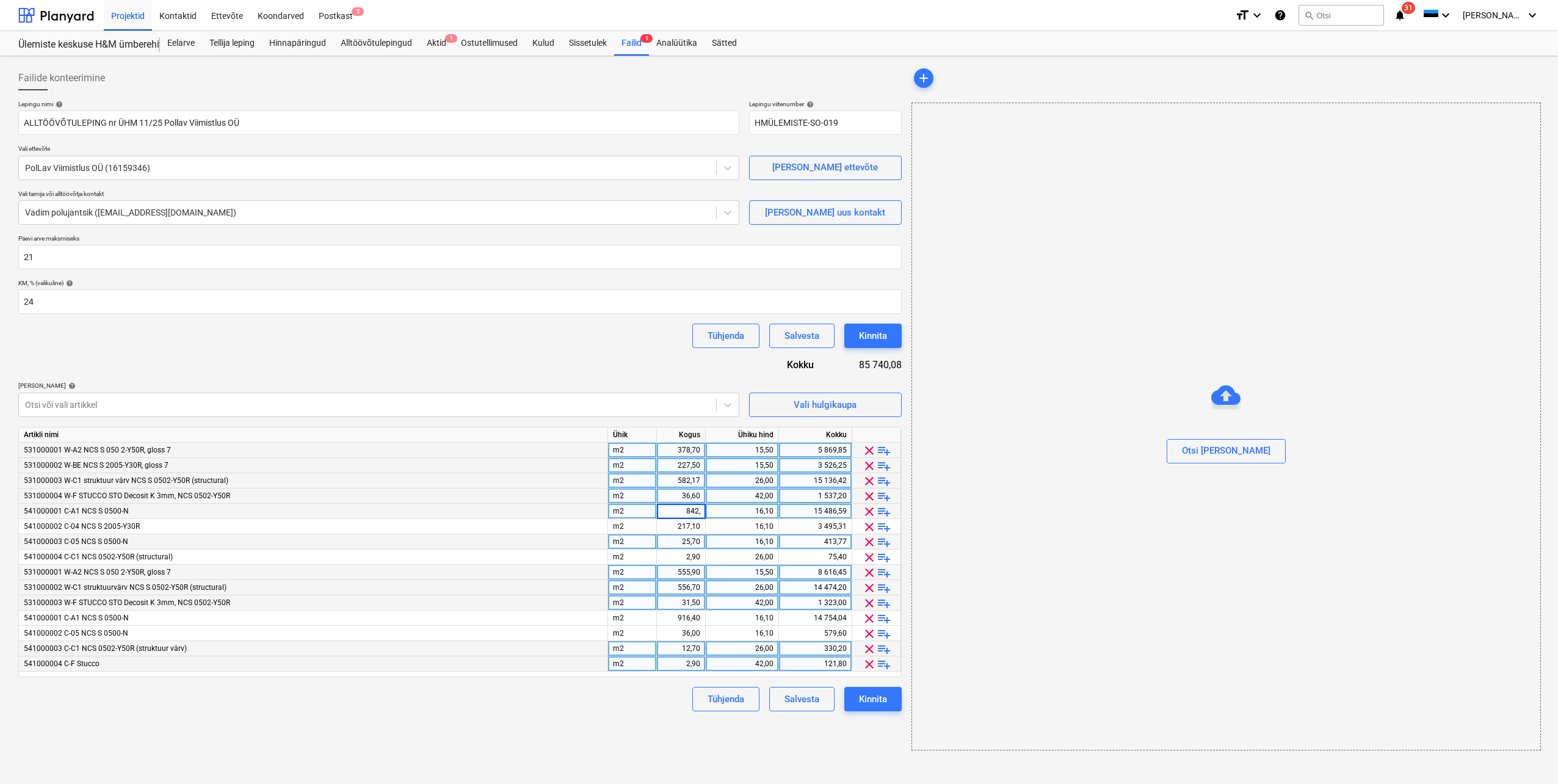
type input "842,6"
click at [558, 535] on div "541000003 C-05 NCS S 0500-N" at bounding box center [313, 542] width 589 height 15
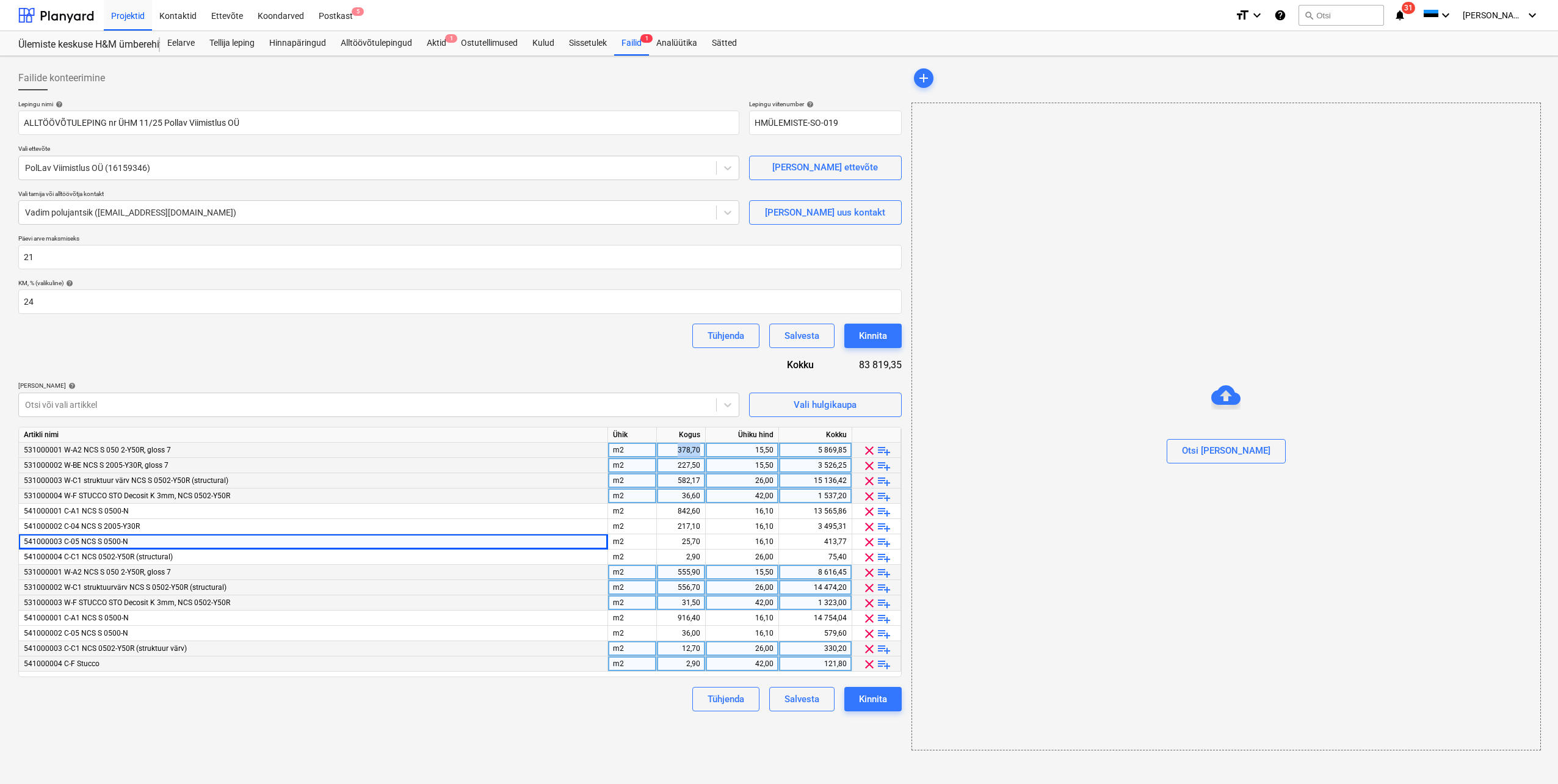
drag, startPoint x: 704, startPoint y: 450, endPoint x: 677, endPoint y: 446, distance: 27.3
click at [677, 446] on div "378,70" at bounding box center [682, 450] width 49 height 15
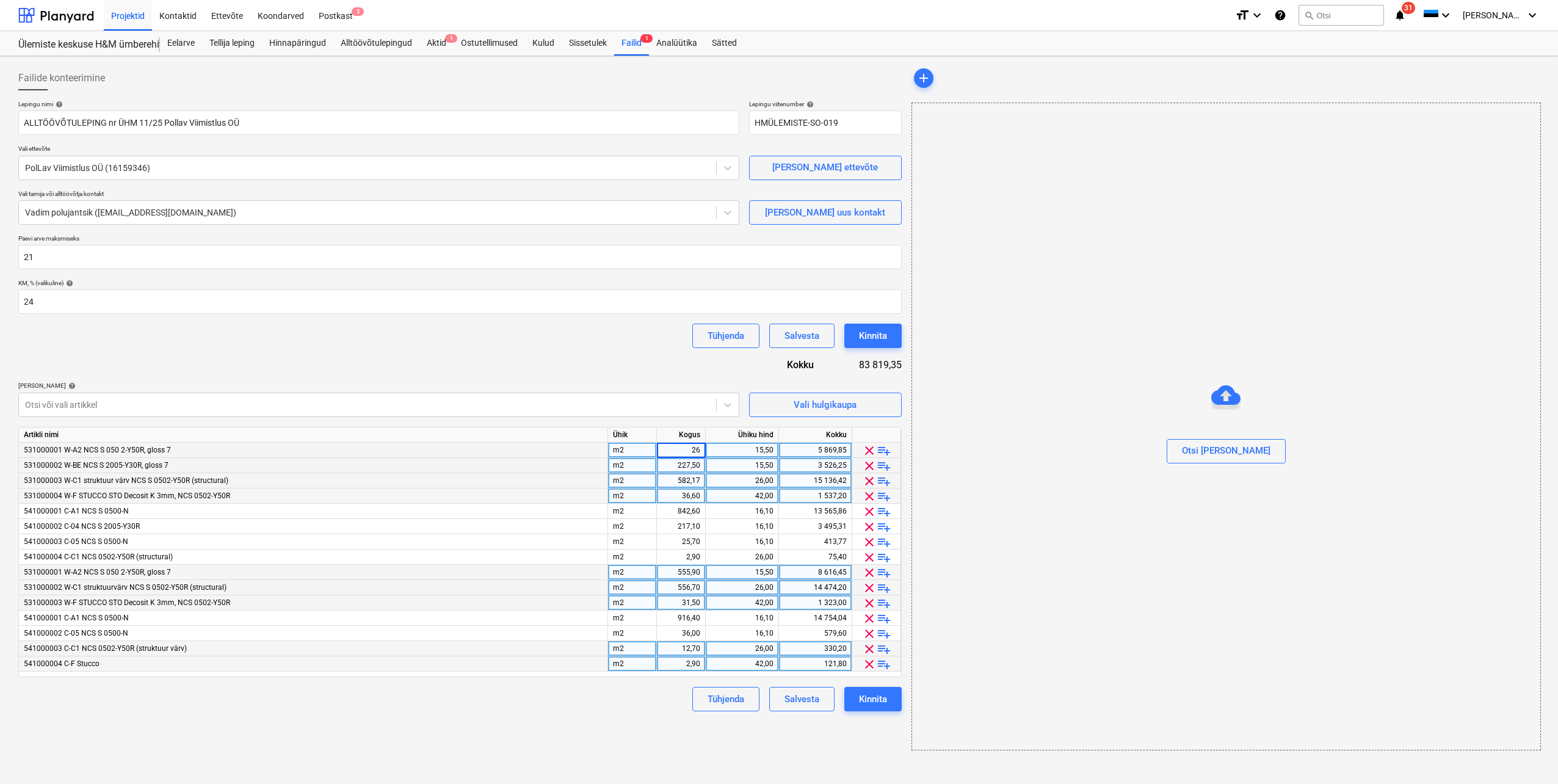
type input "265"
click at [496, 486] on div "531000003 W-C1 struktuur värv NCS S 0502-Y50R (structural)" at bounding box center [313, 481] width 589 height 15
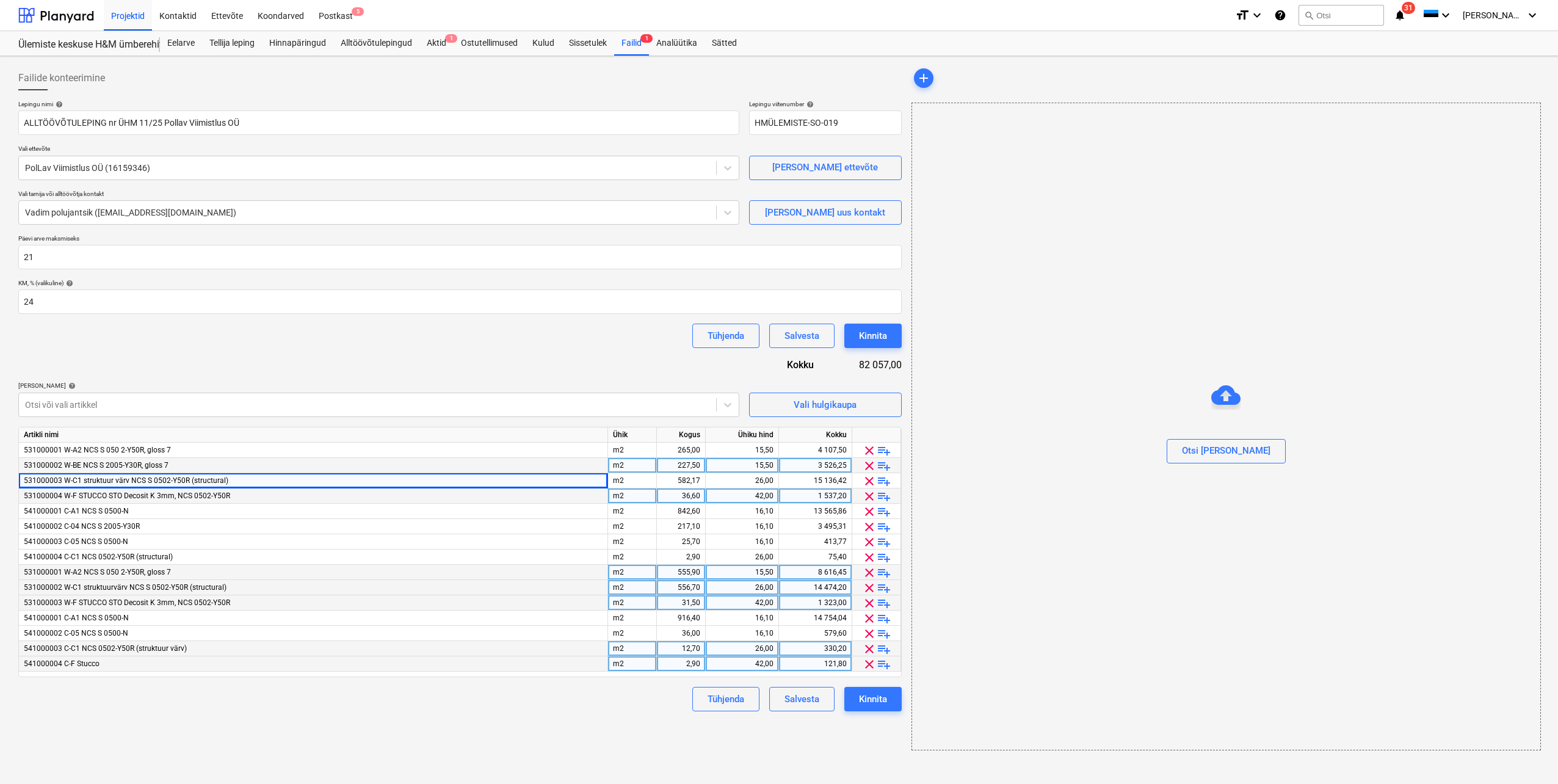
click at [675, 572] on div "555,90" at bounding box center [681, 572] width 38 height 15
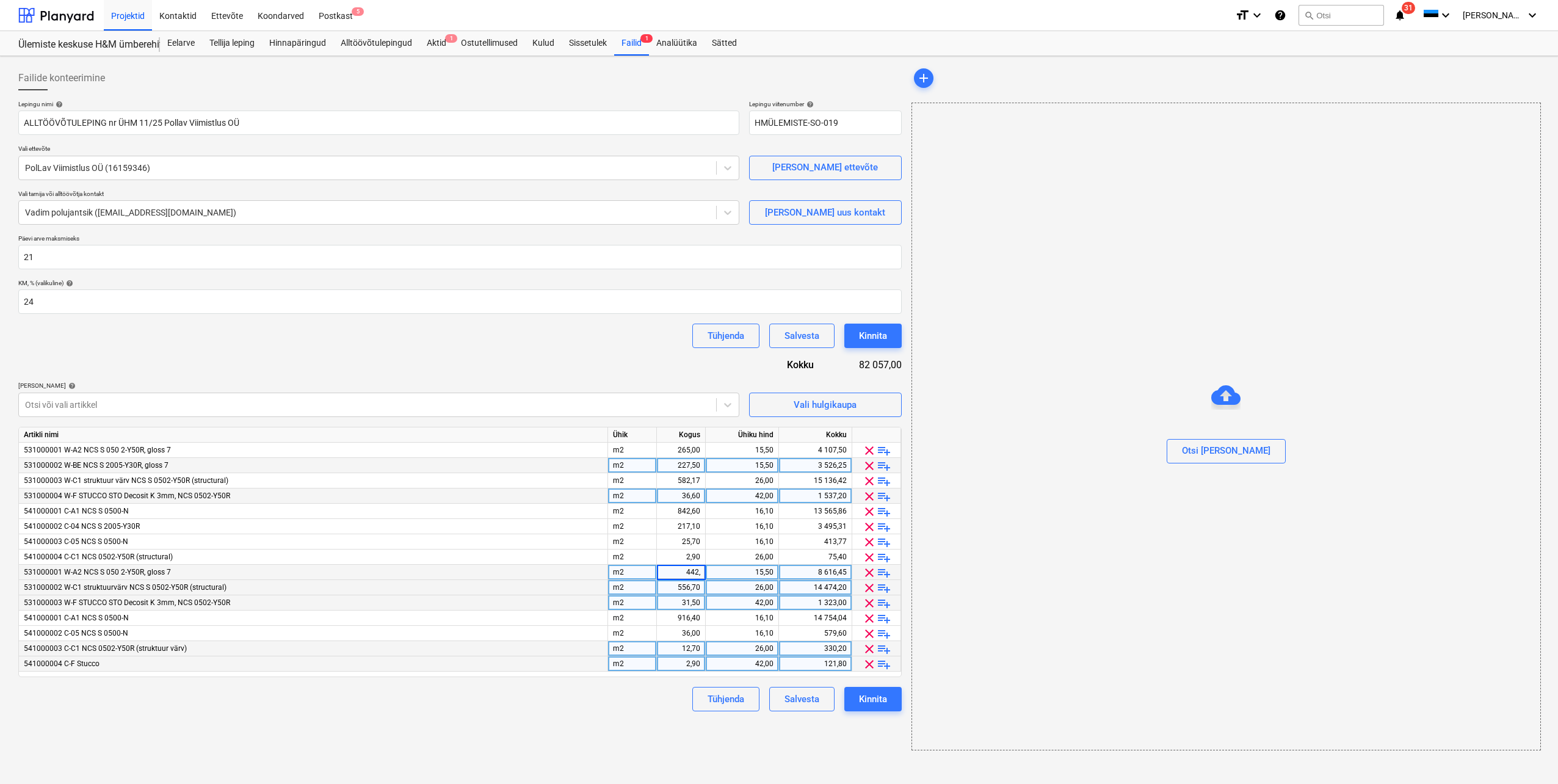
type input "442,2"
click at [527, 704] on div "Tühjenda Salvesta Kinnita" at bounding box center [460, 699] width 883 height 24
click at [835, 616] on div "14 754,04" at bounding box center [815, 618] width 63 height 15
type input "14663,79"
click at [614, 720] on div "Failide konteerimine Lepingu nimi help ALLTÖÖVÕTULEPING nr ÜHM 11/25 Pollav Vii…" at bounding box center [460, 408] width 893 height 694
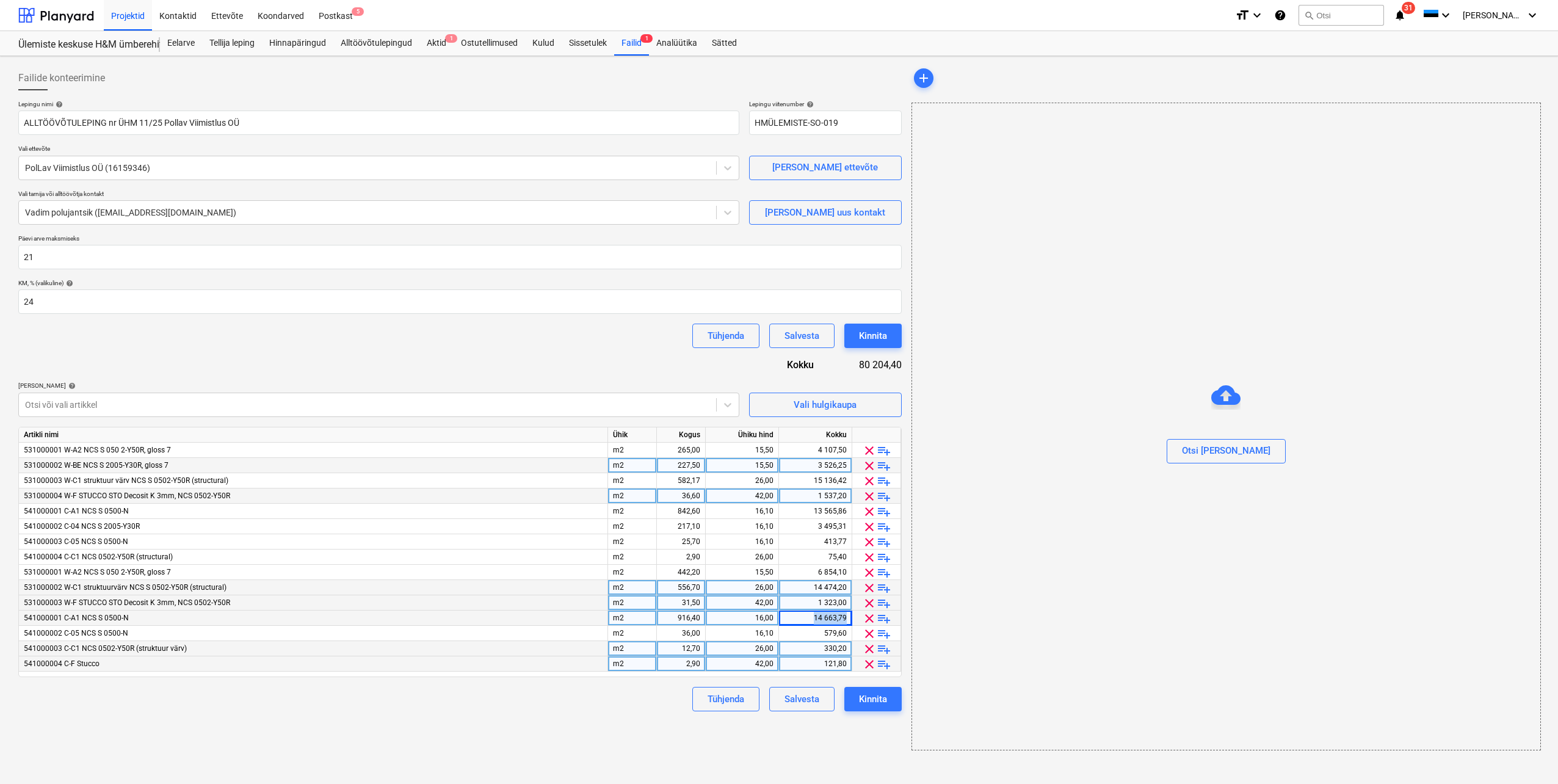
drag, startPoint x: 847, startPoint y: 618, endPoint x: 809, endPoint y: 614, distance: 38.2
click at [809, 614] on div "14 663,79" at bounding box center [815, 618] width 74 height 15
type input "14844,29"
click at [597, 712] on div "Failide konteerimine Lepingu nimi help ALLTÖÖVÕTULEPING nr ÜHM 11/25 Pollav Vii…" at bounding box center [460, 408] width 893 height 694
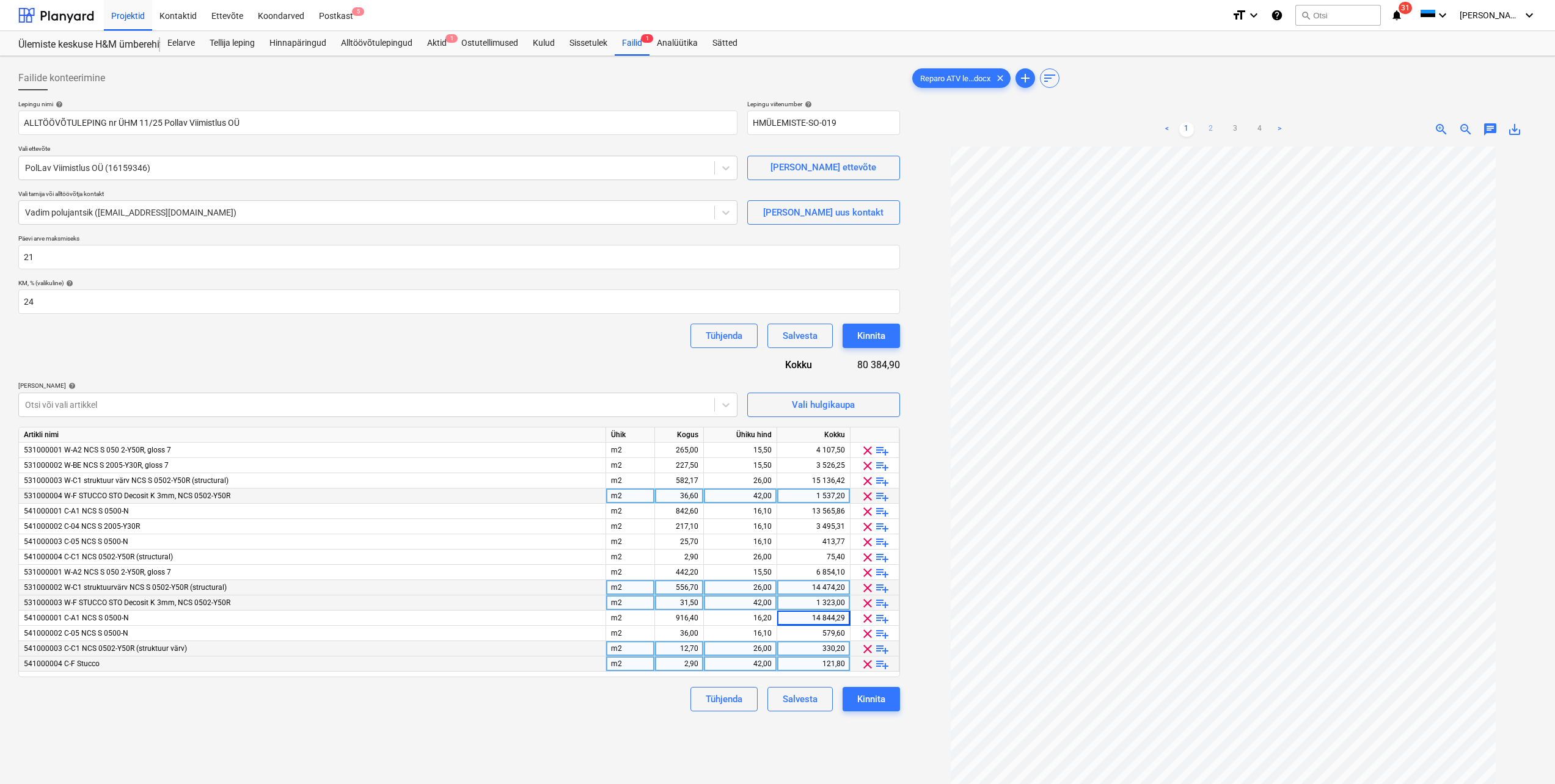
click at [1209, 130] on link "2" at bounding box center [1211, 129] width 14 height 14
click at [1234, 129] on link "3" at bounding box center [1235, 129] width 14 height 14
click at [1209, 128] on link "2" at bounding box center [1211, 129] width 14 height 14
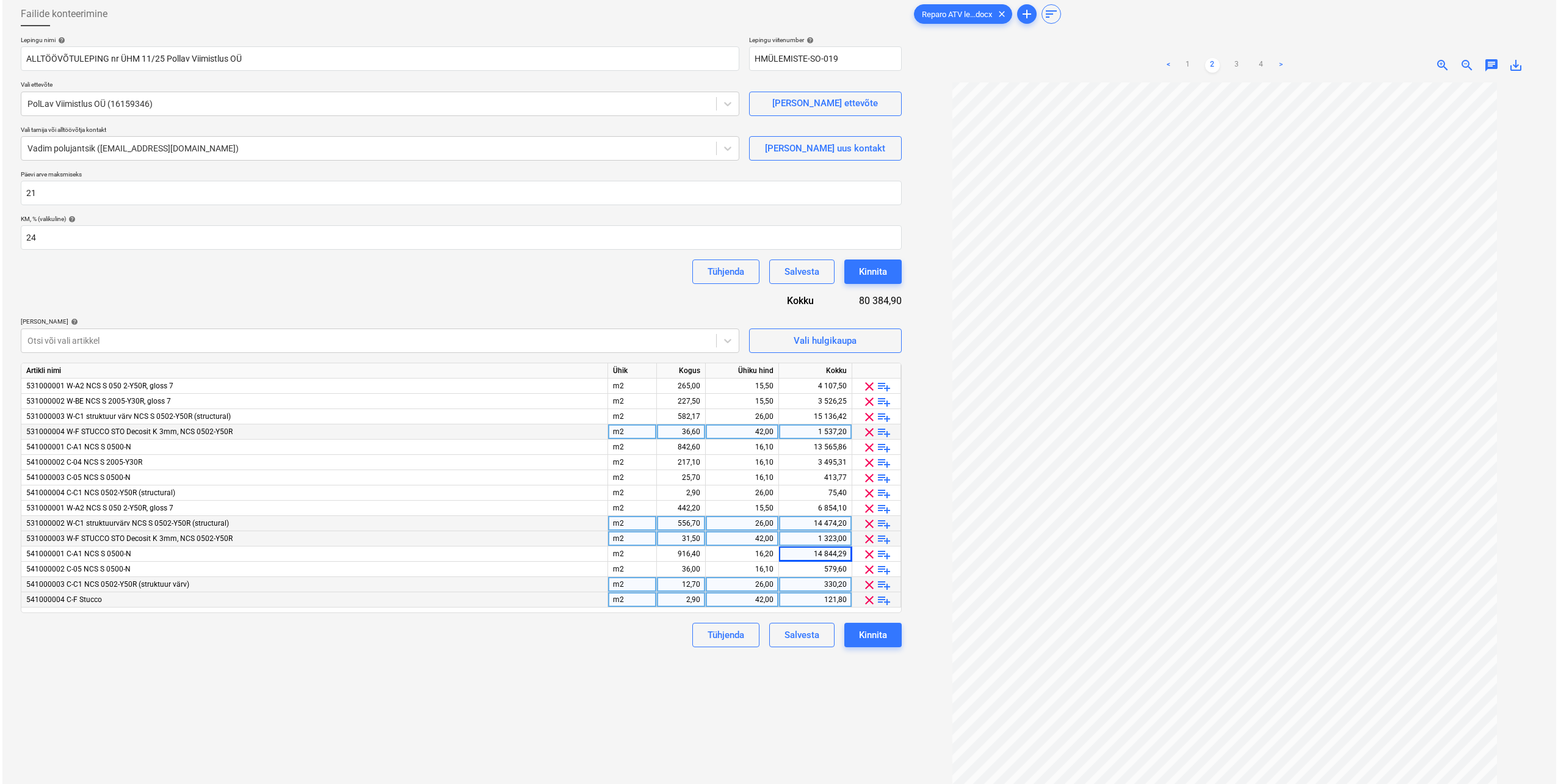
scroll to position [122, 0]
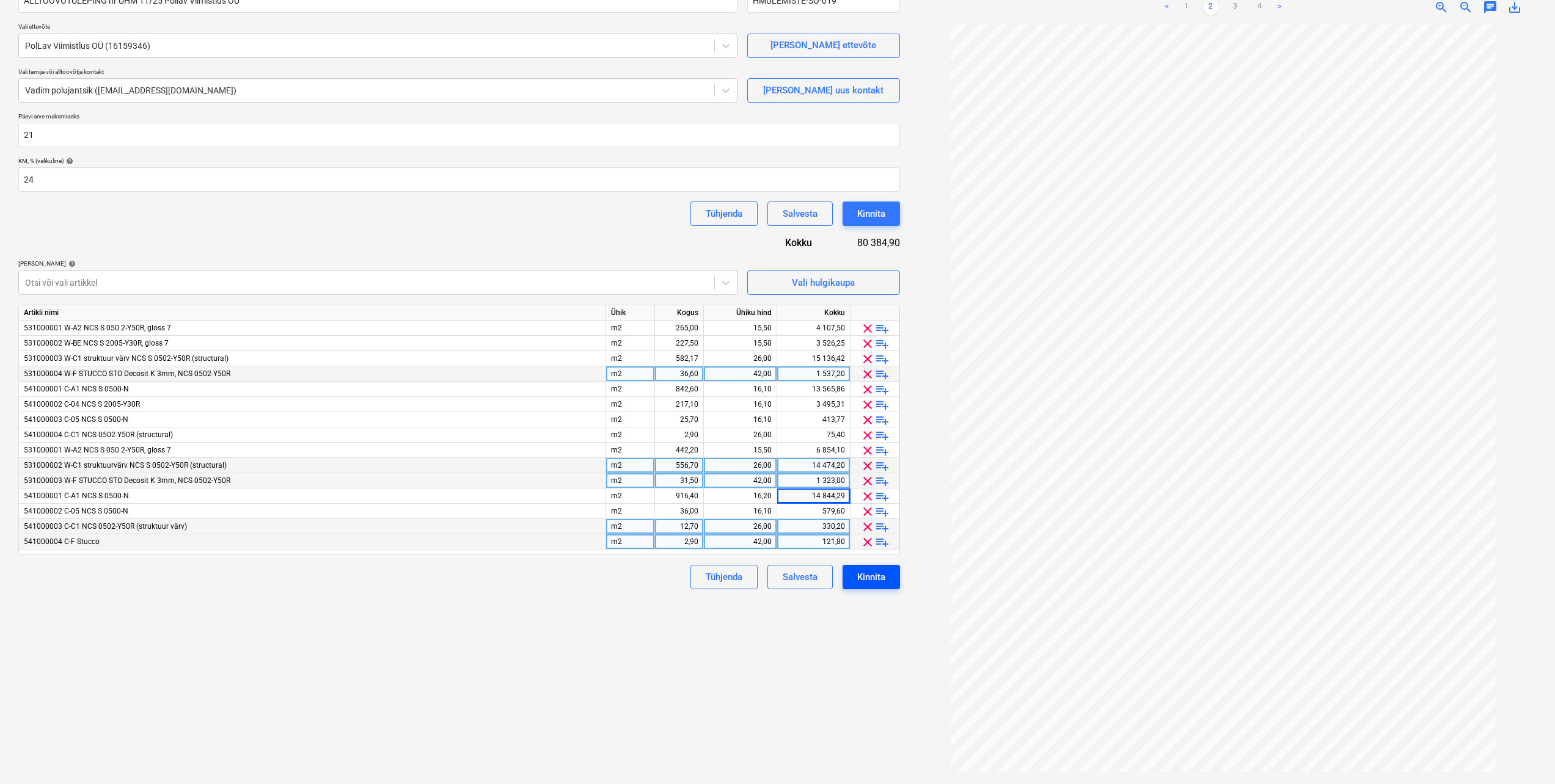
click at [879, 578] on div "Kinnita" at bounding box center [871, 577] width 28 height 16
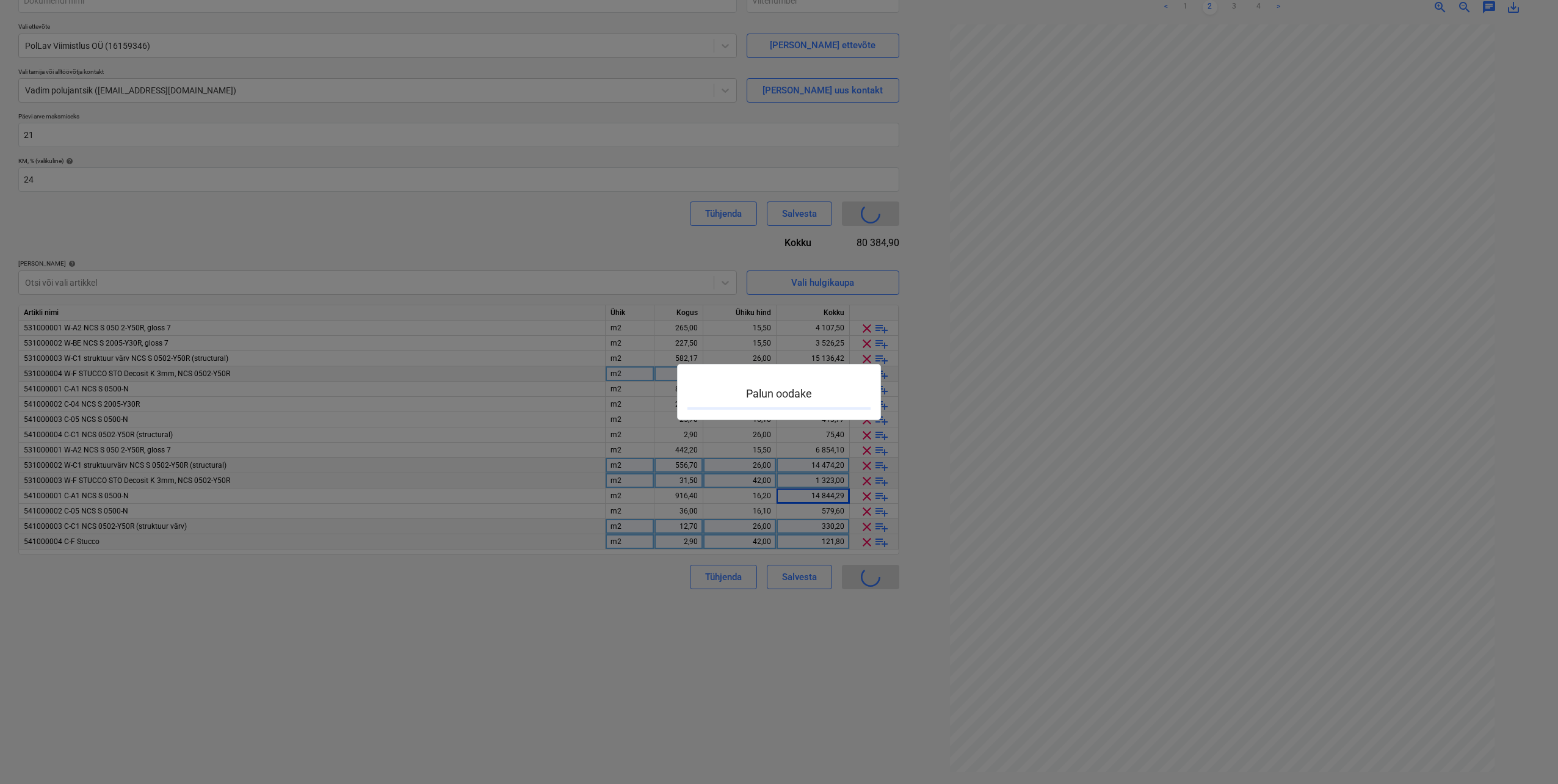
type input "HMÜLEMISTE-SO-019"
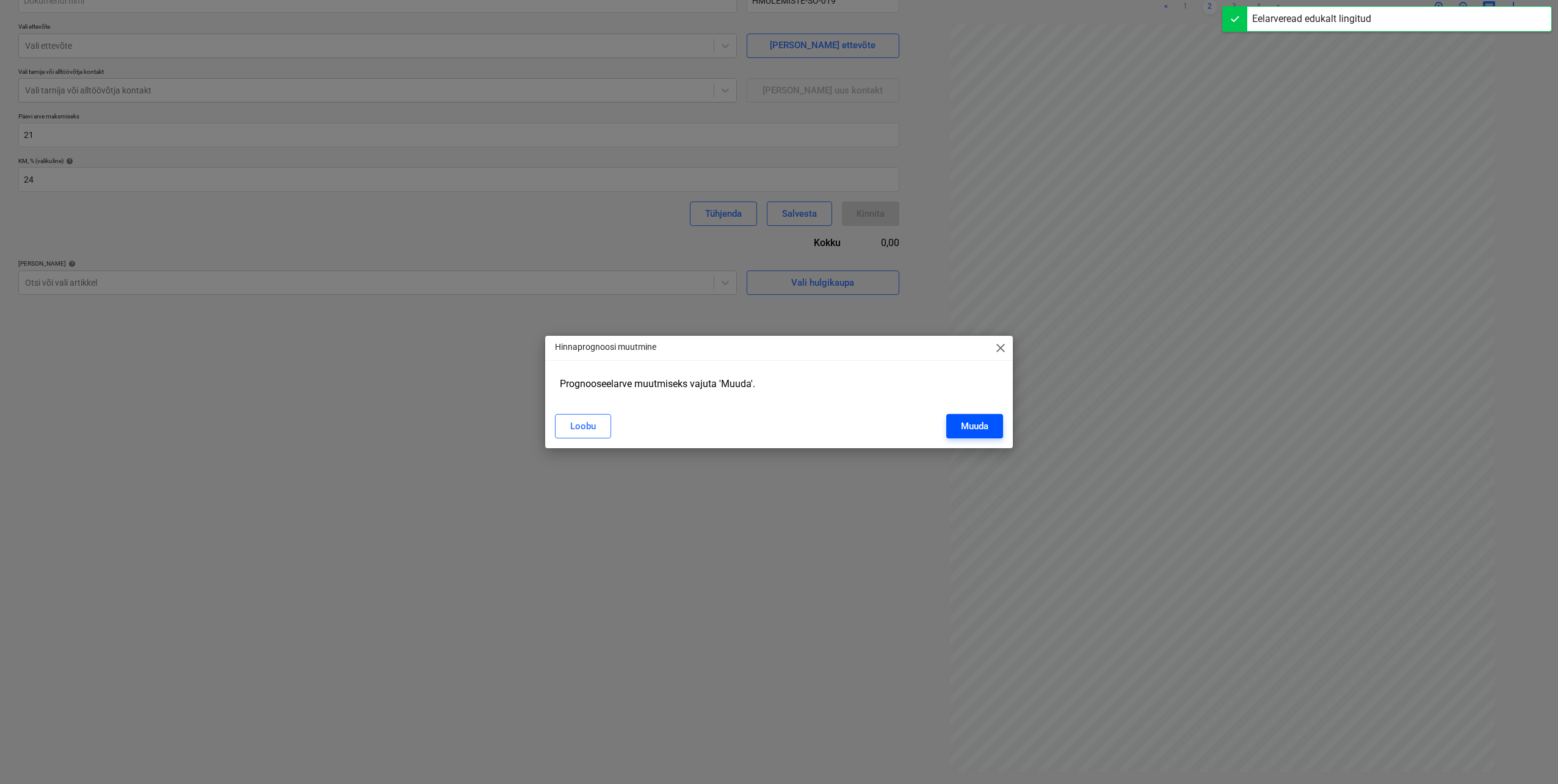
click at [959, 428] on button "Muuda" at bounding box center [975, 426] width 57 height 24
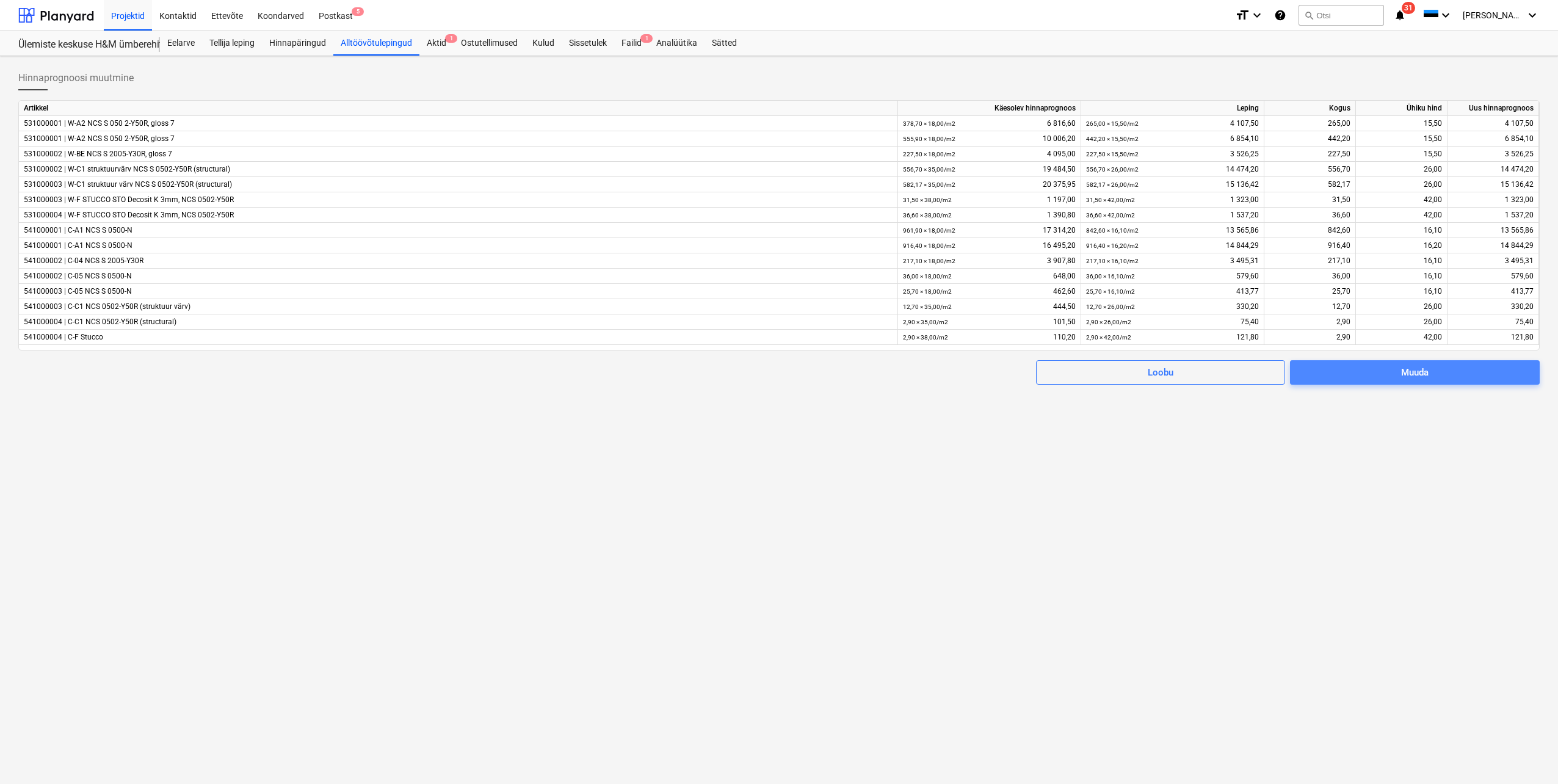
click at [1420, 371] on div "Muuda" at bounding box center [1415, 372] width 28 height 16
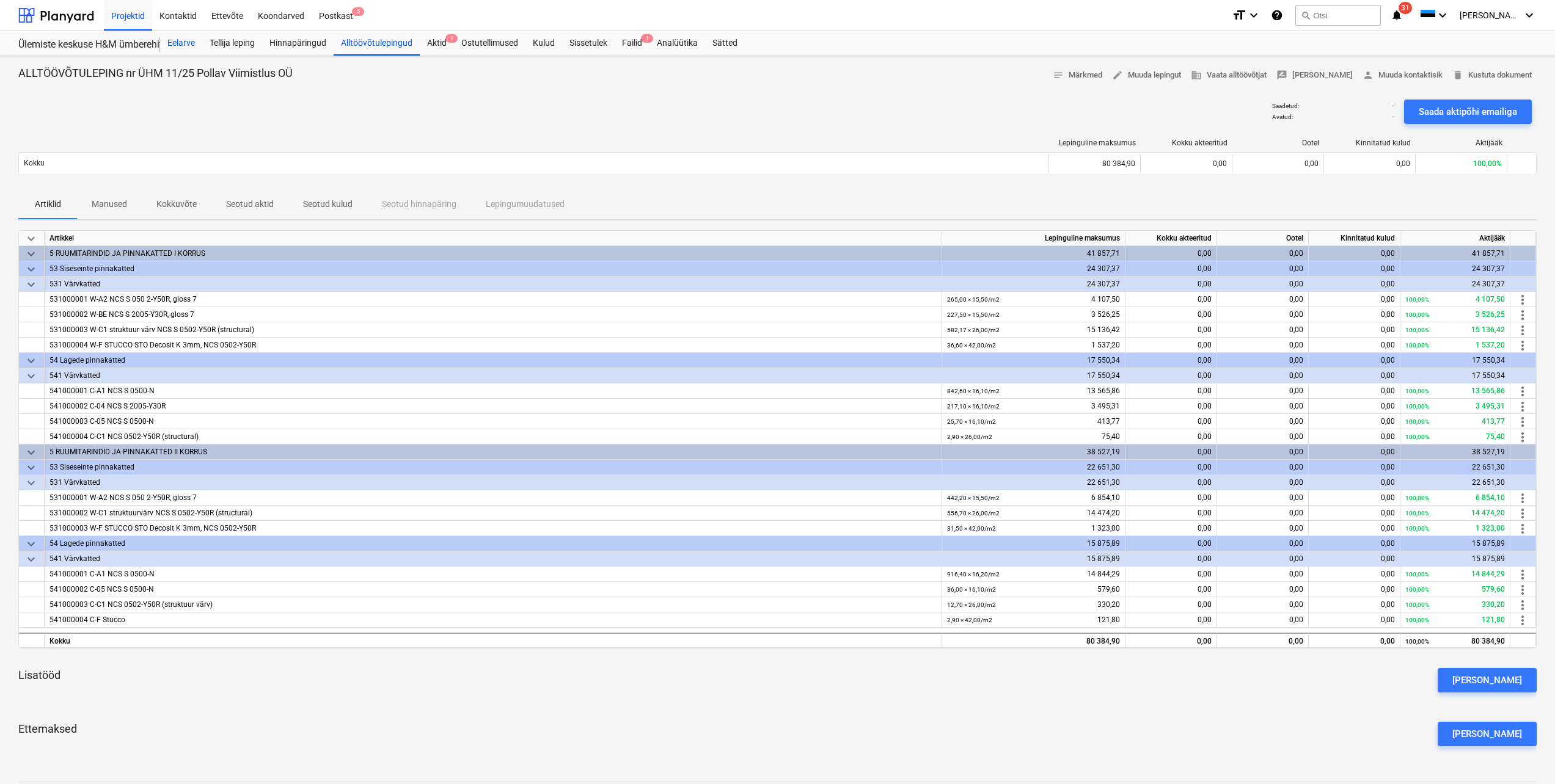
click at [185, 43] on div "Eelarve" at bounding box center [181, 43] width 42 height 24
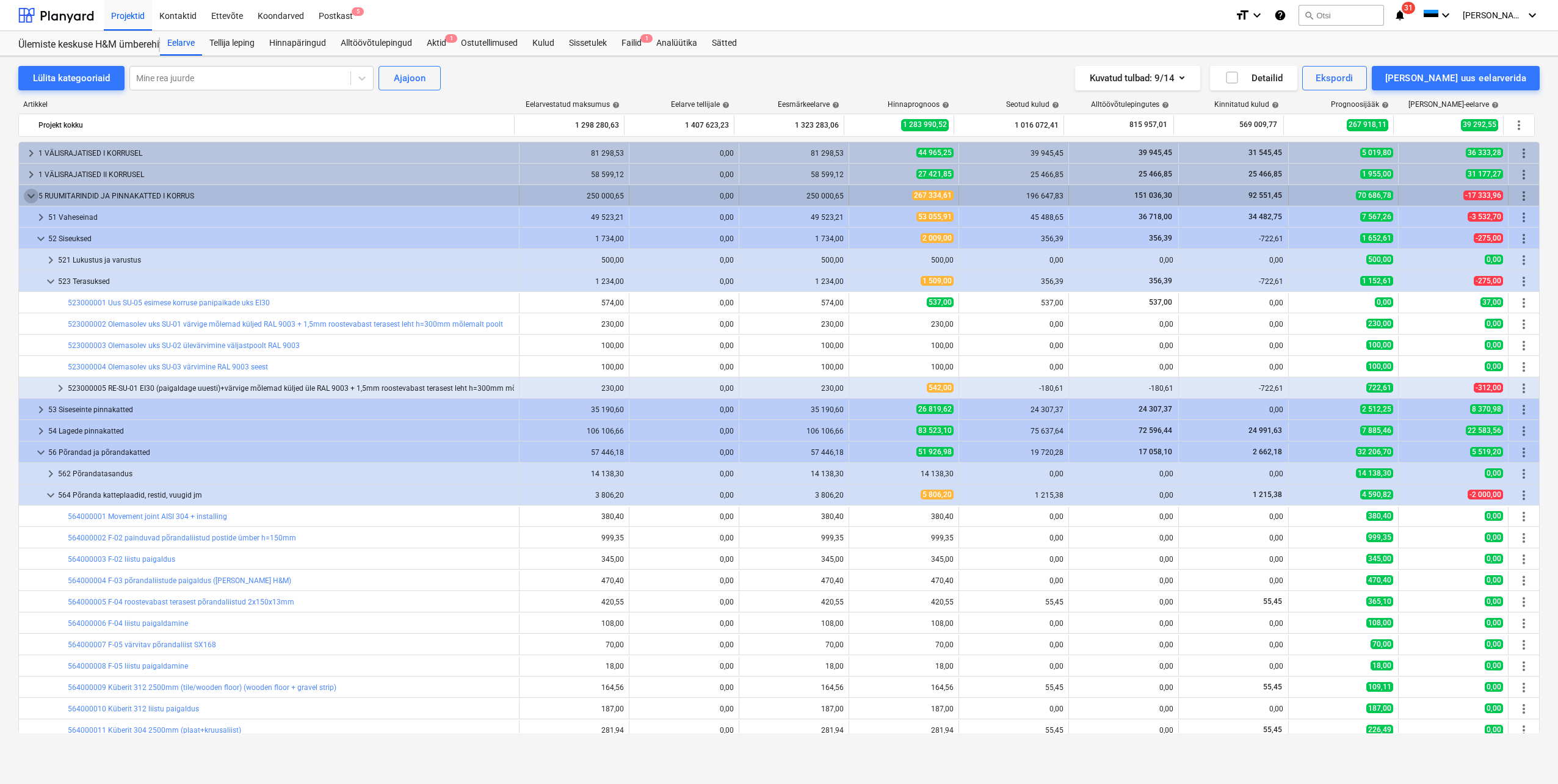
click at [28, 197] on span "keyboard_arrow_down" at bounding box center [31, 195] width 14 height 14
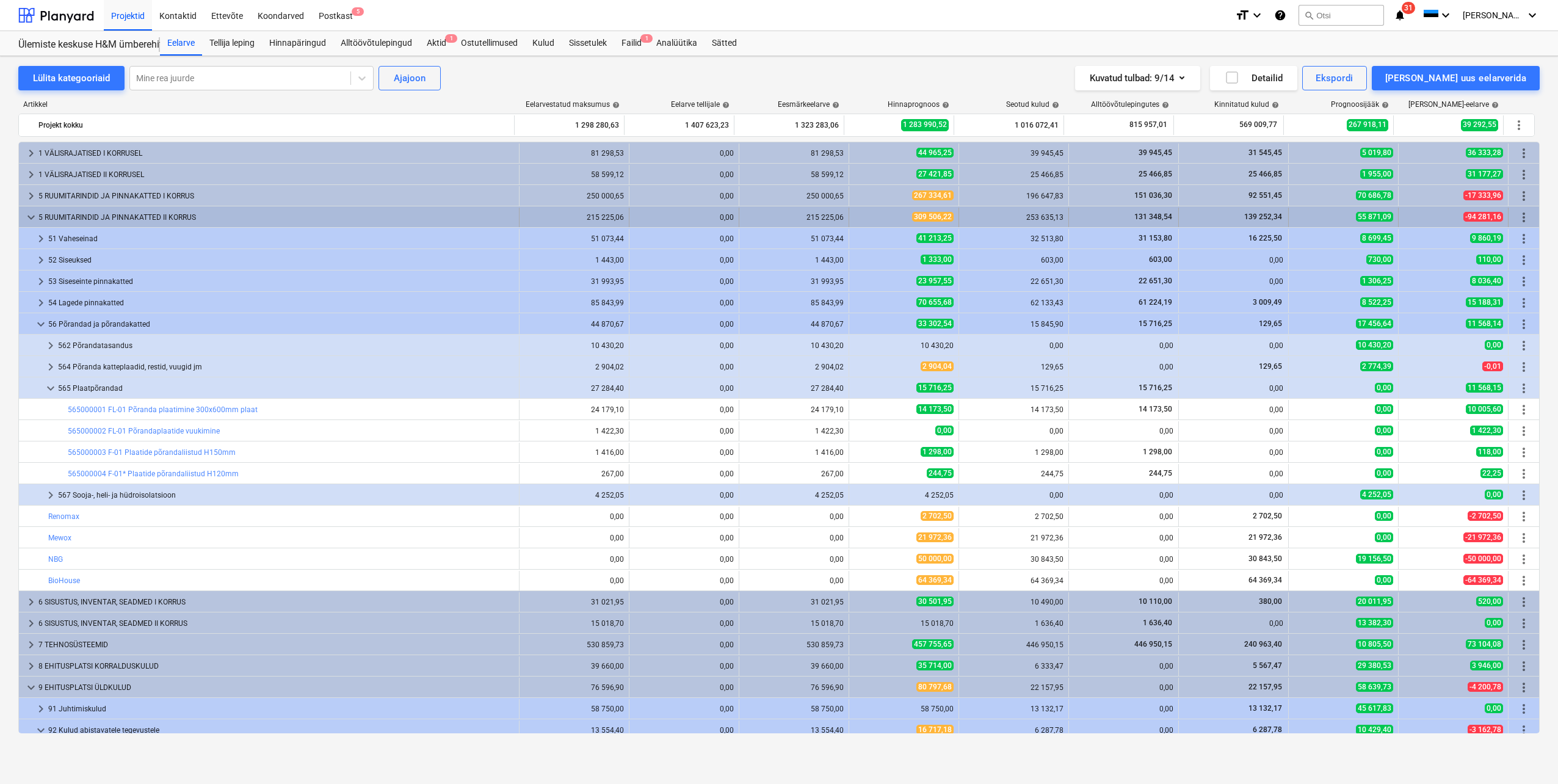
click at [28, 215] on span "keyboard_arrow_down" at bounding box center [31, 217] width 14 height 14
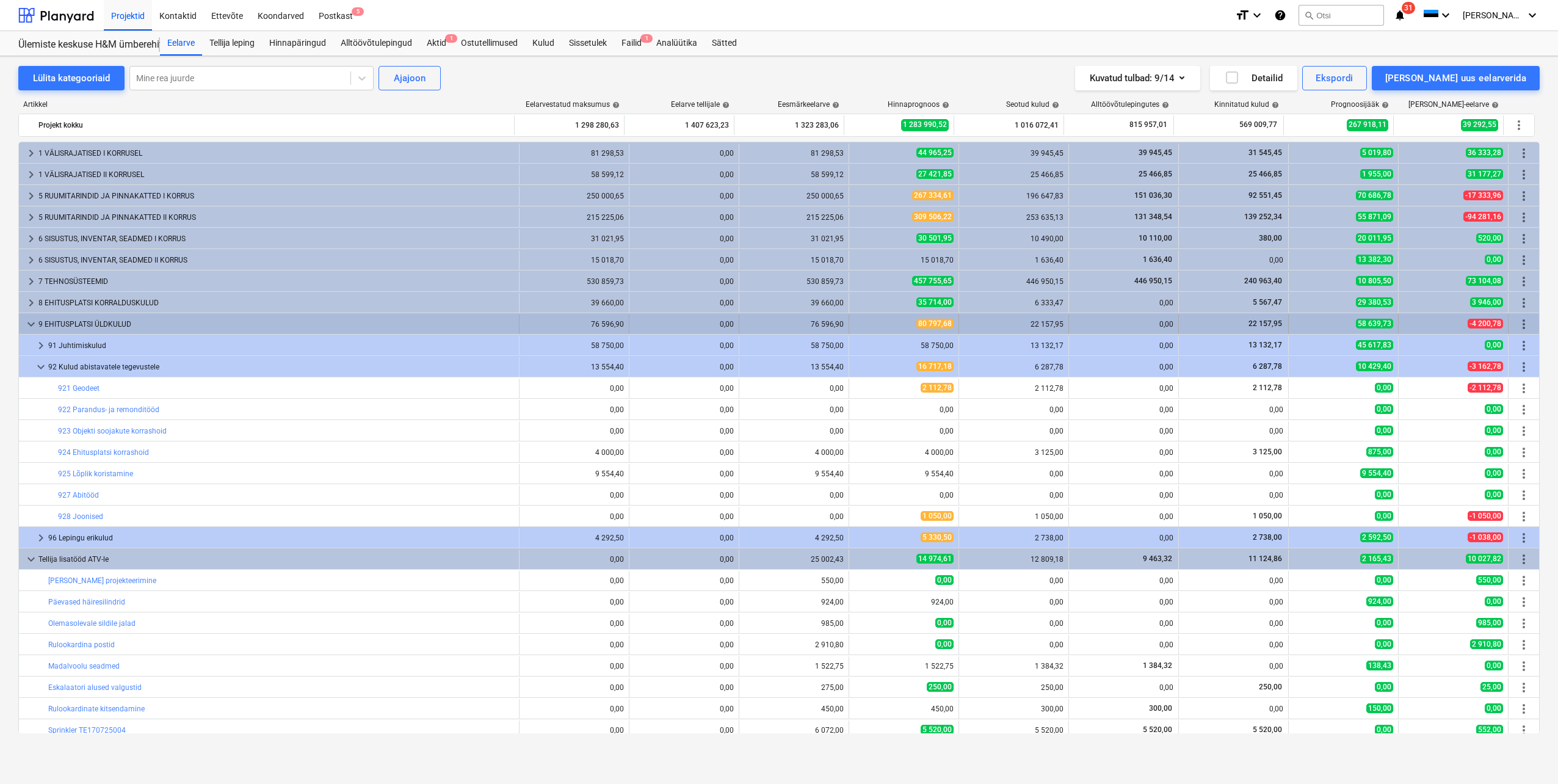
click at [30, 322] on span "keyboard_arrow_down" at bounding box center [31, 324] width 14 height 14
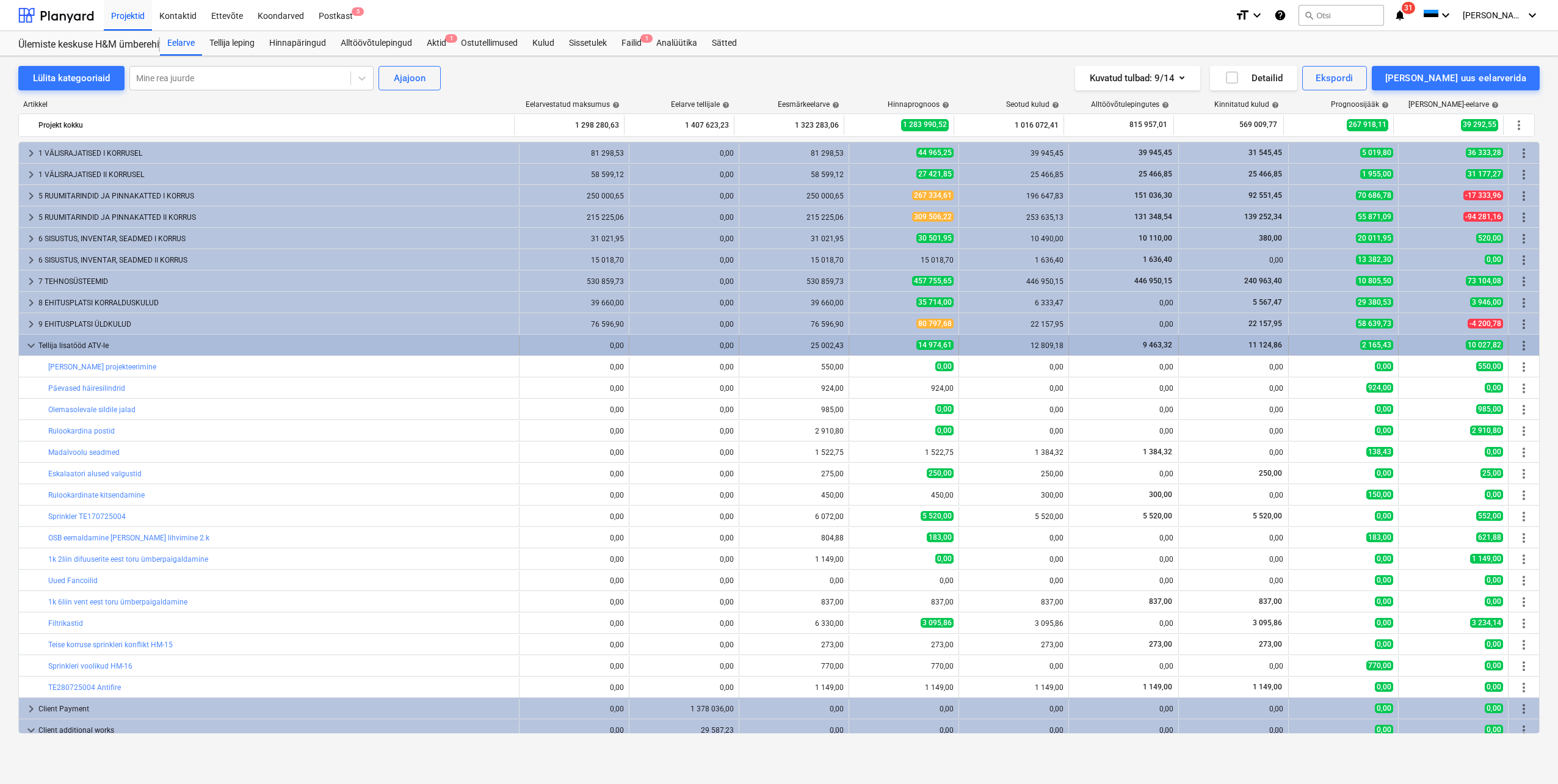
click at [28, 346] on span "keyboard_arrow_down" at bounding box center [31, 345] width 14 height 14
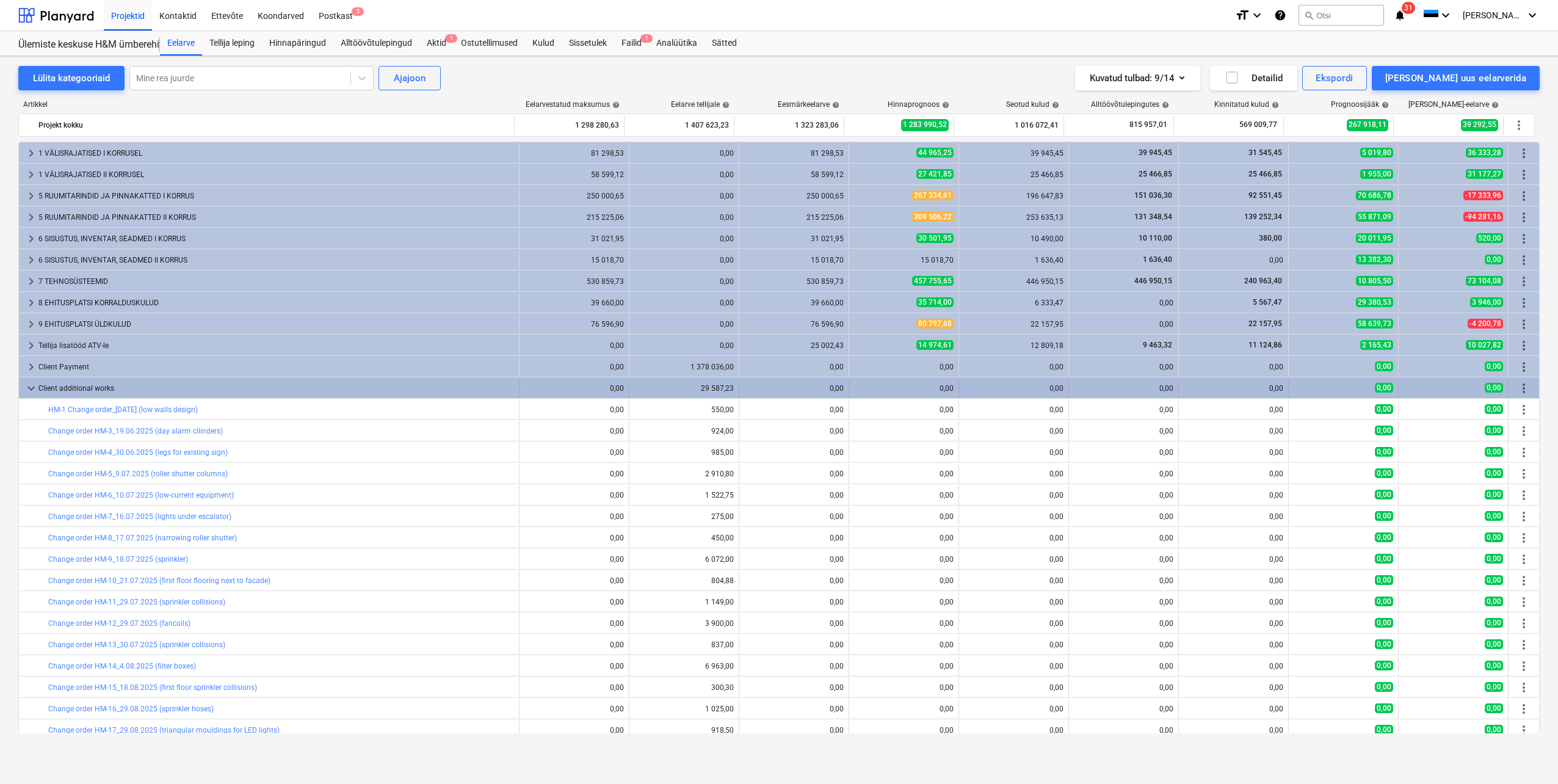
click at [29, 385] on span "keyboard_arrow_down" at bounding box center [31, 388] width 14 height 14
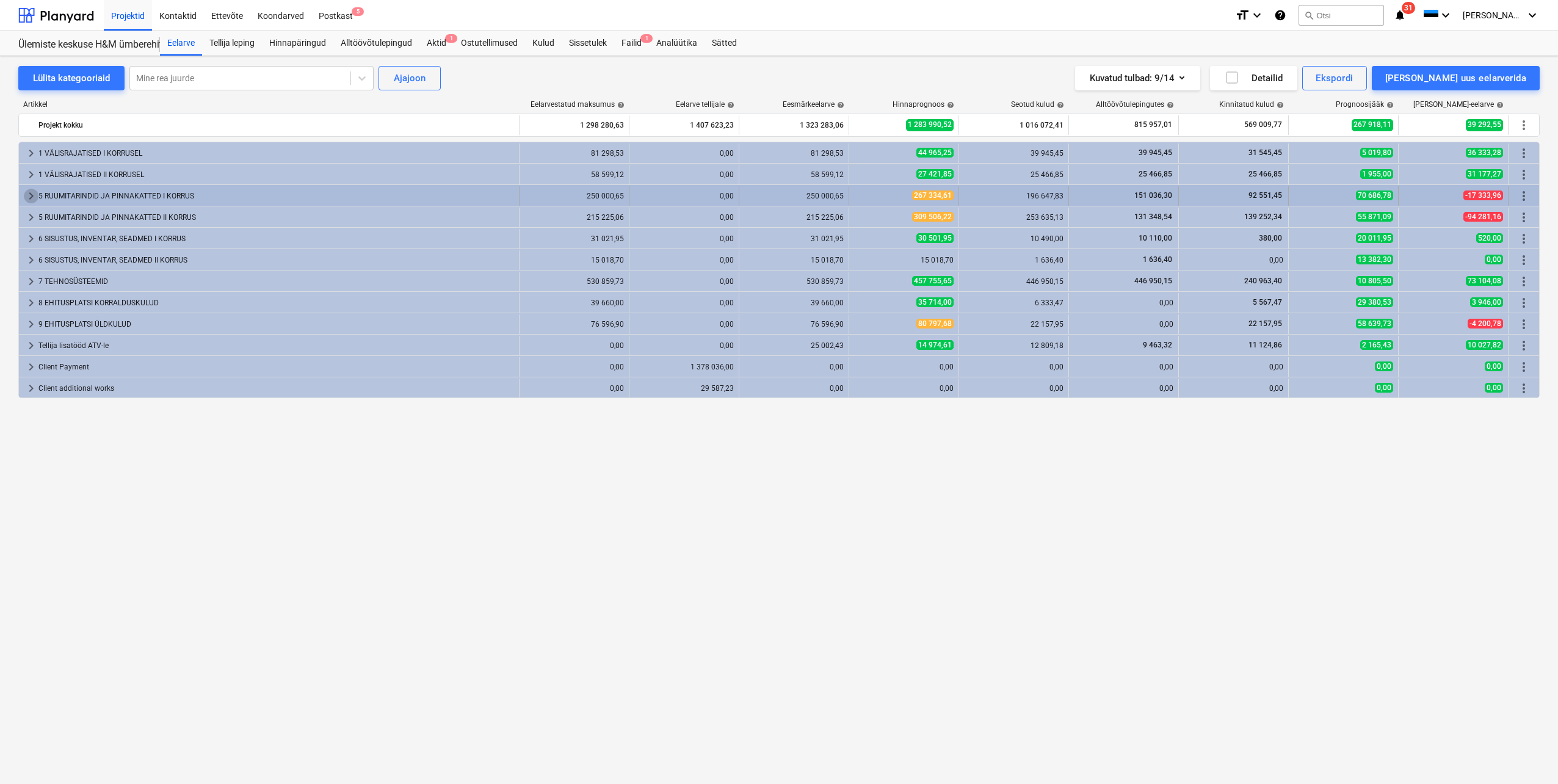
click at [28, 195] on span "keyboard_arrow_right" at bounding box center [31, 195] width 14 height 14
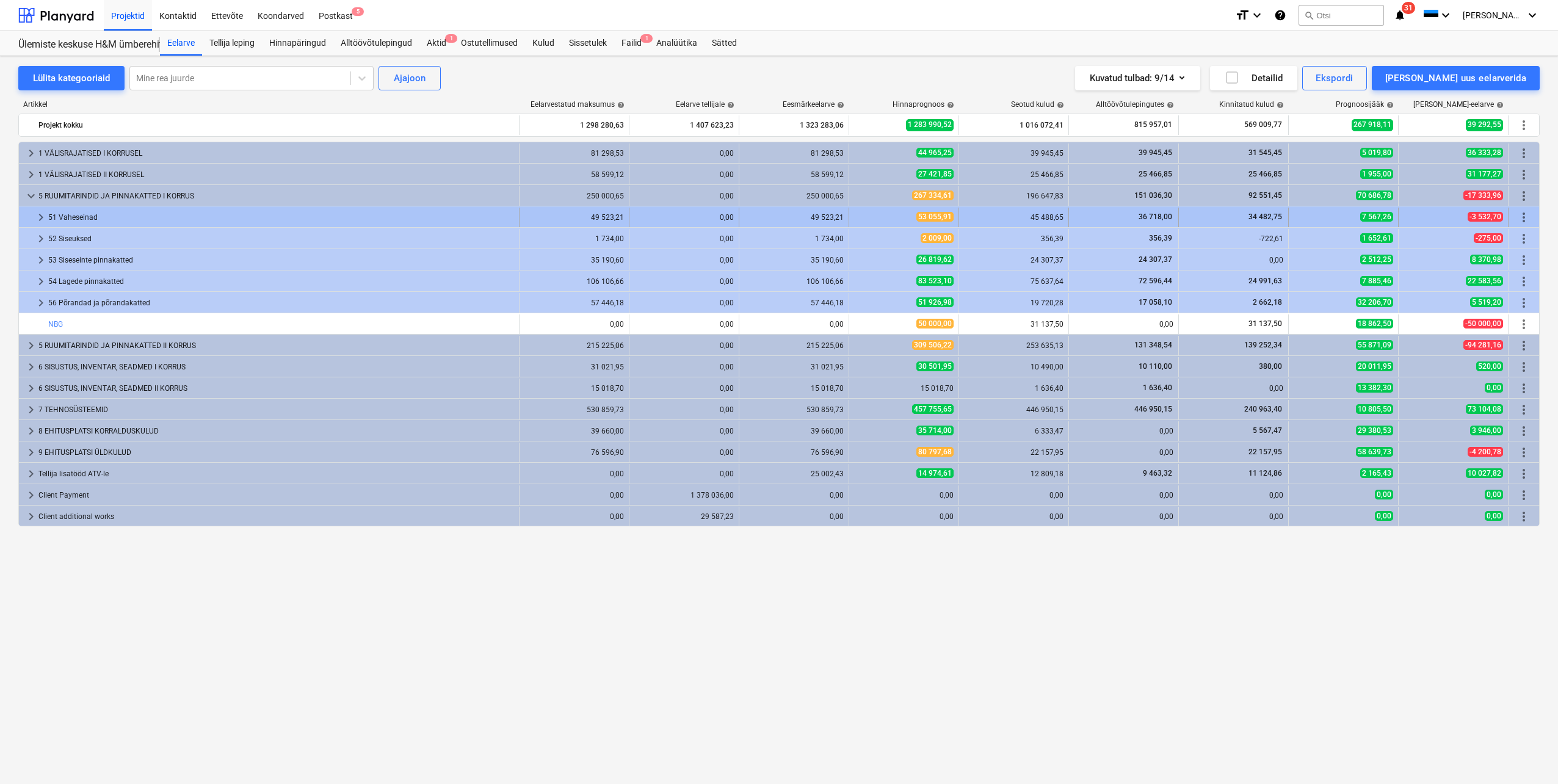
click at [40, 217] on span "keyboard_arrow_right" at bounding box center [40, 217] width 14 height 14
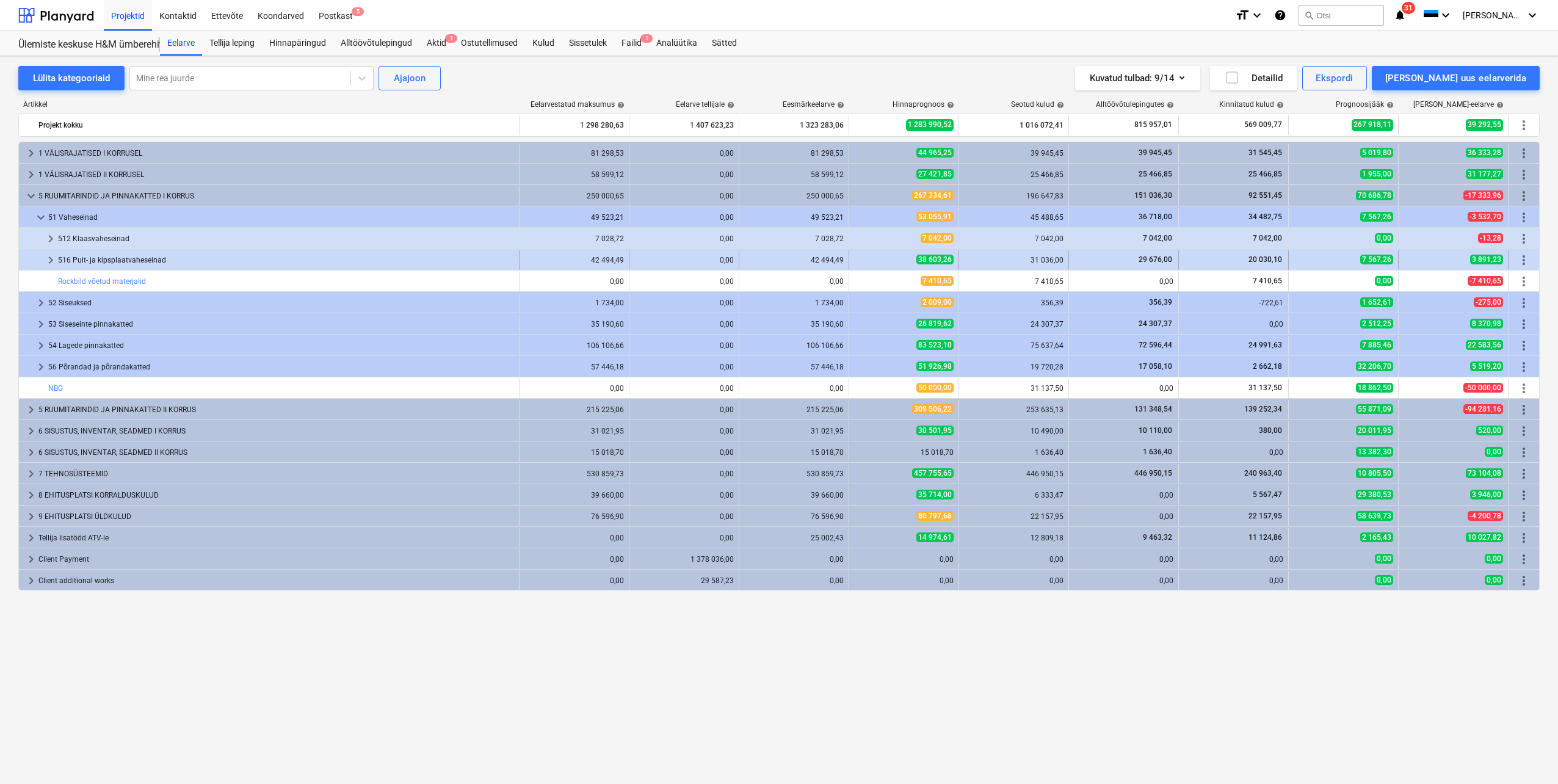
click at [52, 259] on span "keyboard_arrow_right" at bounding box center [50, 259] width 14 height 14
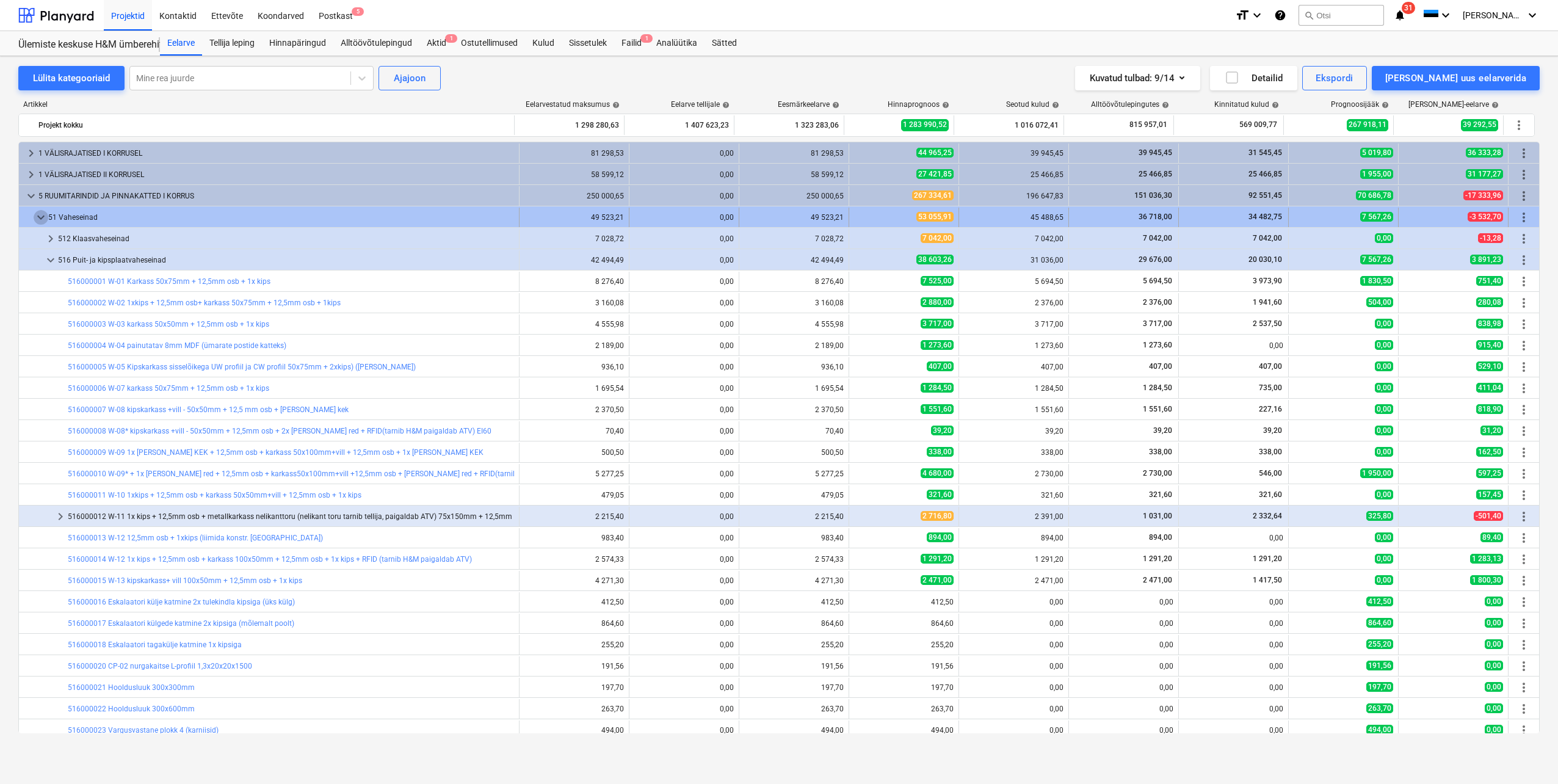
click at [38, 215] on span "keyboard_arrow_down" at bounding box center [40, 217] width 14 height 14
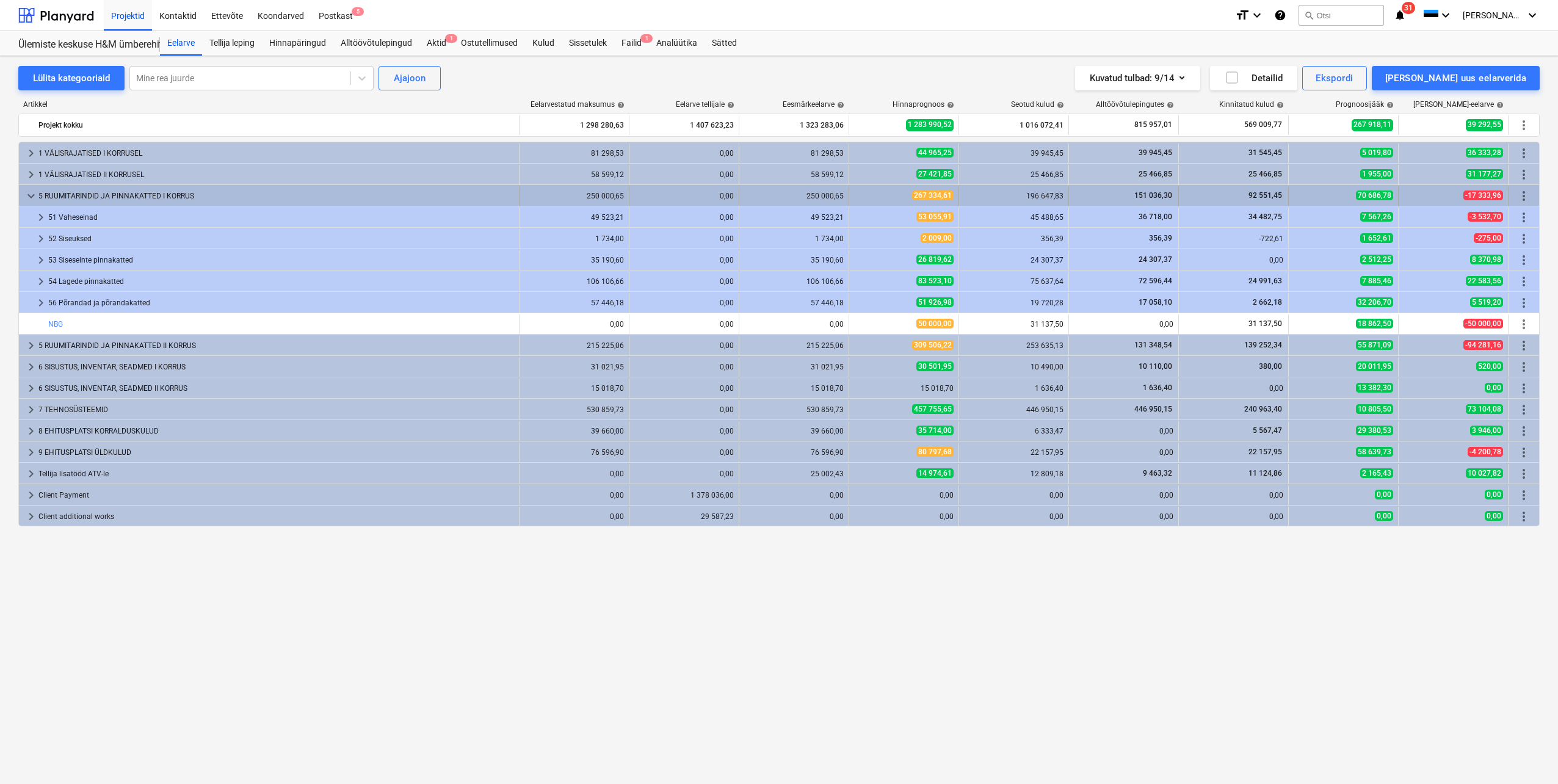
click at [30, 197] on span "keyboard_arrow_down" at bounding box center [31, 195] width 14 height 14
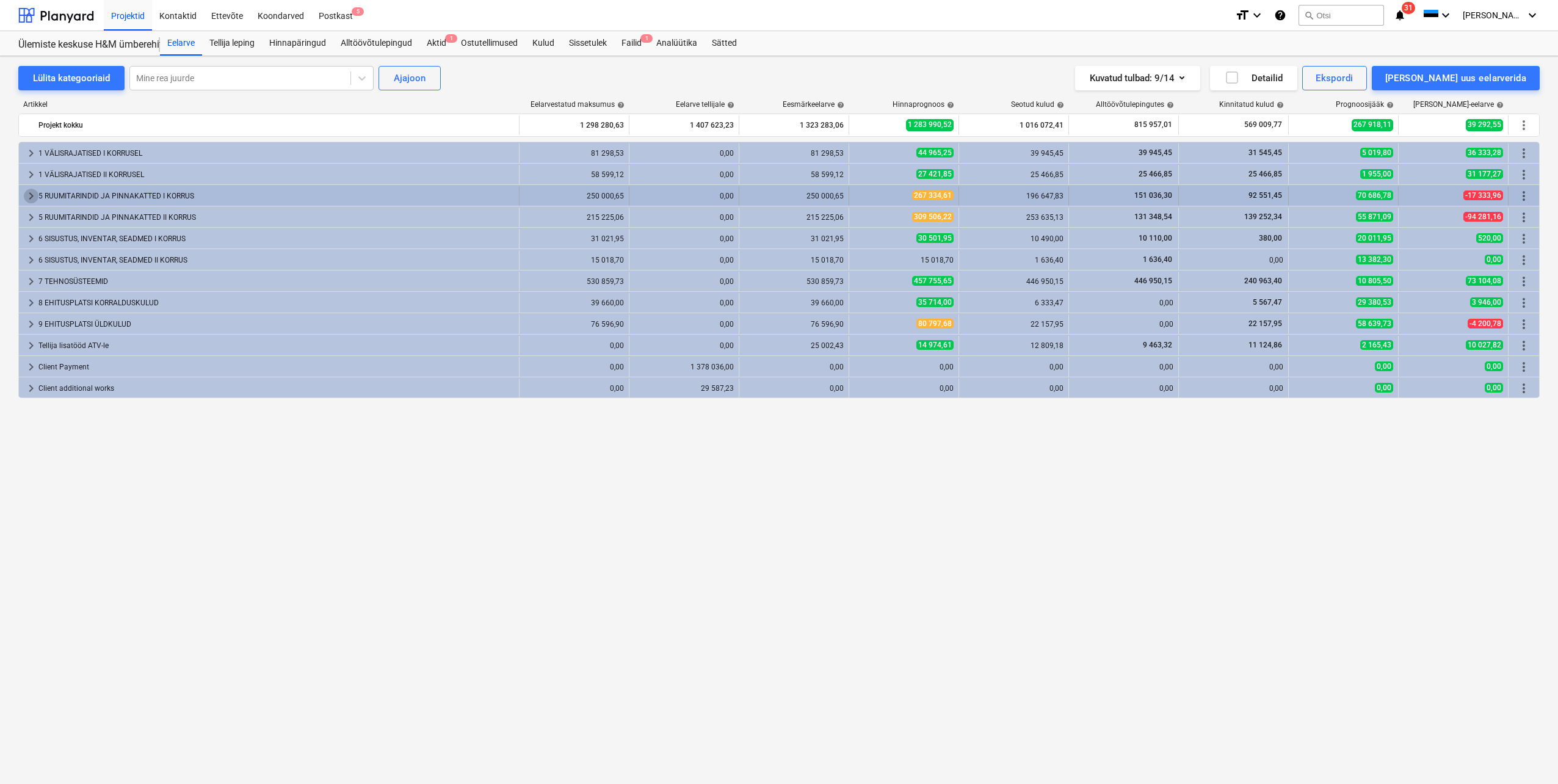
click at [28, 195] on span "keyboard_arrow_right" at bounding box center [31, 195] width 14 height 14
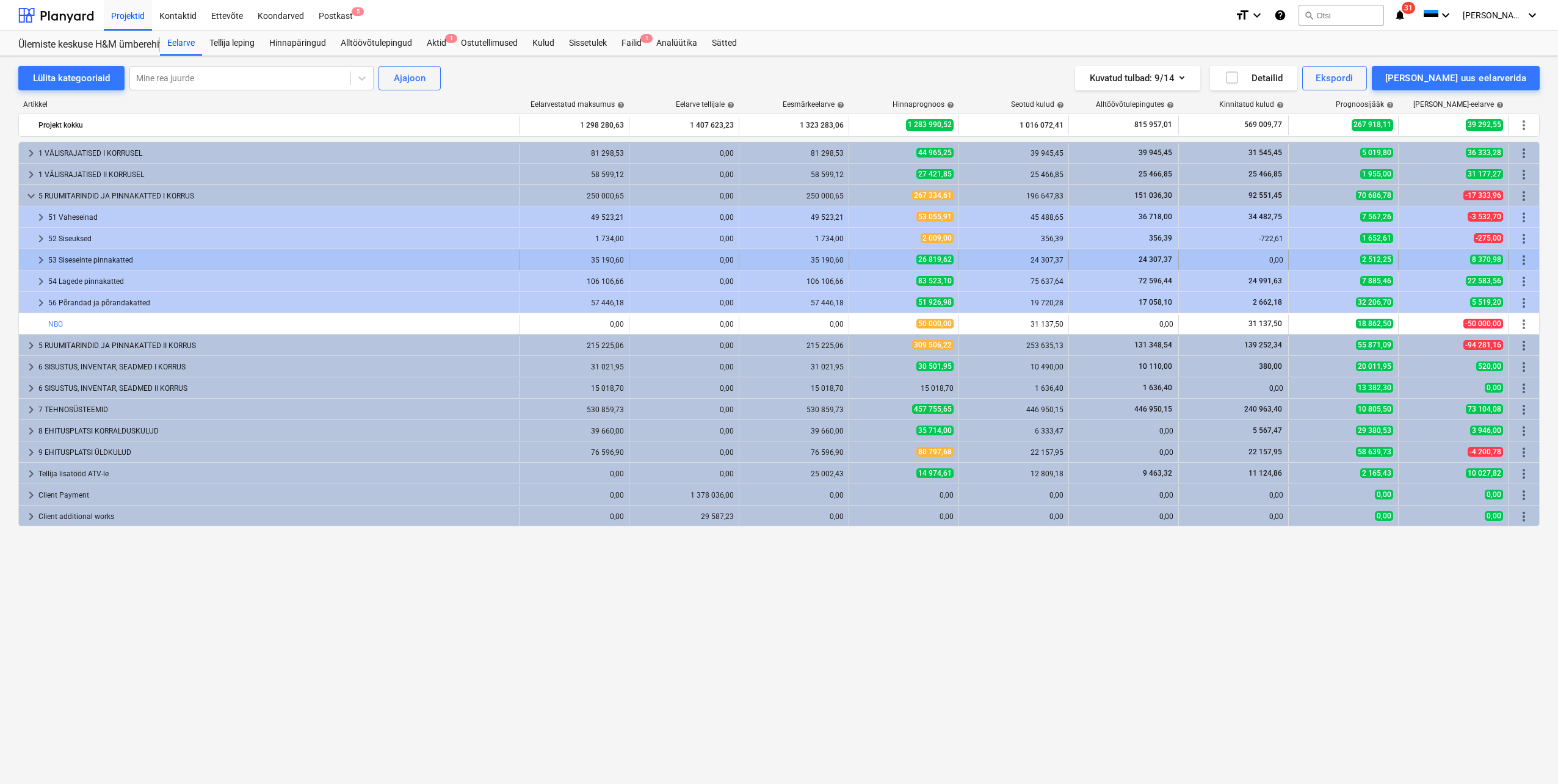
click at [38, 262] on span "keyboard_arrow_right" at bounding box center [40, 259] width 14 height 14
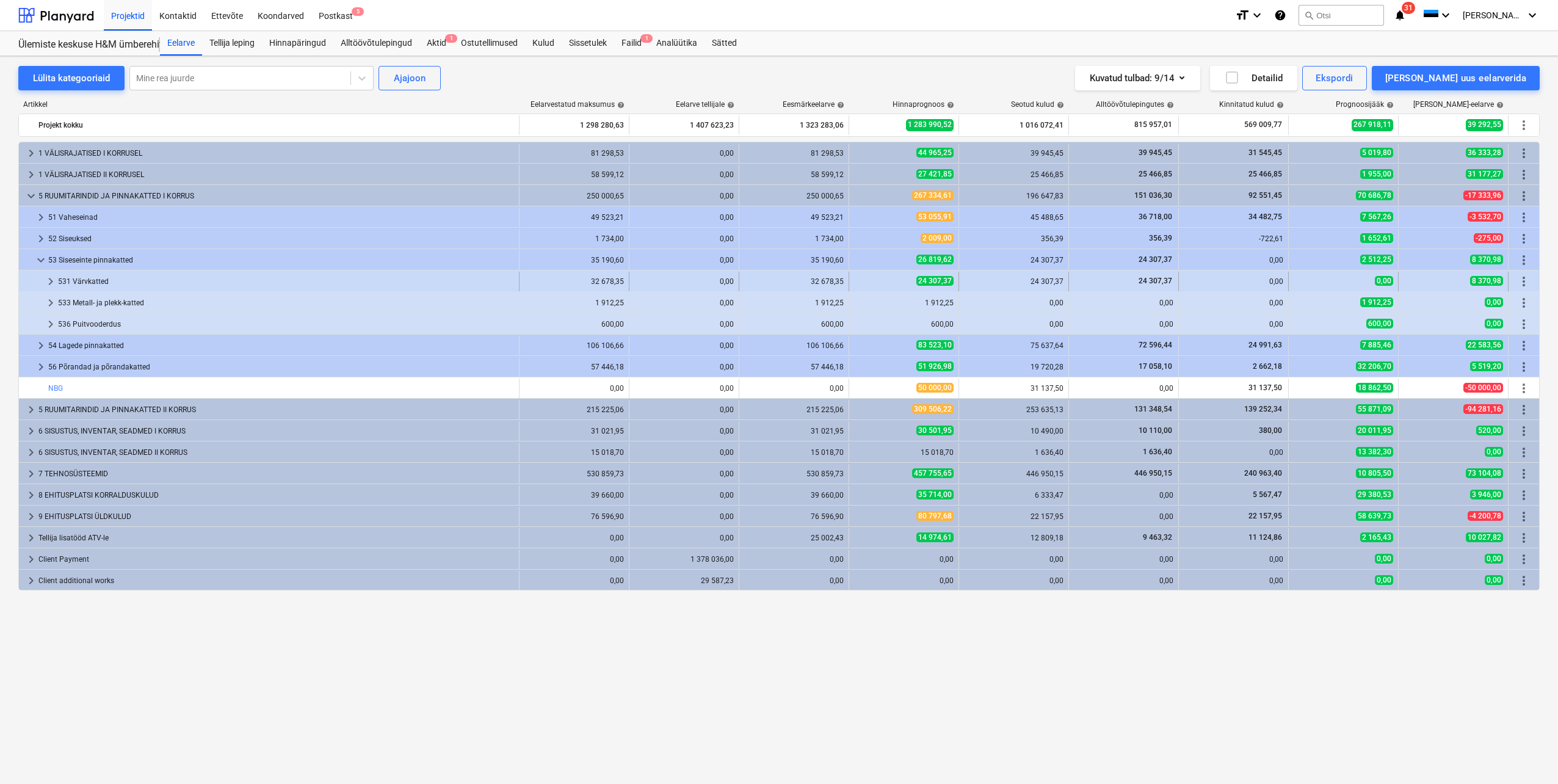
click at [48, 282] on span "keyboard_arrow_right" at bounding box center [50, 281] width 14 height 14
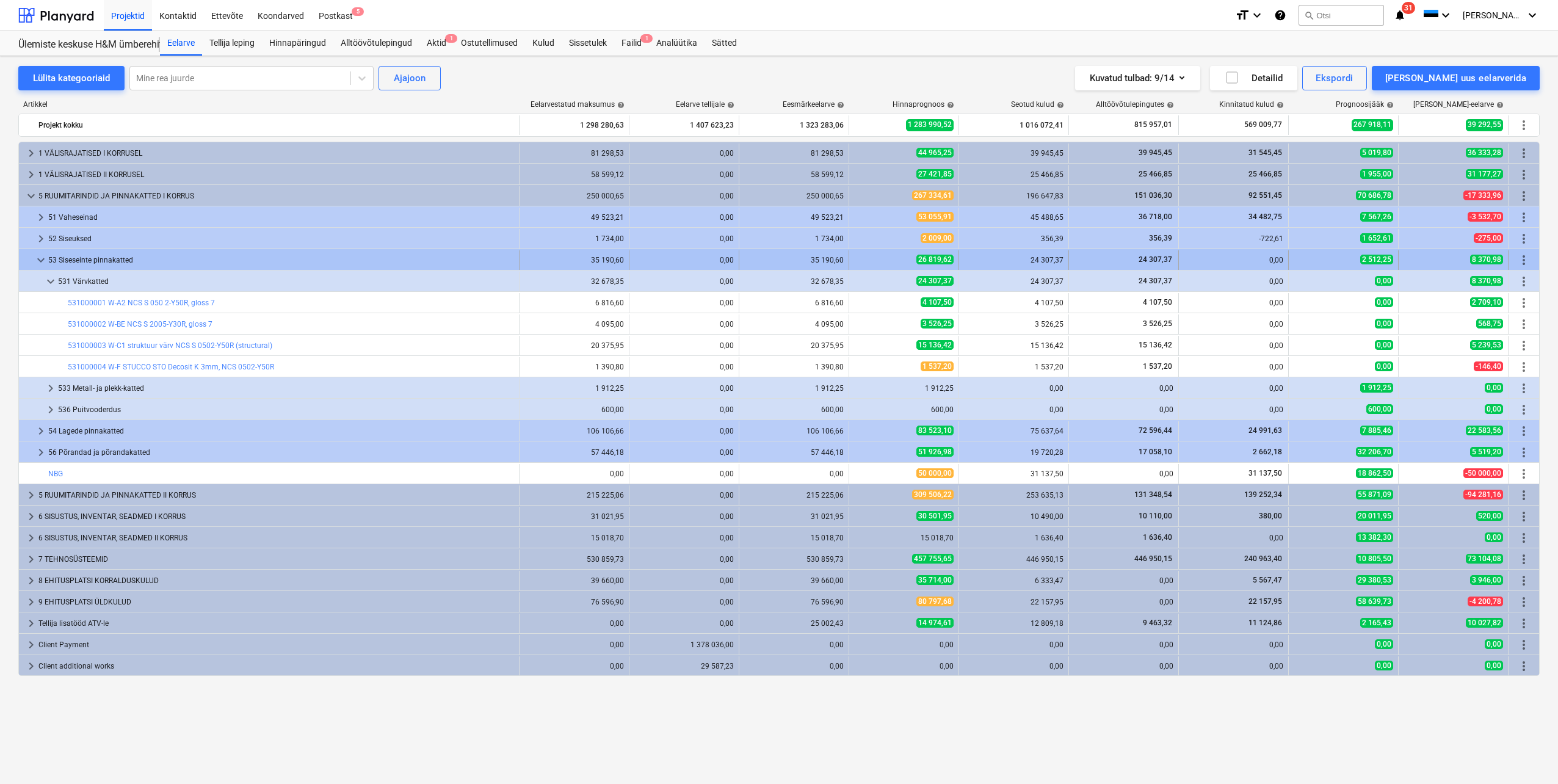
click at [36, 257] on span "keyboard_arrow_down" at bounding box center [40, 259] width 14 height 14
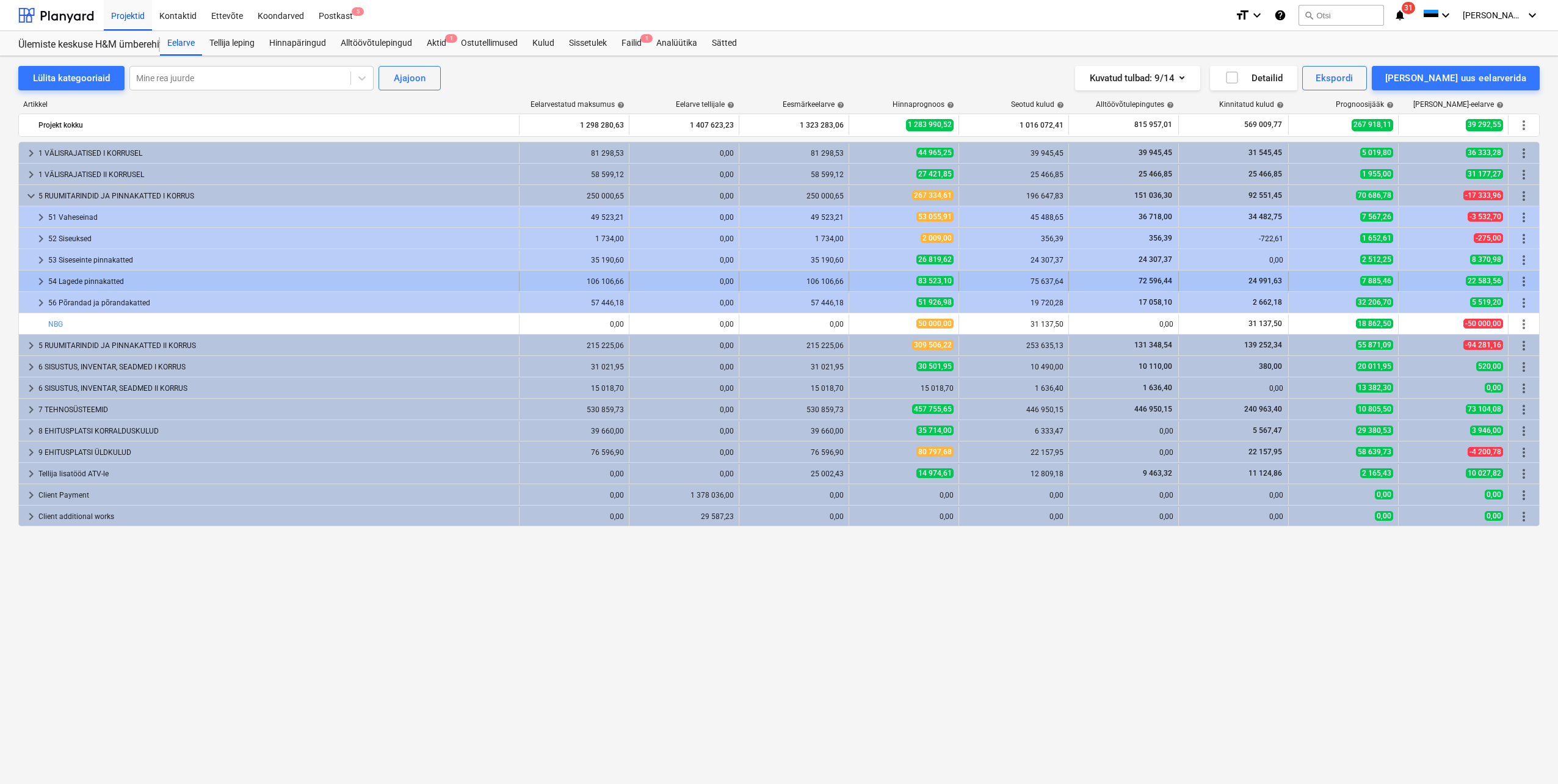
click at [43, 281] on span "keyboard_arrow_right" at bounding box center [40, 281] width 14 height 14
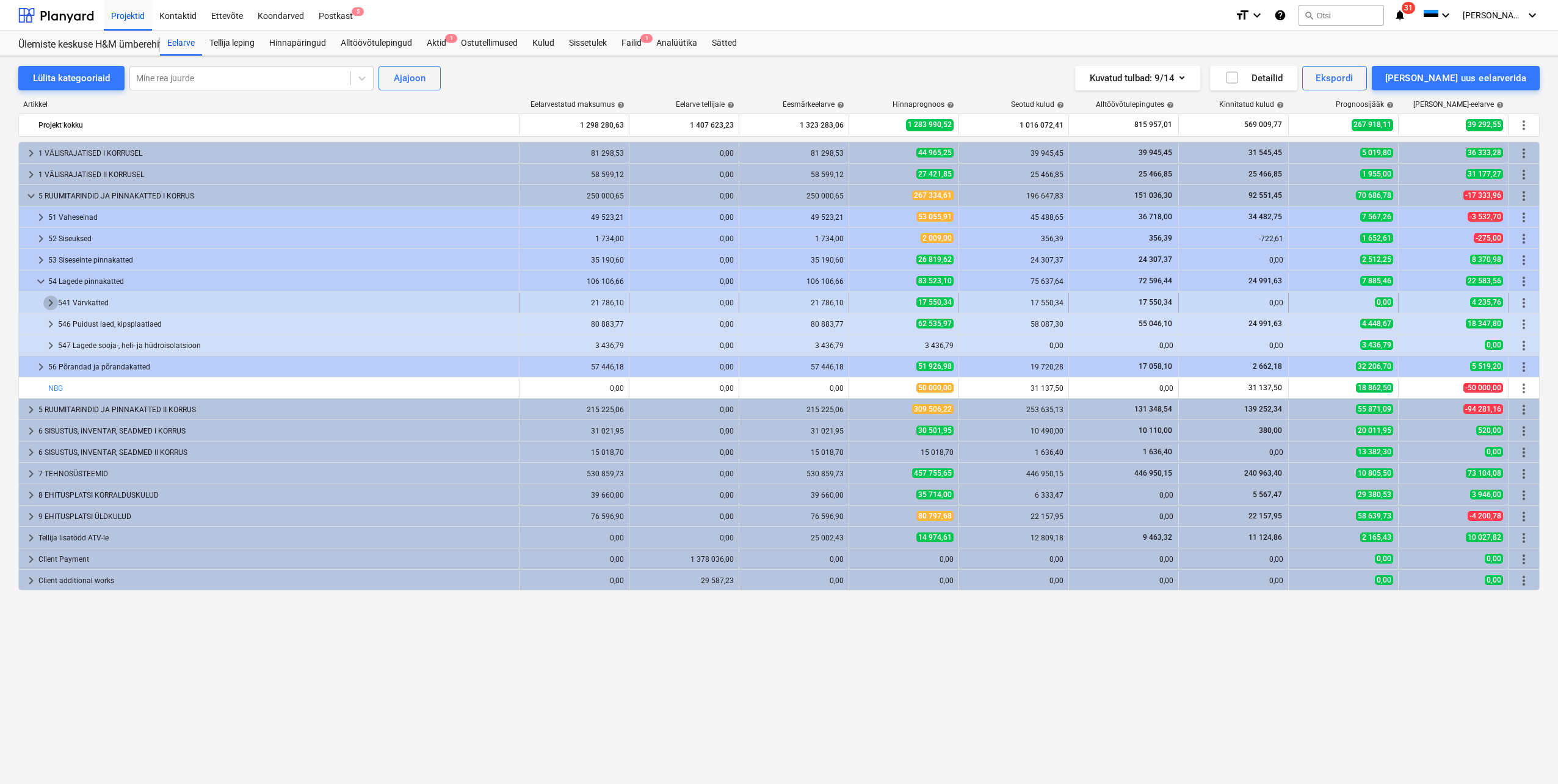
click at [50, 304] on span "keyboard_arrow_right" at bounding box center [50, 302] width 14 height 14
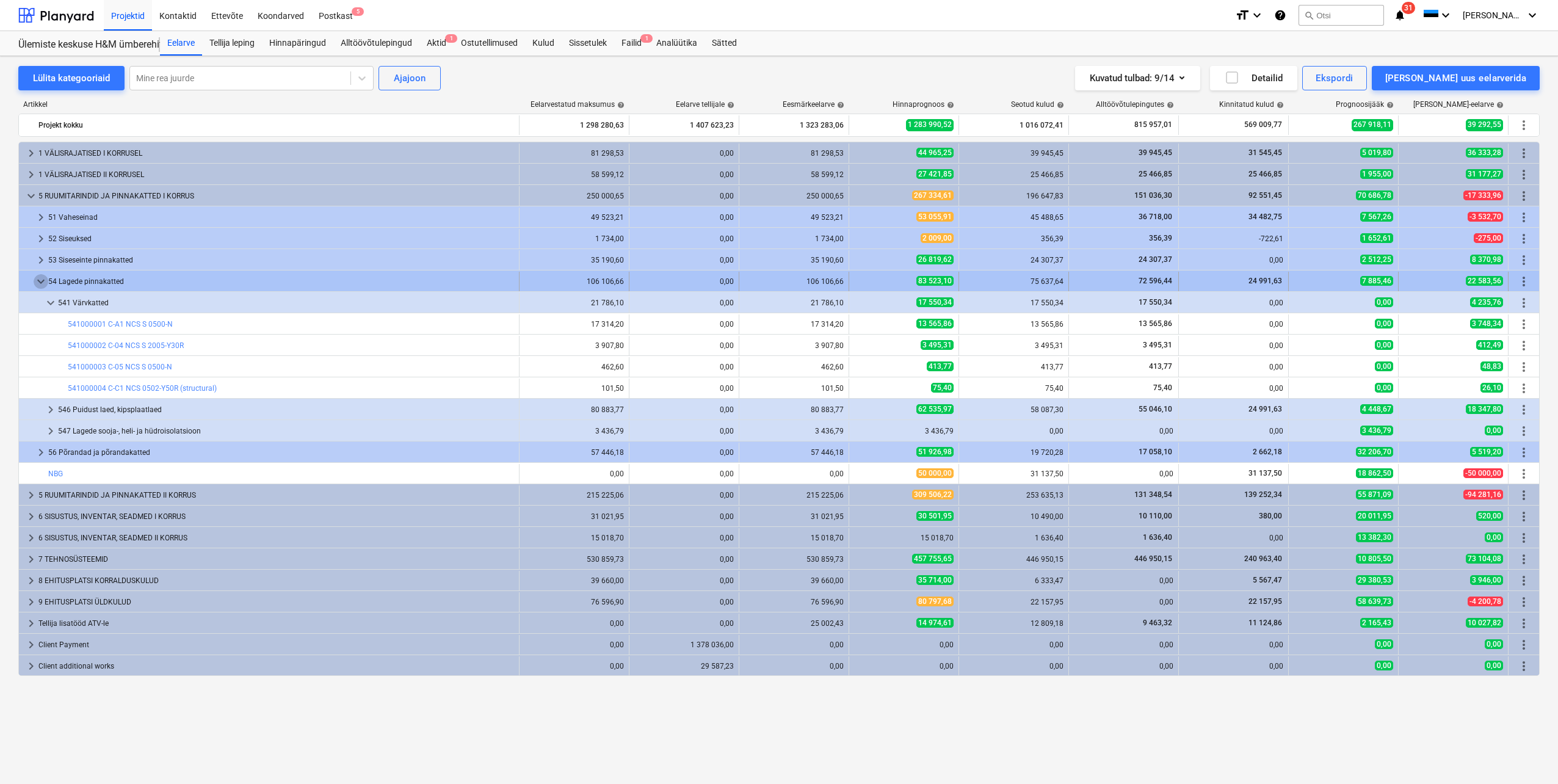
click at [40, 281] on span "keyboard_arrow_down" at bounding box center [40, 281] width 14 height 14
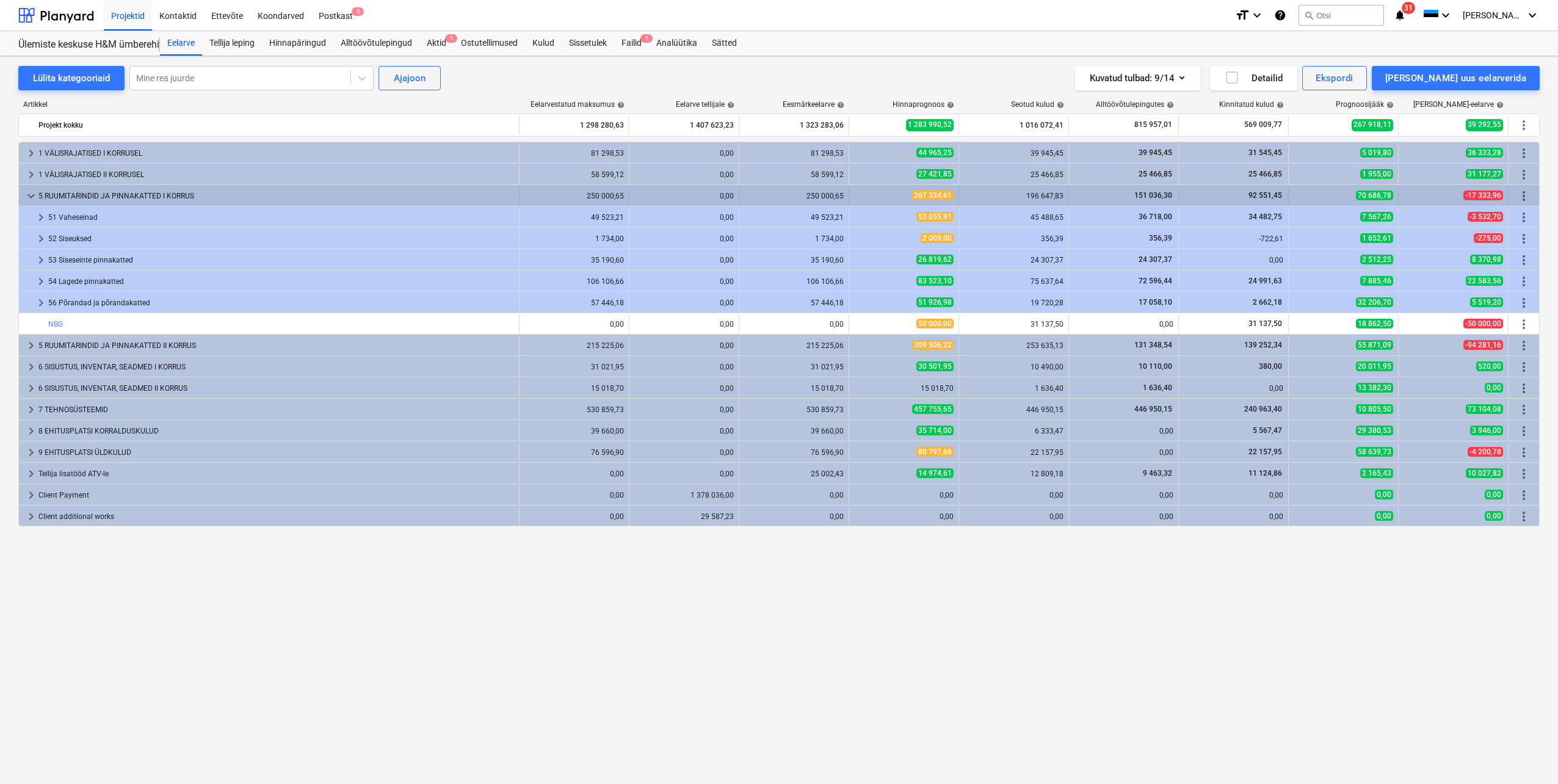
click at [26, 198] on span "keyboard_arrow_down" at bounding box center [31, 195] width 14 height 14
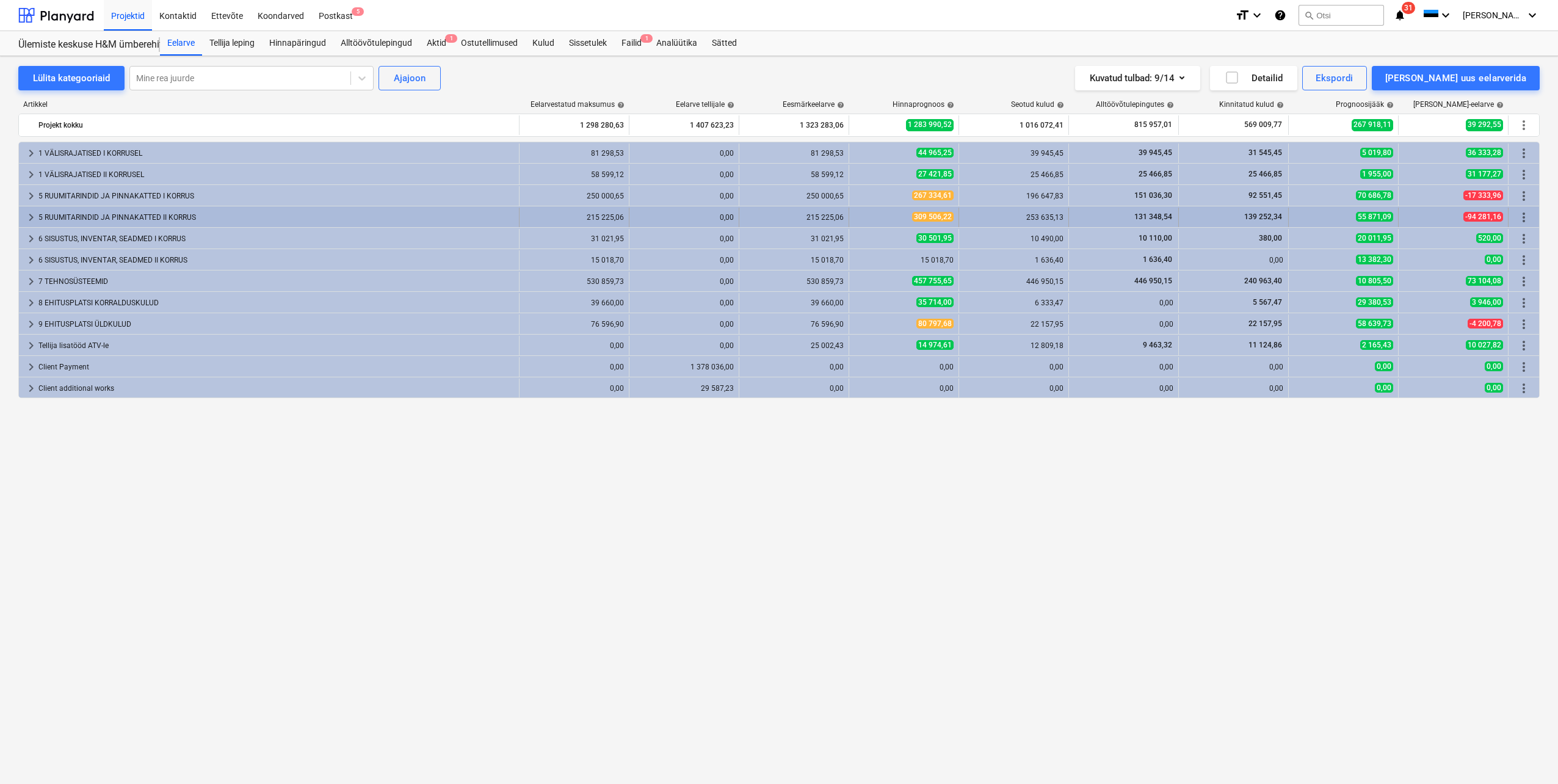
click at [29, 220] on span "keyboard_arrow_right" at bounding box center [31, 217] width 14 height 14
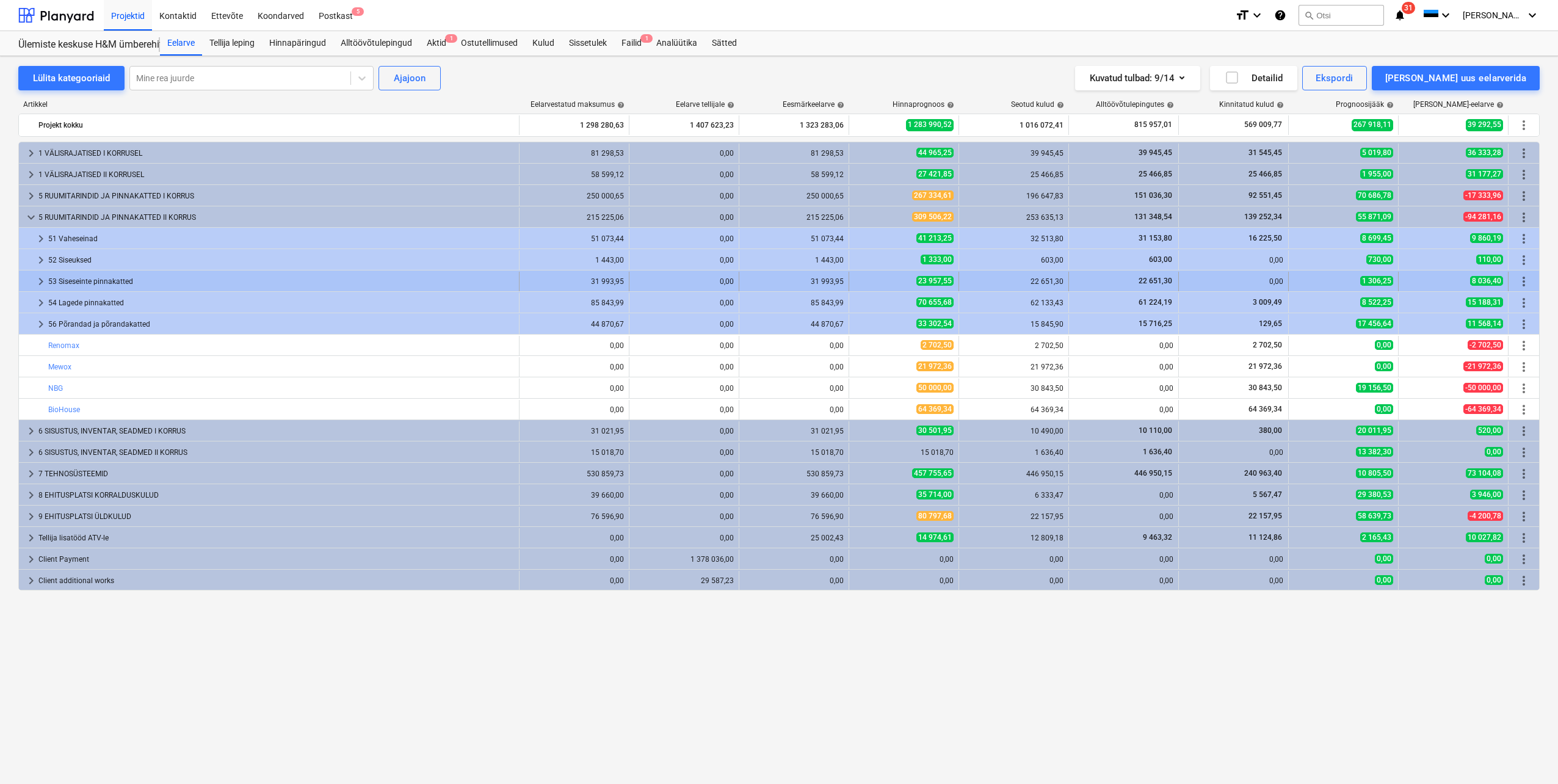
click at [41, 282] on span "keyboard_arrow_right" at bounding box center [40, 281] width 14 height 14
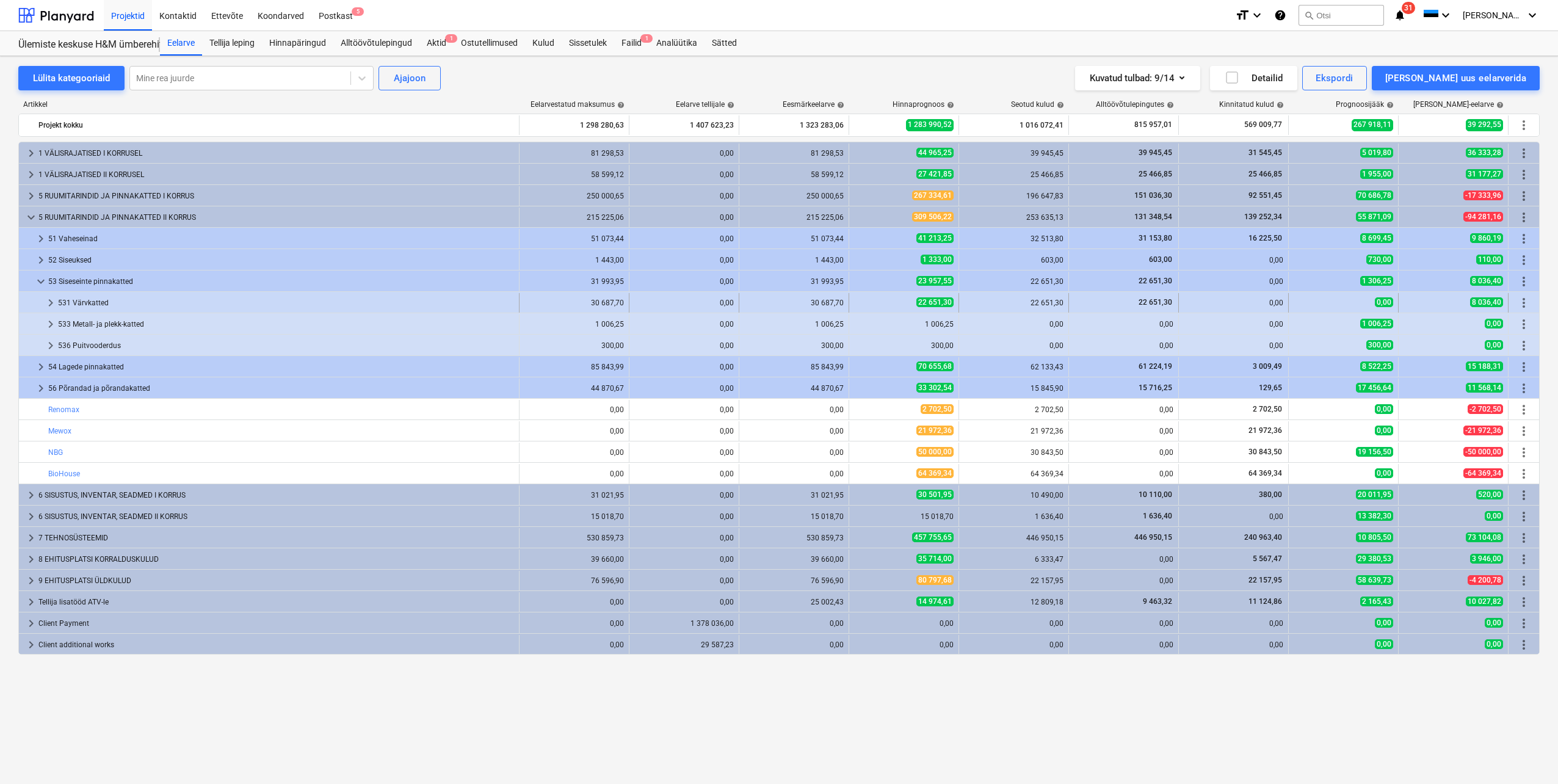
click at [52, 302] on span "keyboard_arrow_right" at bounding box center [50, 302] width 14 height 14
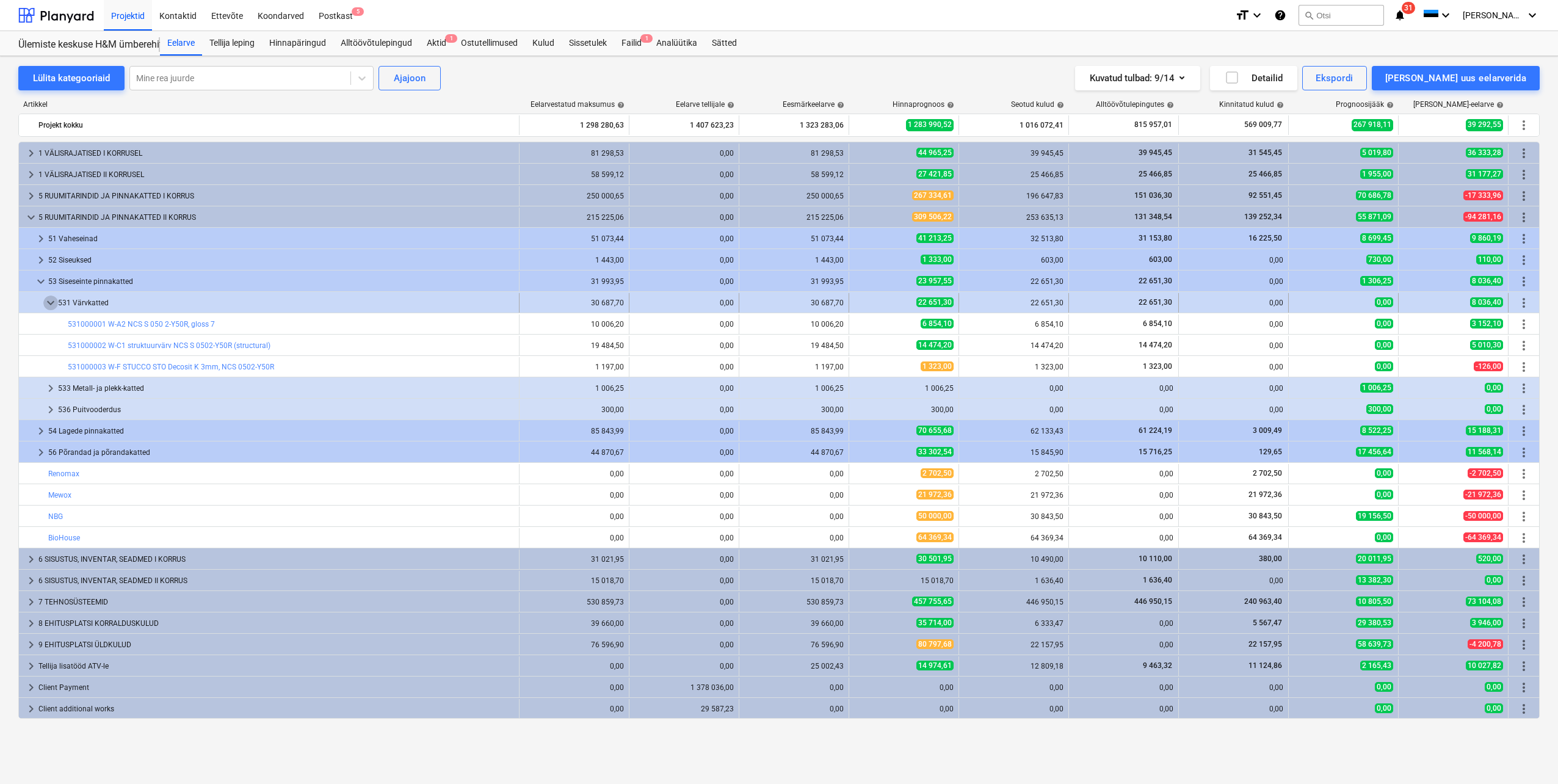
click at [48, 302] on span "keyboard_arrow_down" at bounding box center [50, 302] width 14 height 14
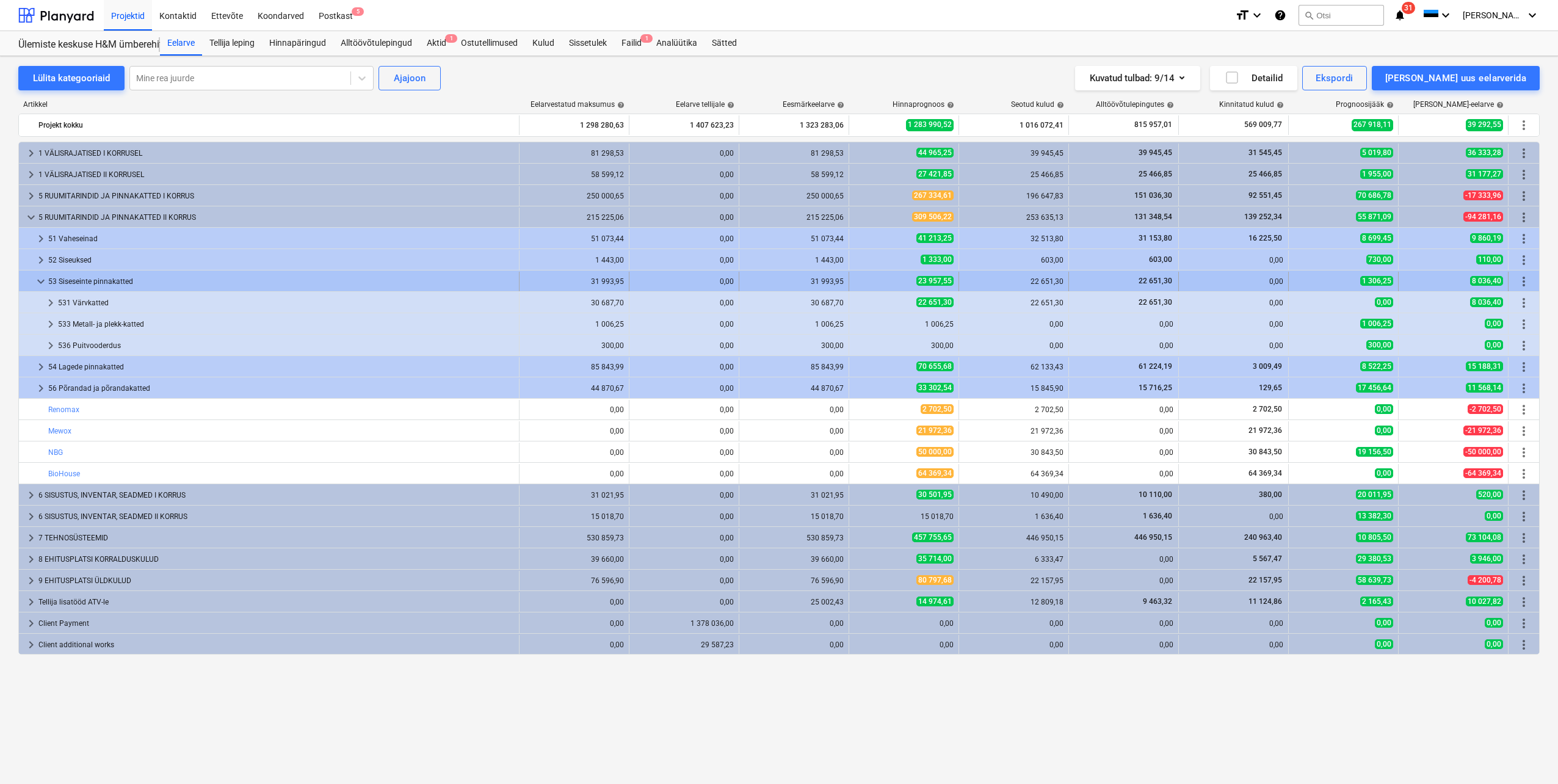
click at [38, 281] on span "keyboard_arrow_down" at bounding box center [40, 281] width 14 height 14
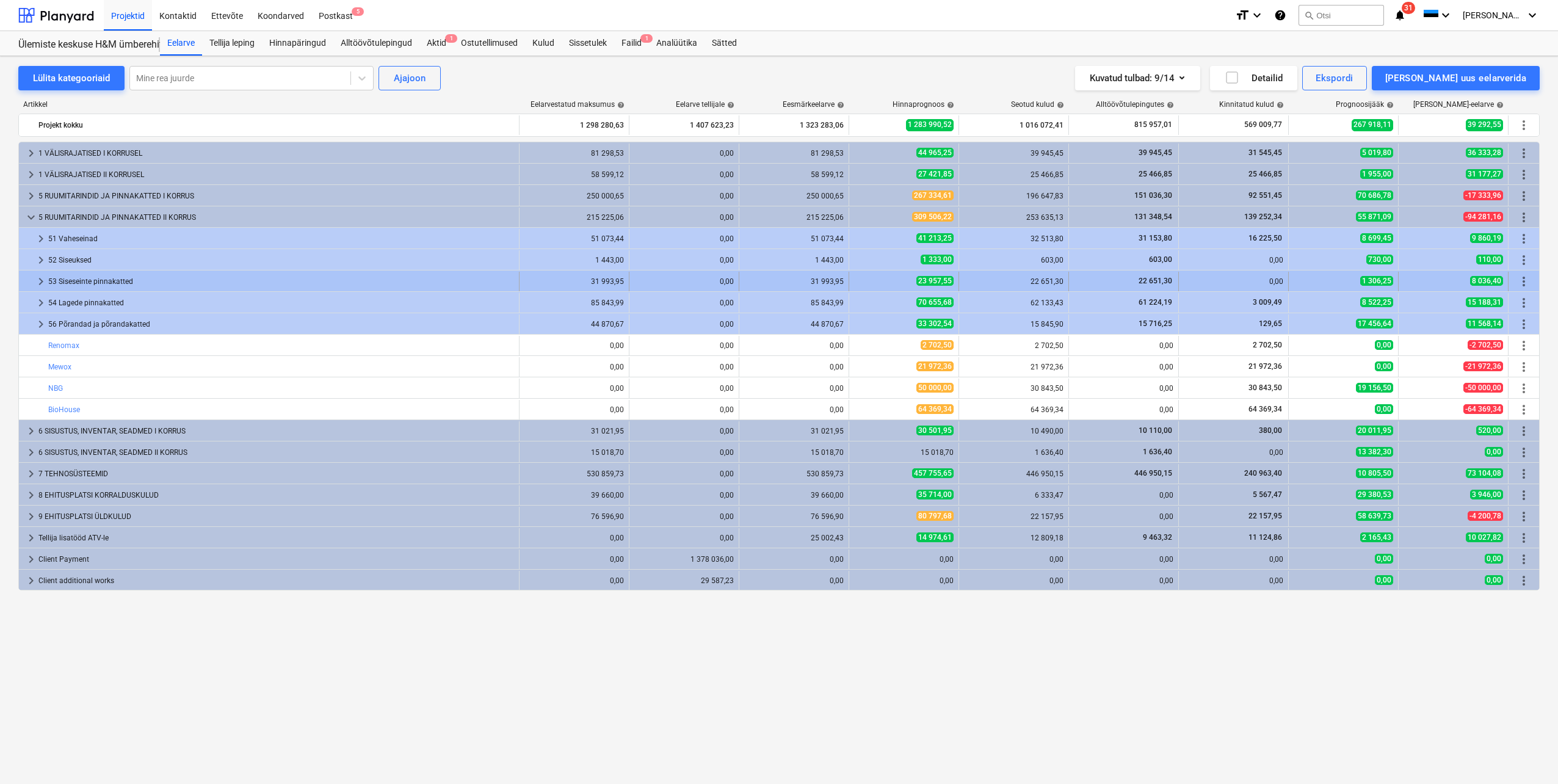
click at [40, 283] on span "keyboard_arrow_right" at bounding box center [40, 281] width 14 height 14
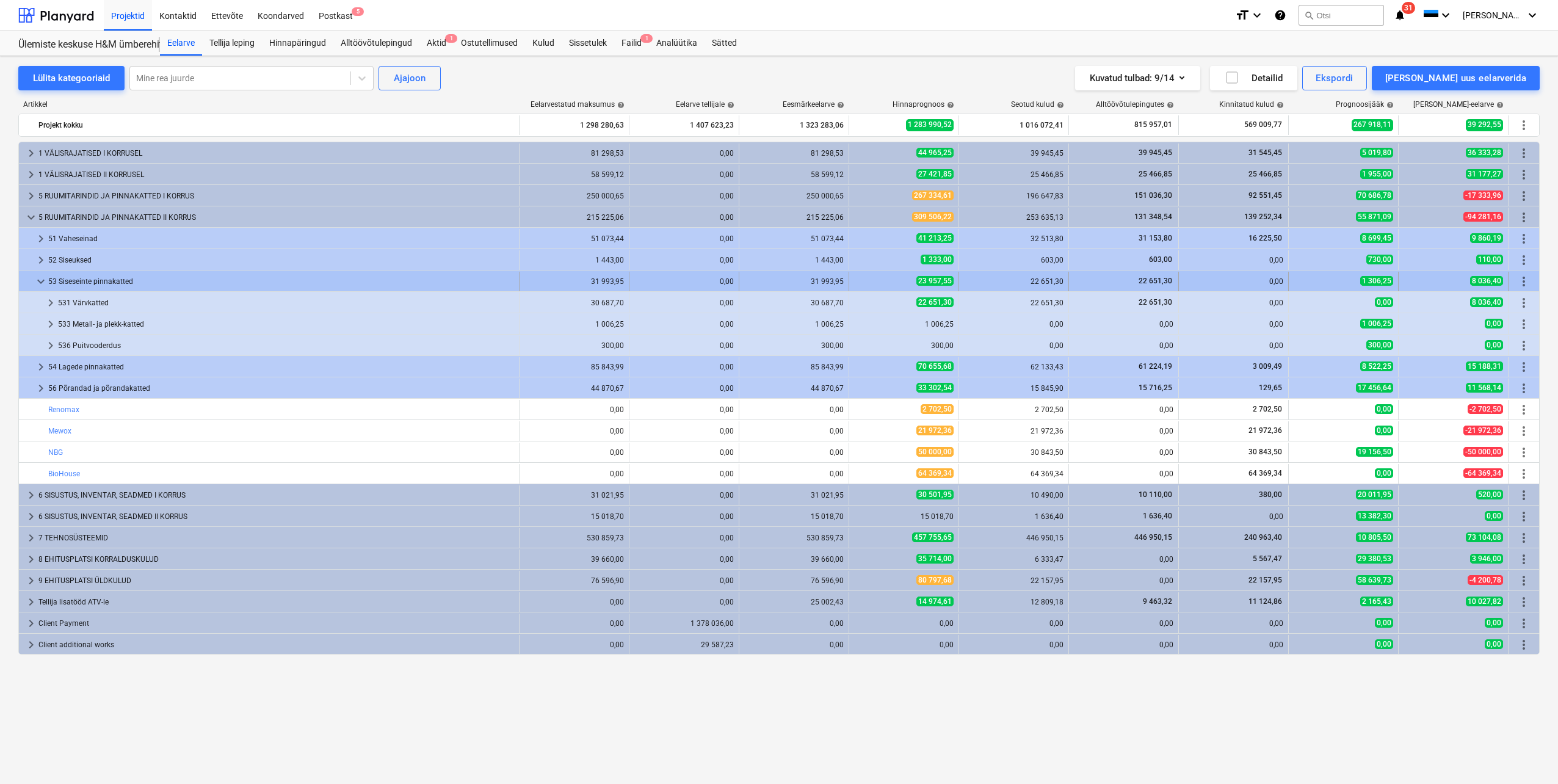
click at [36, 281] on span "keyboard_arrow_down" at bounding box center [40, 281] width 14 height 14
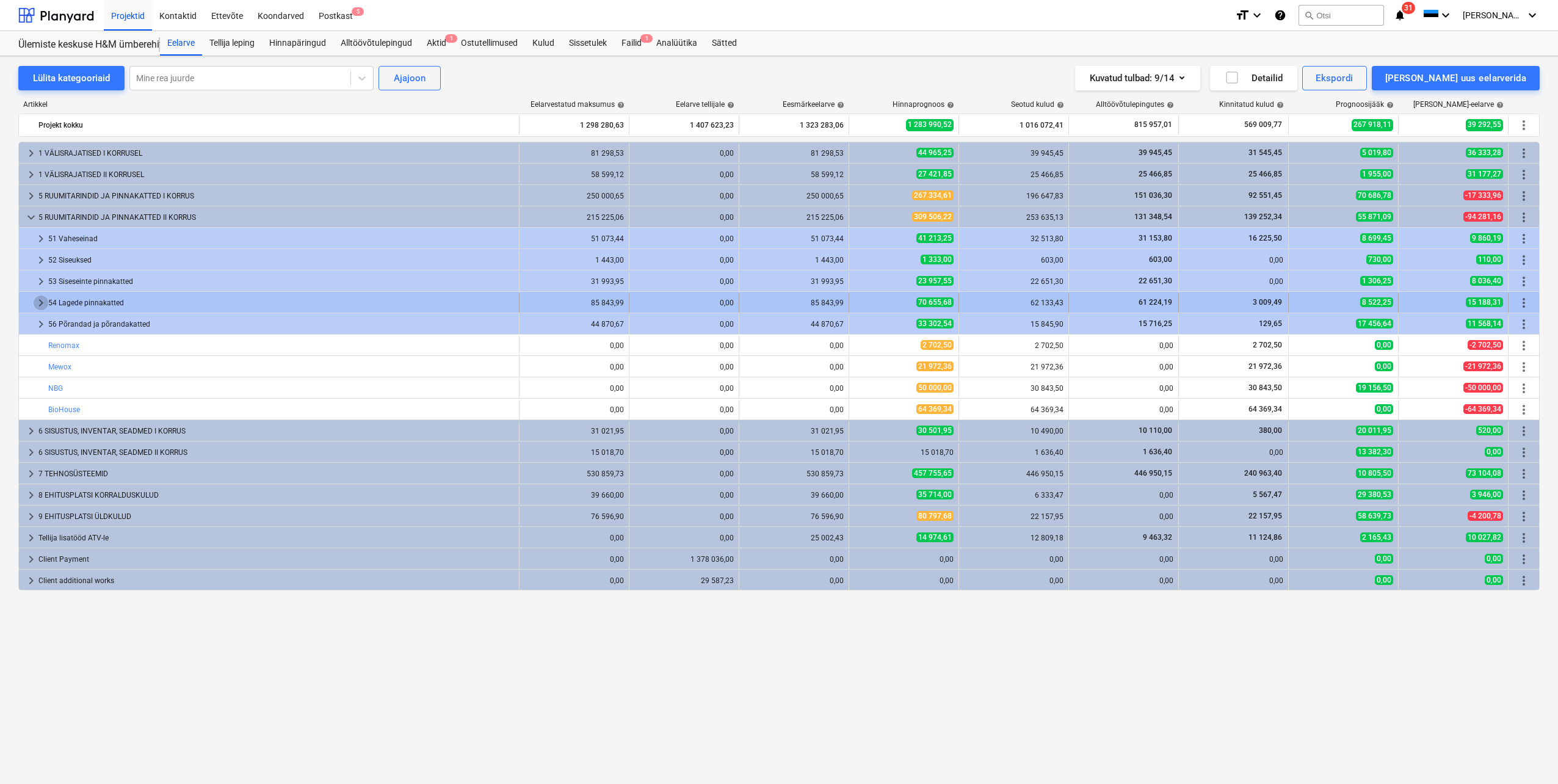
click at [40, 305] on span "keyboard_arrow_right" at bounding box center [40, 302] width 14 height 14
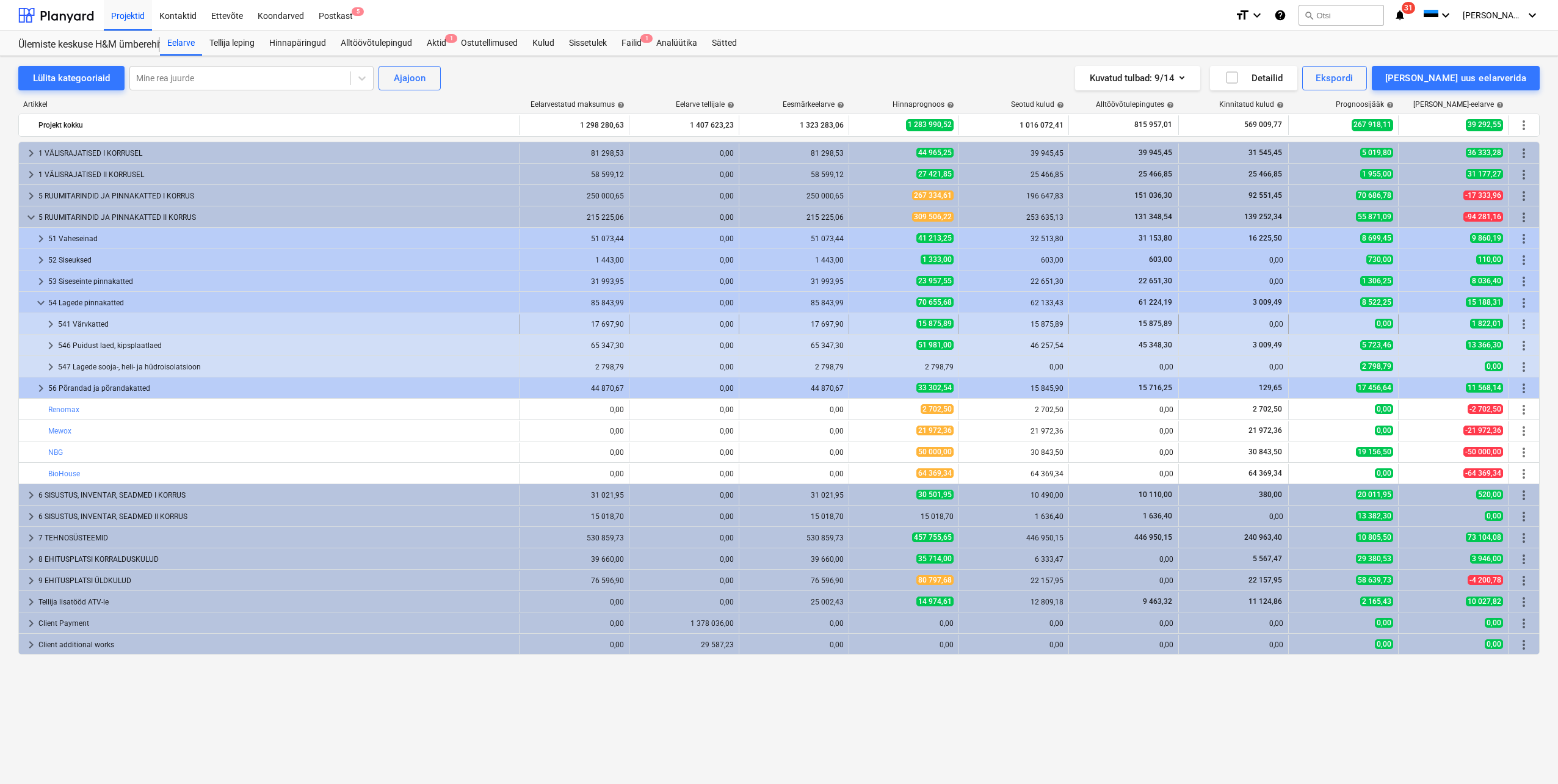
click at [52, 323] on span "keyboard_arrow_right" at bounding box center [50, 324] width 14 height 14
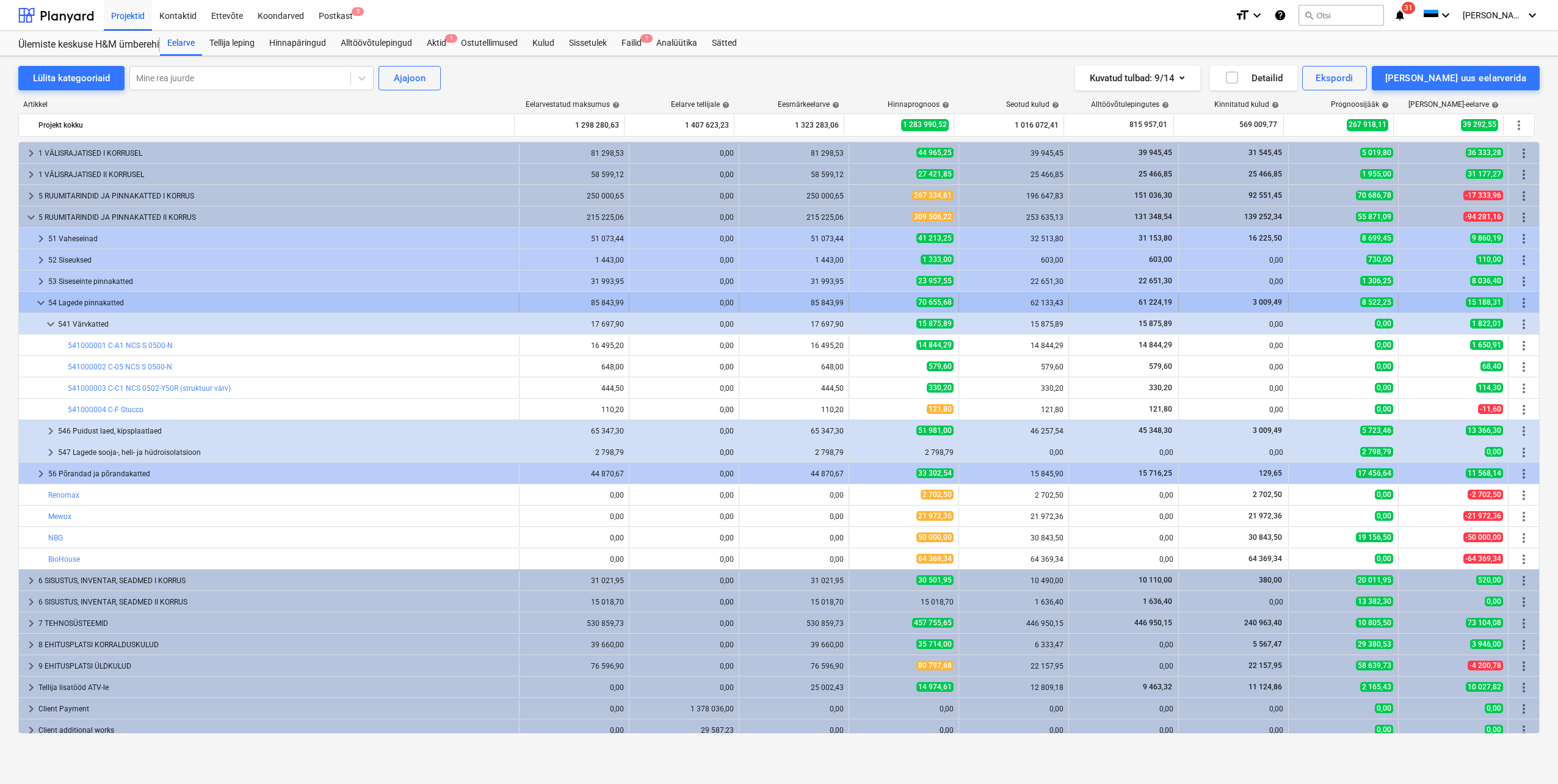
click at [33, 301] on div at bounding box center [29, 303] width 10 height 19
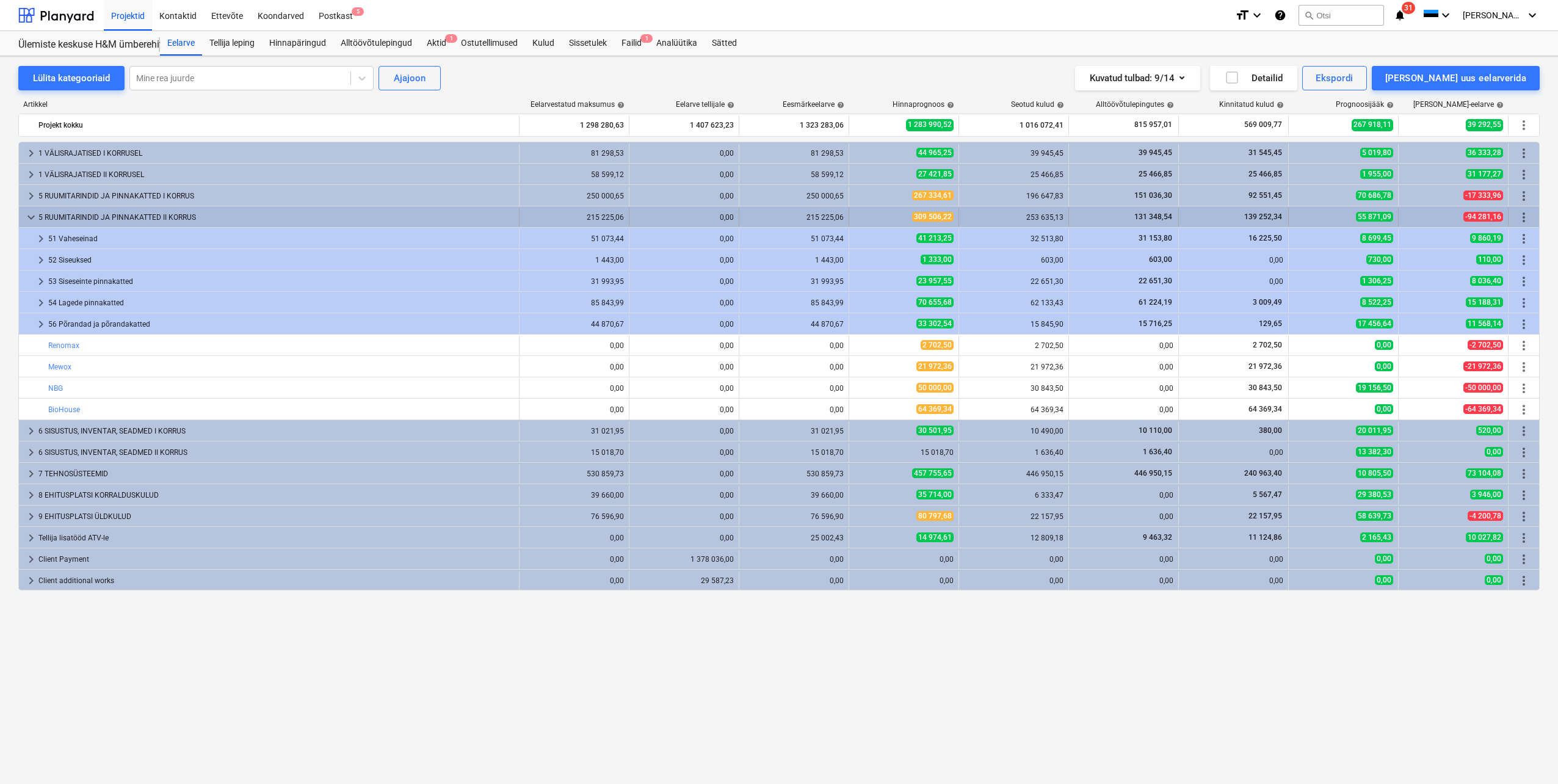
click at [30, 217] on span "keyboard_arrow_down" at bounding box center [31, 217] width 14 height 14
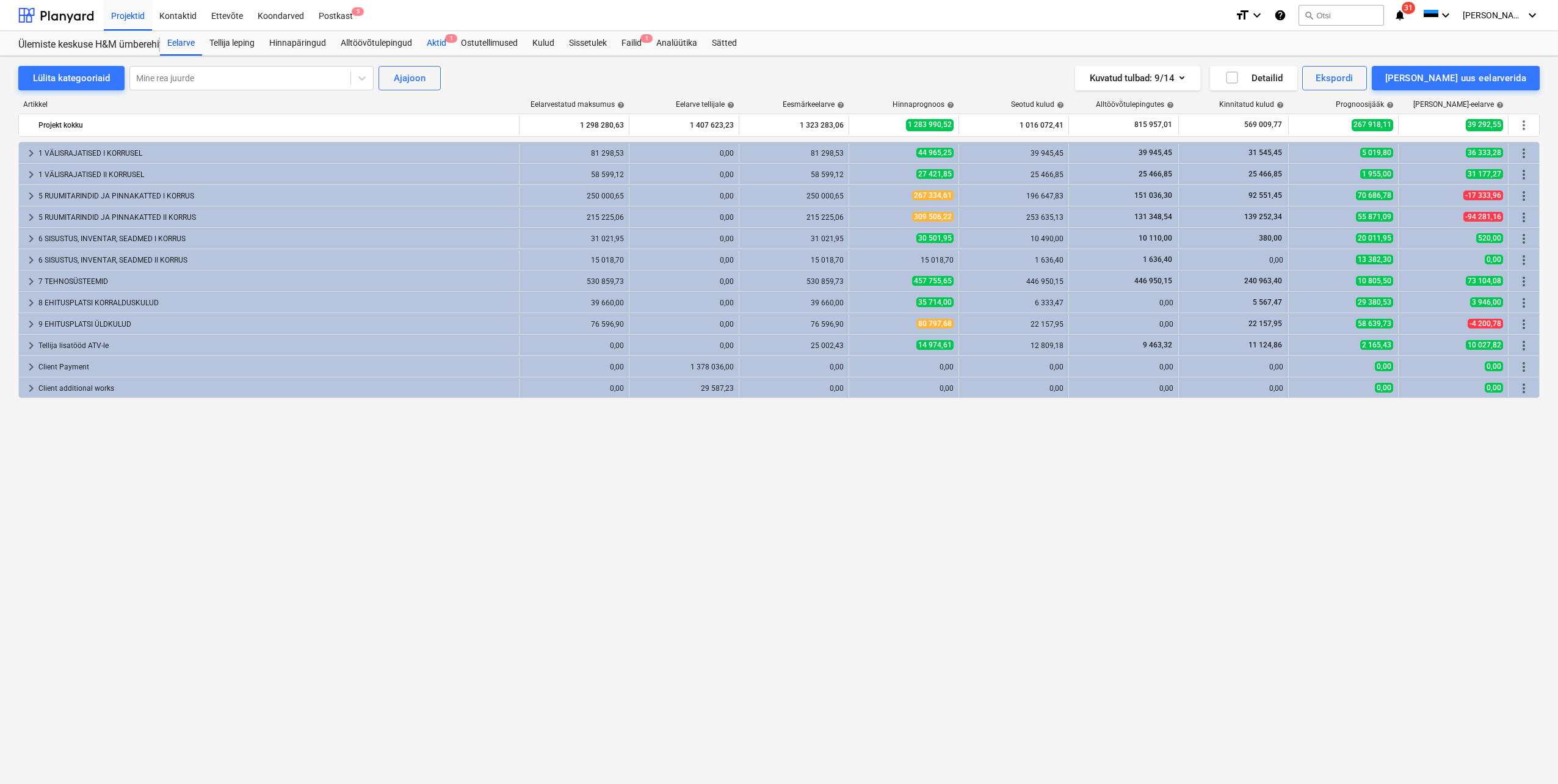
click at [430, 43] on div "Aktid 1" at bounding box center [437, 43] width 34 height 24
